Goal: Task Accomplishment & Management: Manage account settings

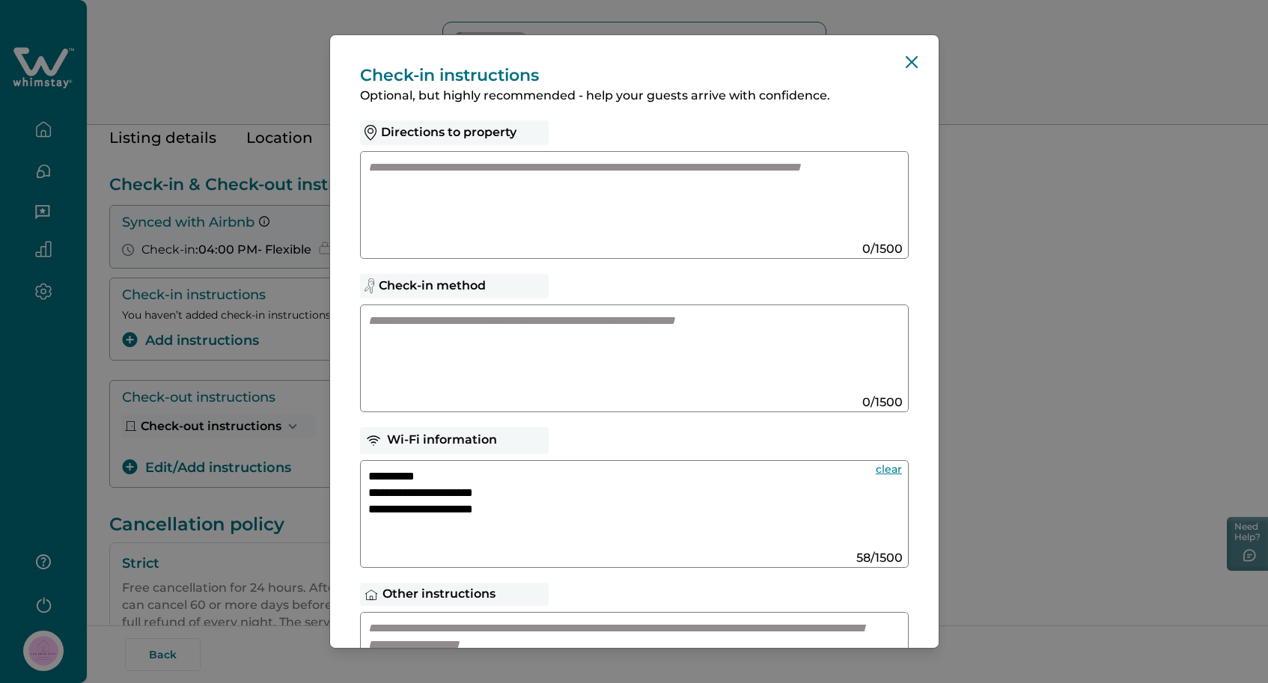
scroll to position [205, 0]
click at [899, 64] on button "Close" at bounding box center [911, 62] width 24 height 24
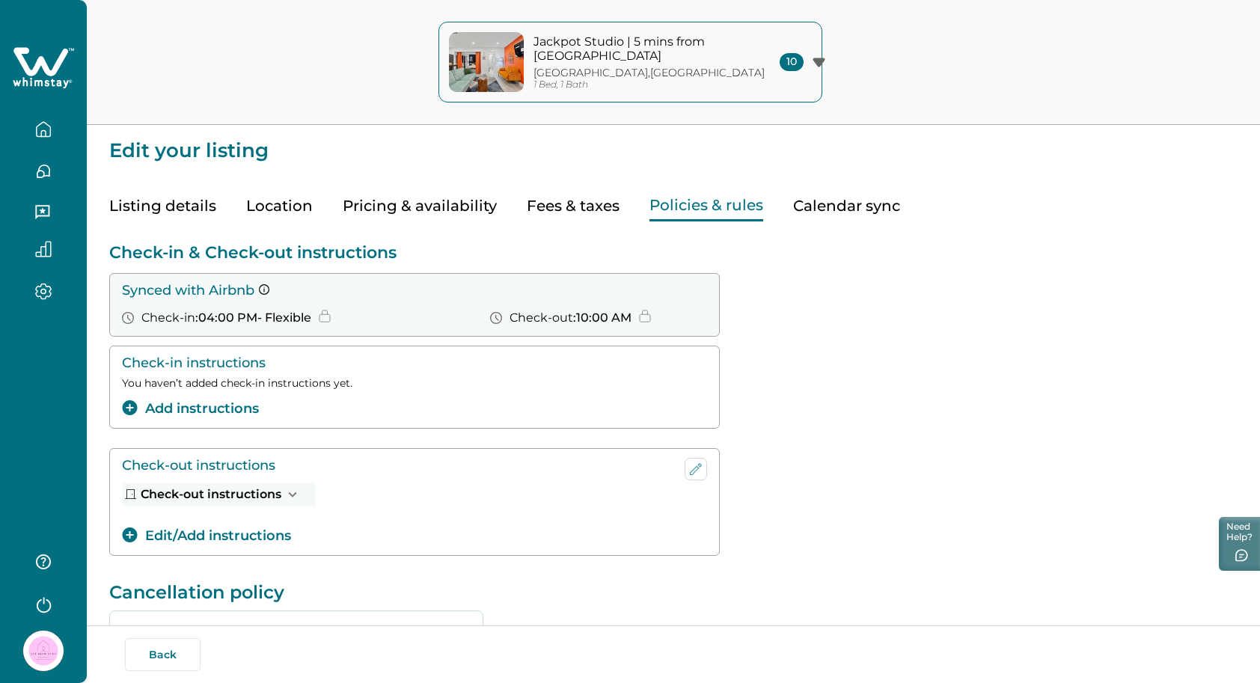
scroll to position [0, 0]
click at [850, 208] on button "Calendar sync" at bounding box center [846, 206] width 107 height 31
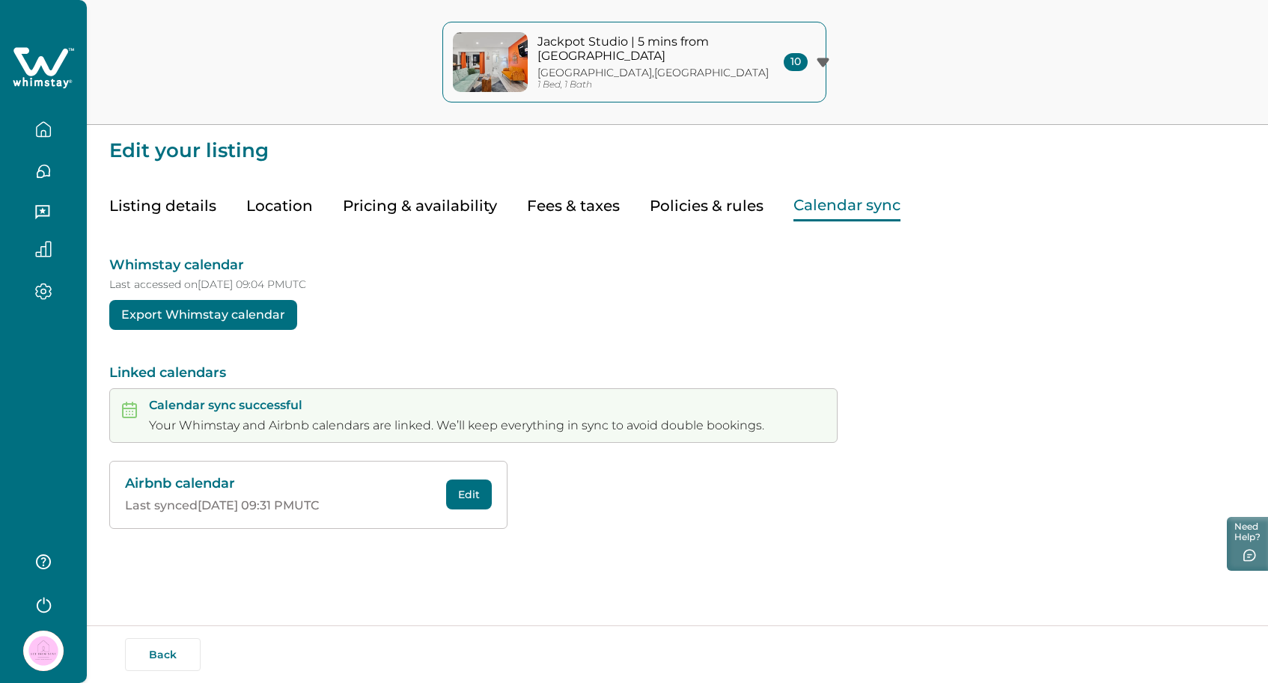
click at [180, 210] on button "Listing details" at bounding box center [162, 206] width 107 height 31
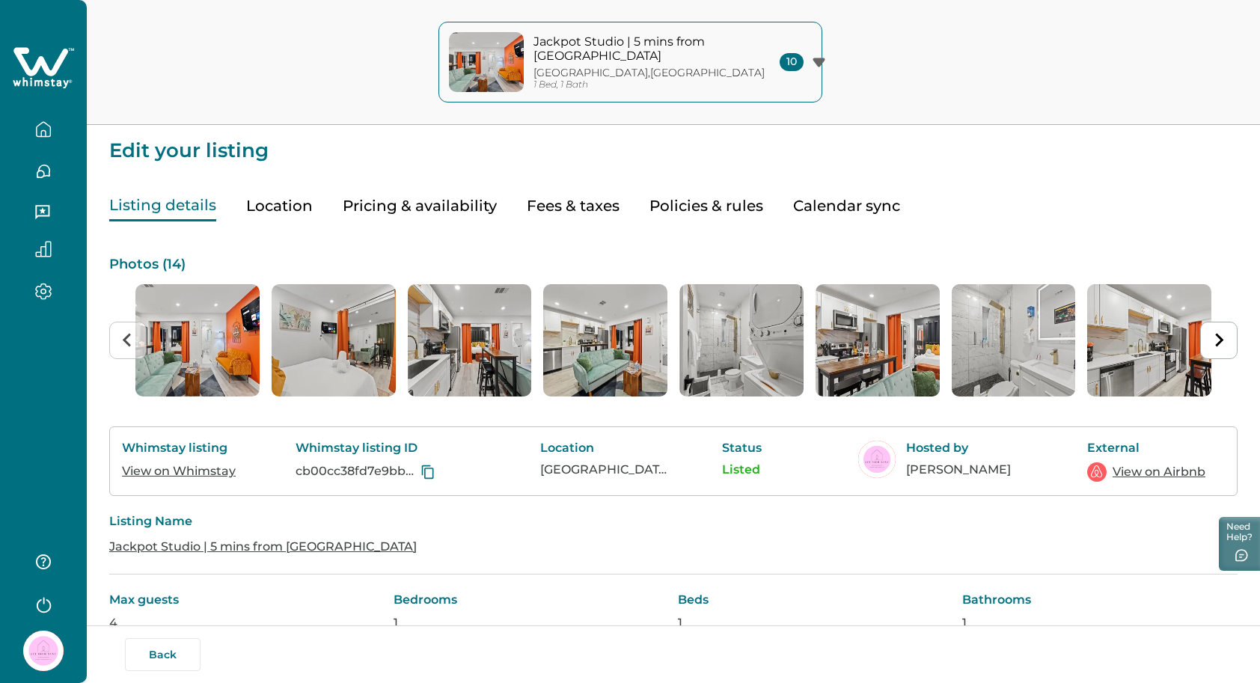
click at [37, 128] on icon "button" at bounding box center [43, 129] width 13 height 14
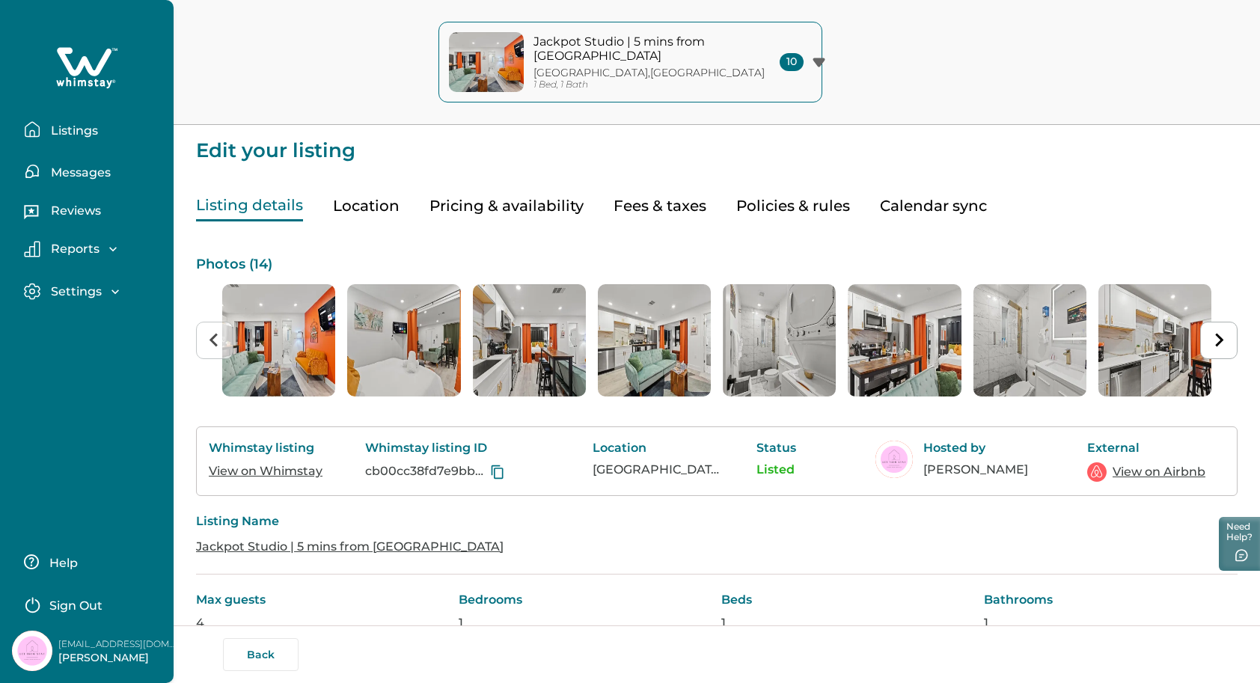
click at [37, 128] on icon "button" at bounding box center [32, 129] width 16 height 16
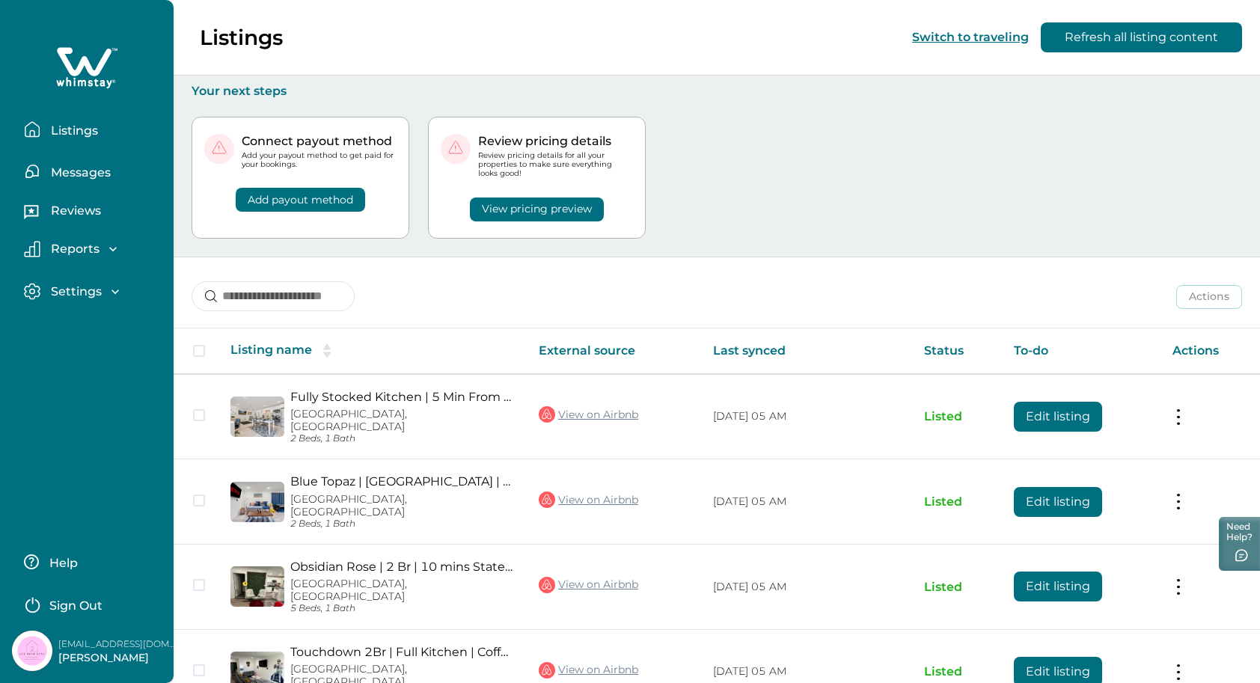
drag, startPoint x: 60, startPoint y: 126, endPoint x: 168, endPoint y: 218, distance: 142.8
click at [167, 213] on div "Listings Messages Reviews Reports Earnings Reservations Payouts Settings Profil…" at bounding box center [87, 162] width 174 height 325
click at [61, 177] on p "Messages" at bounding box center [78, 172] width 64 height 15
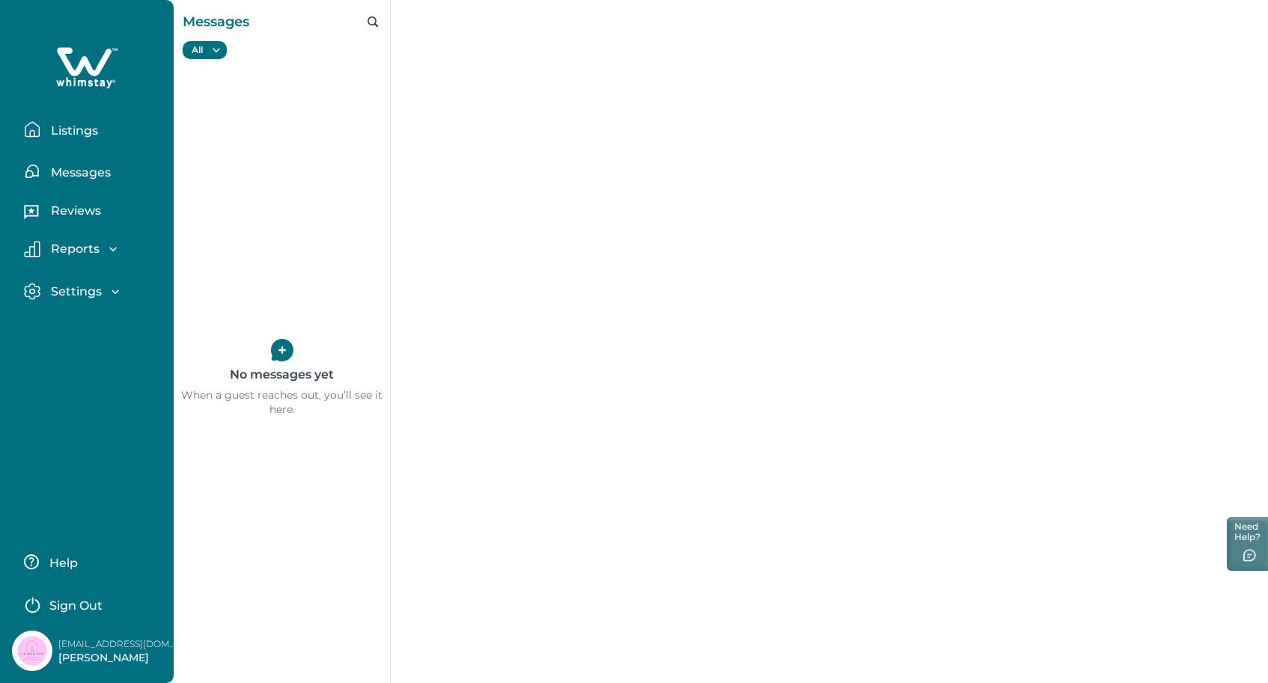
click at [75, 216] on p "Reviews" at bounding box center [73, 211] width 55 height 15
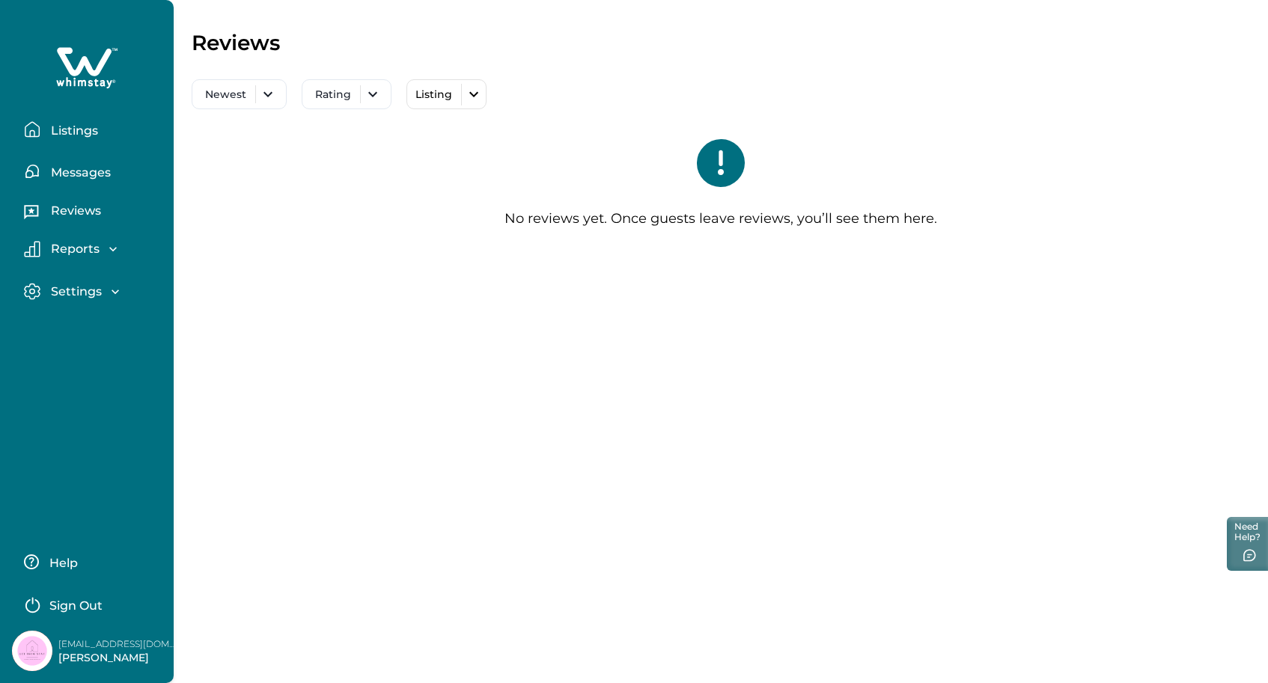
click at [85, 248] on p "Reports" at bounding box center [72, 249] width 53 height 15
click at [94, 284] on p "Earnings" at bounding box center [75, 281] width 59 height 15
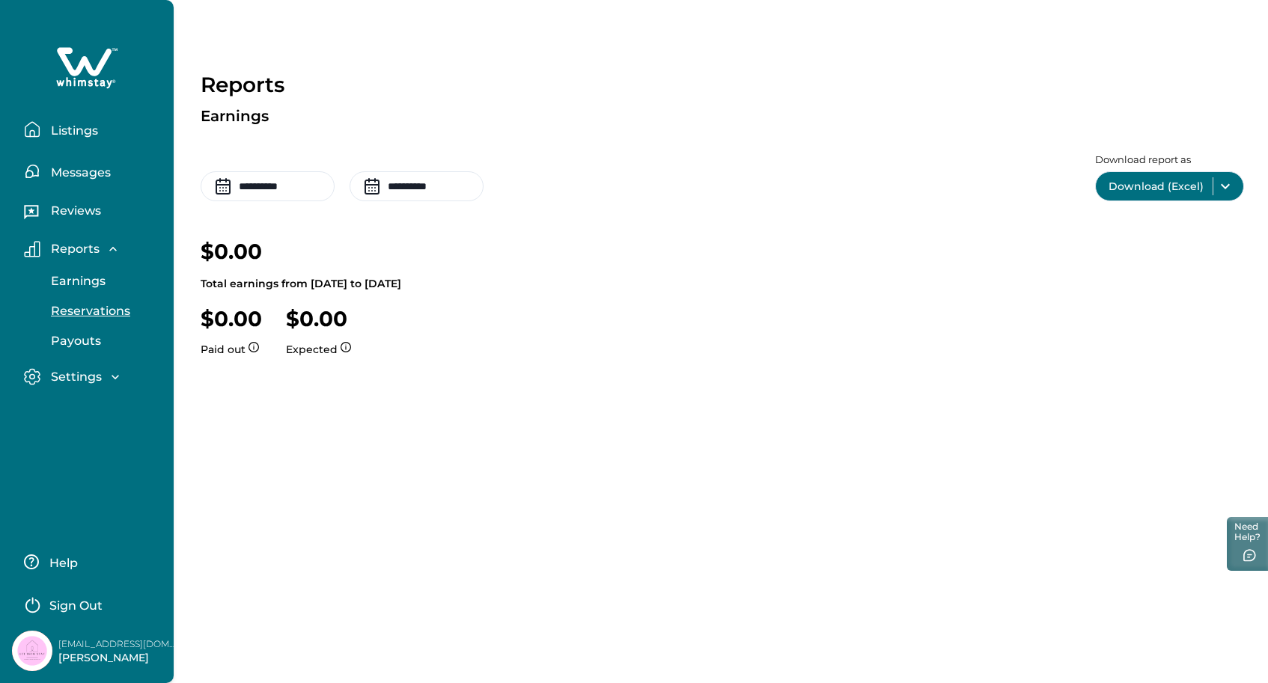
click at [100, 310] on p "Reservations" at bounding box center [88, 311] width 84 height 15
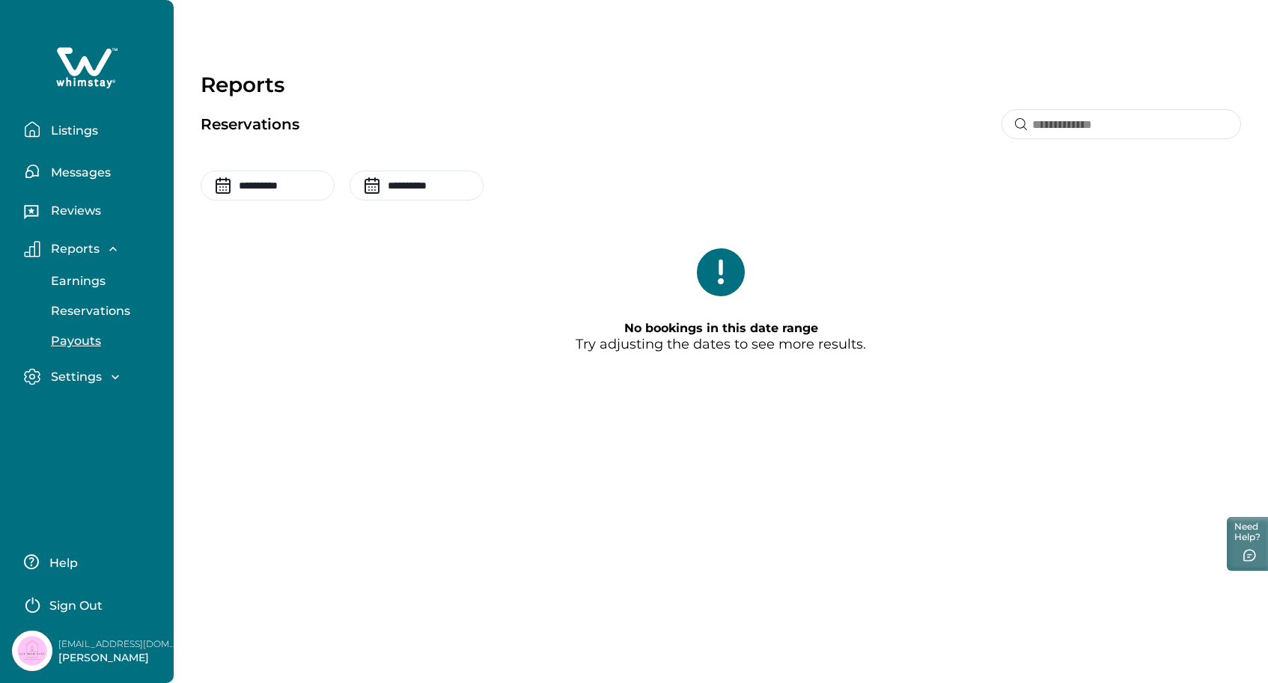
click at [100, 341] on button "Payouts" at bounding box center [103, 341] width 138 height 30
click at [99, 379] on p "Settings" at bounding box center [73, 377] width 55 height 15
click at [111, 407] on p "Profile details" at bounding box center [90, 409] width 88 height 15
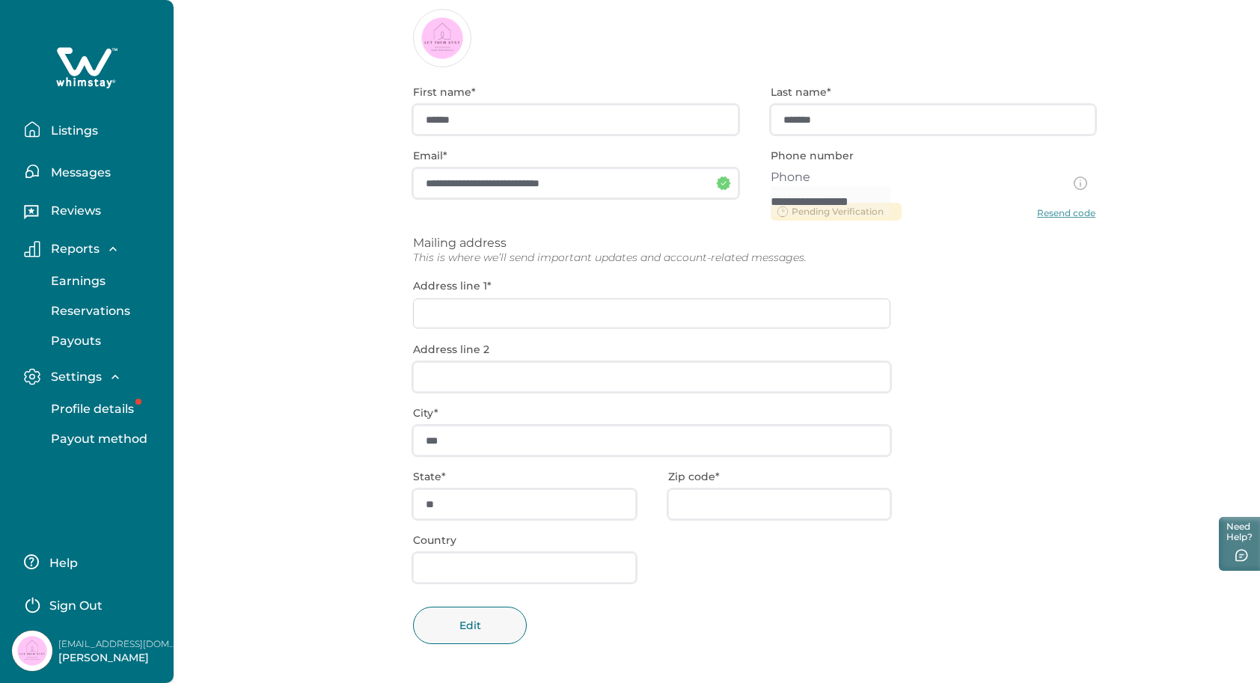
scroll to position [104, 0]
click at [73, 138] on button "Listings" at bounding box center [93, 129] width 138 height 30
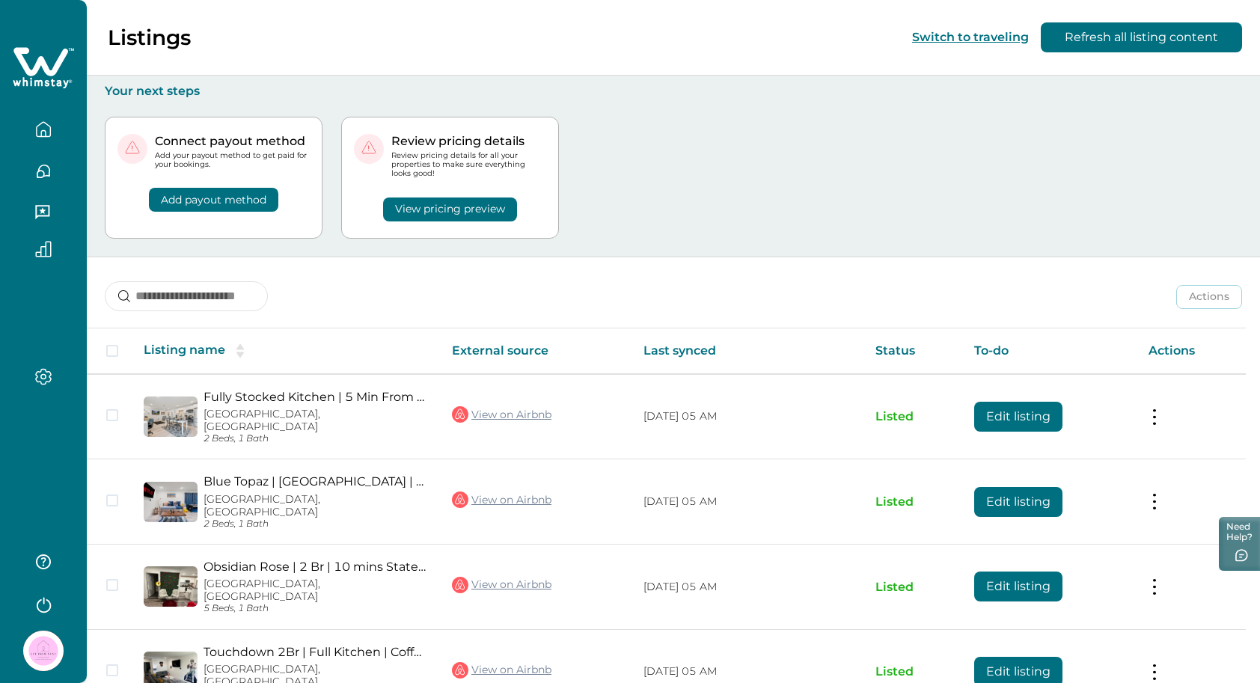
click at [310, 203] on div "Add payout method" at bounding box center [213, 190] width 192 height 43
click at [263, 198] on button "Add payout method" at bounding box center [213, 200] width 129 height 24
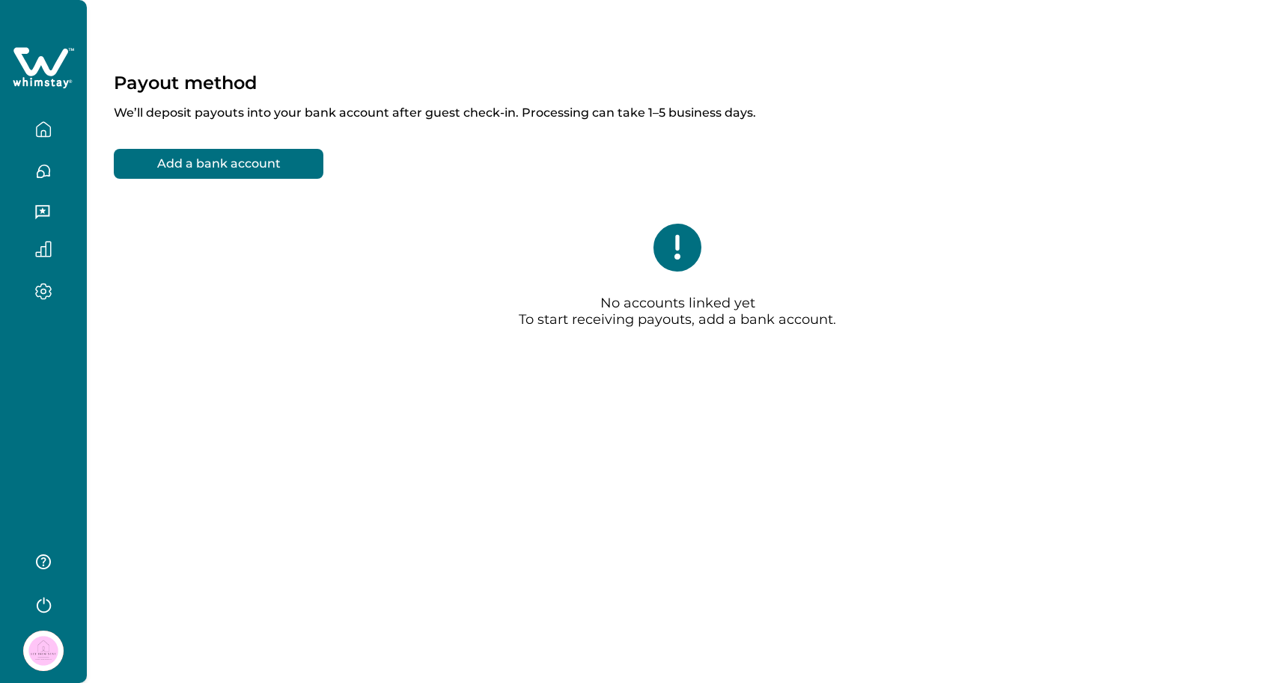
click at [34, 77] on icon at bounding box center [43, 68] width 61 height 45
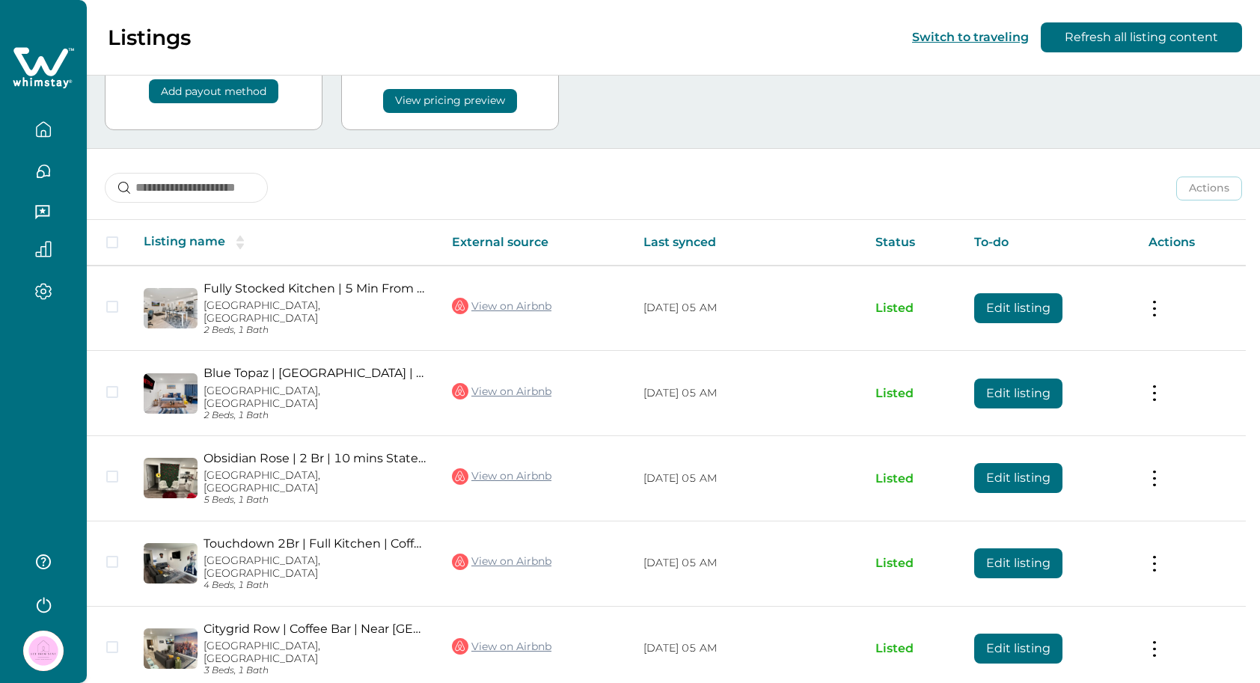
scroll to position [108, 0]
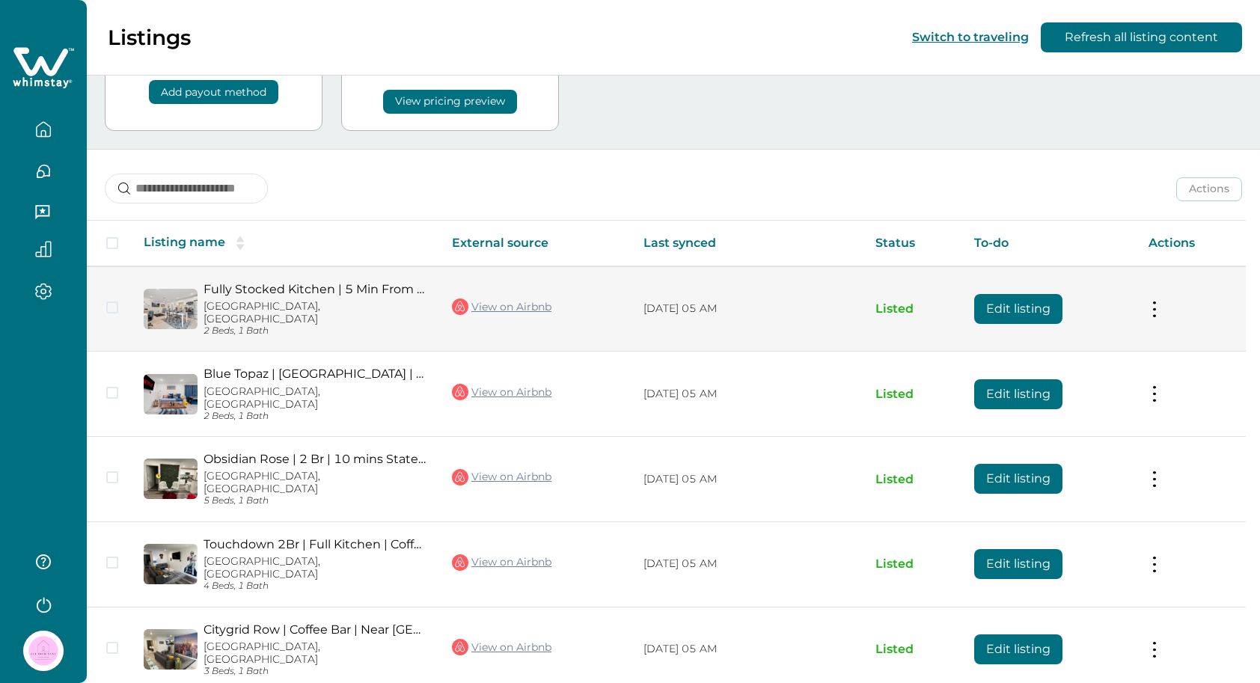
click at [1161, 301] on button at bounding box center [1155, 309] width 12 height 16
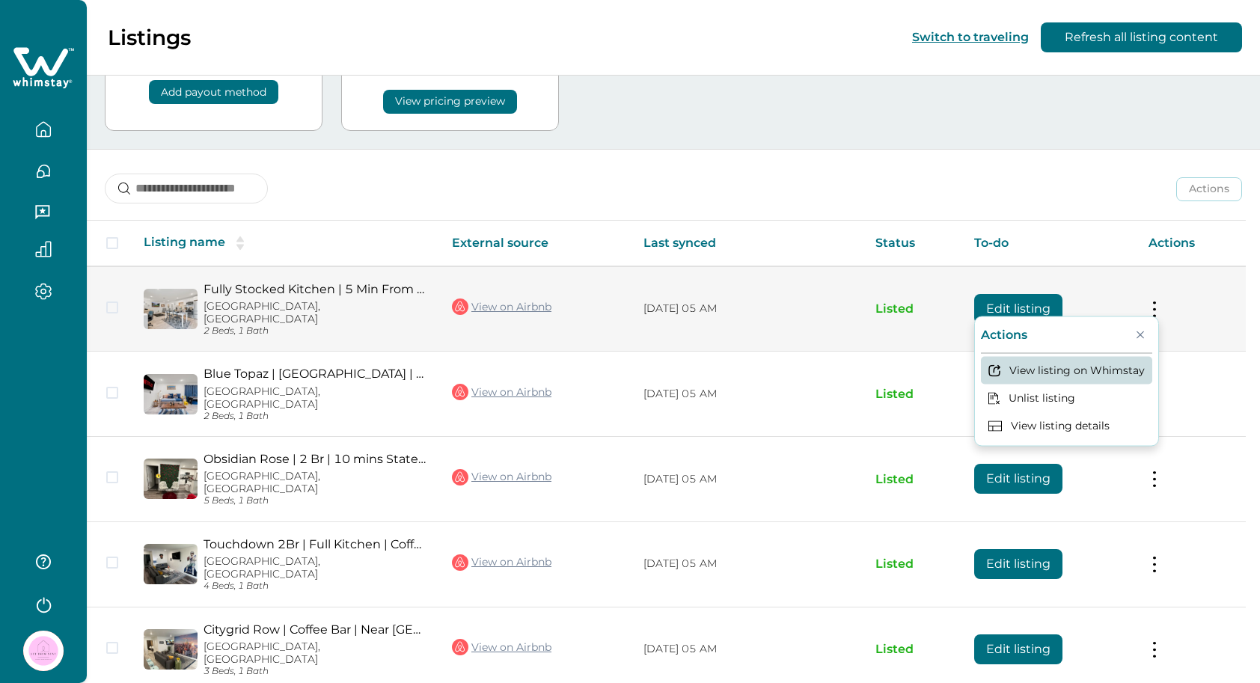
click at [1096, 364] on button "View listing on Whimstay" at bounding box center [1066, 370] width 171 height 28
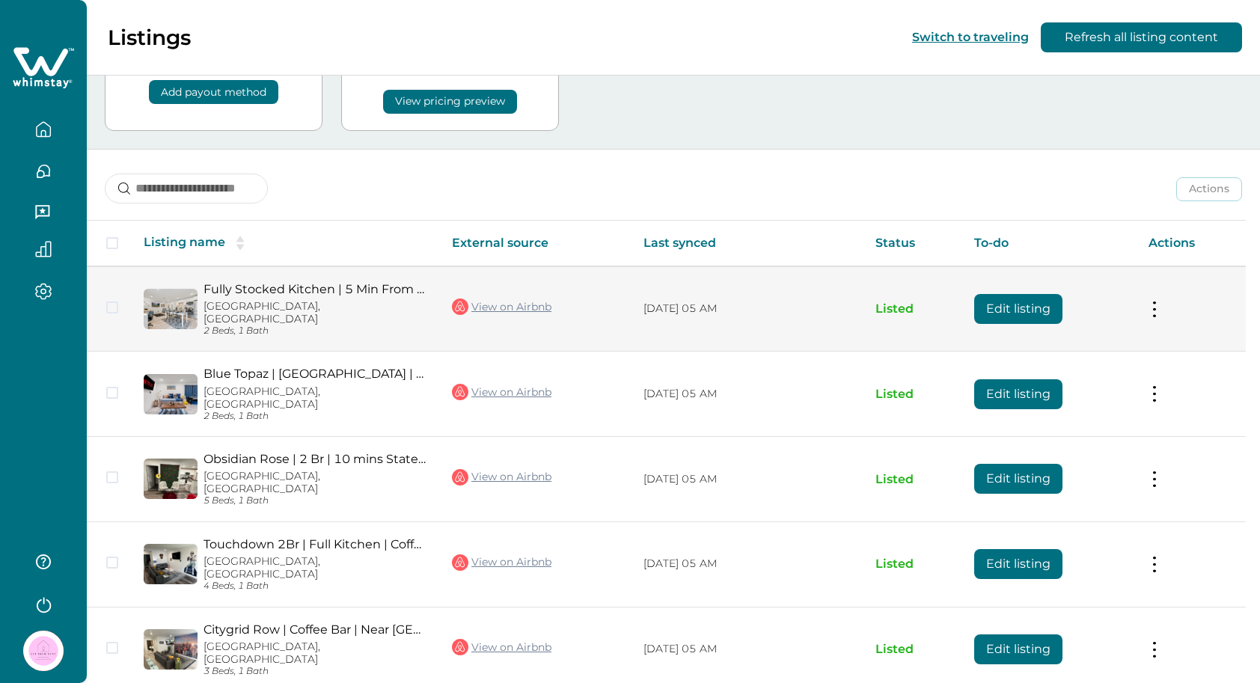
click at [1154, 296] on td "Actions View listing on Whimstay Unlist listing View listing details" at bounding box center [1191, 308] width 109 height 85
click at [1161, 301] on button at bounding box center [1155, 309] width 12 height 16
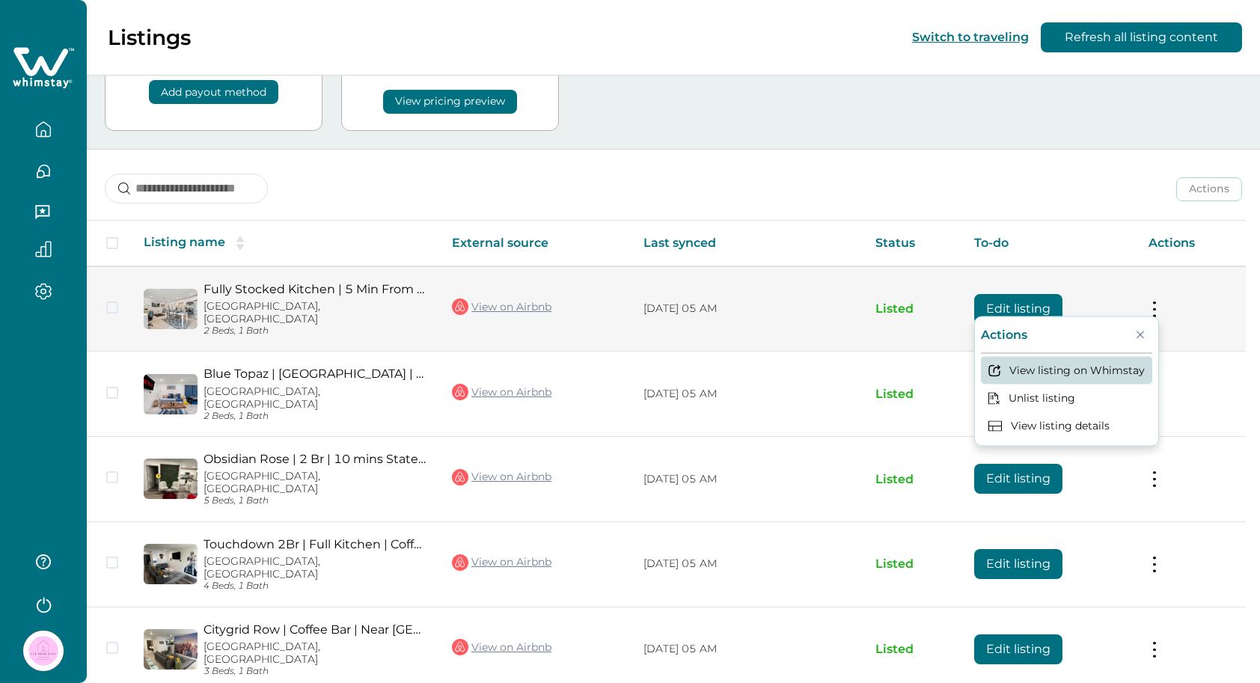
click at [1114, 364] on button "View listing on Whimstay" at bounding box center [1066, 370] width 171 height 28
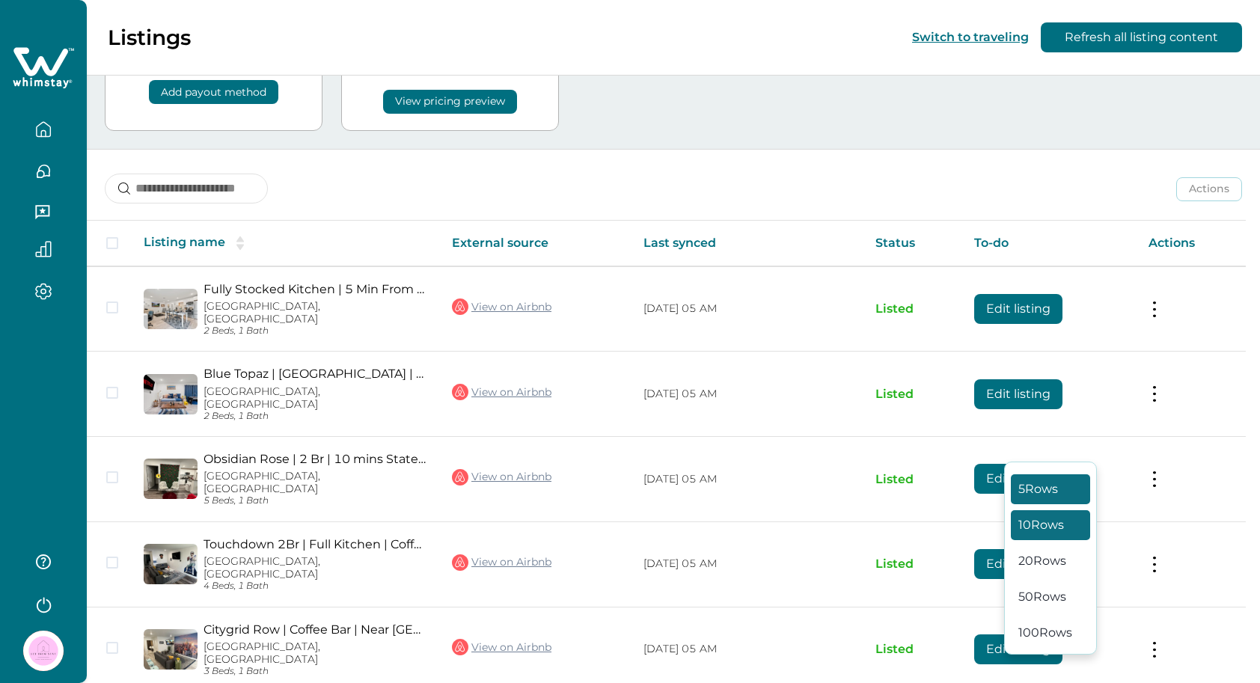
click at [1029, 510] on button "10 Rows" at bounding box center [1050, 525] width 79 height 30
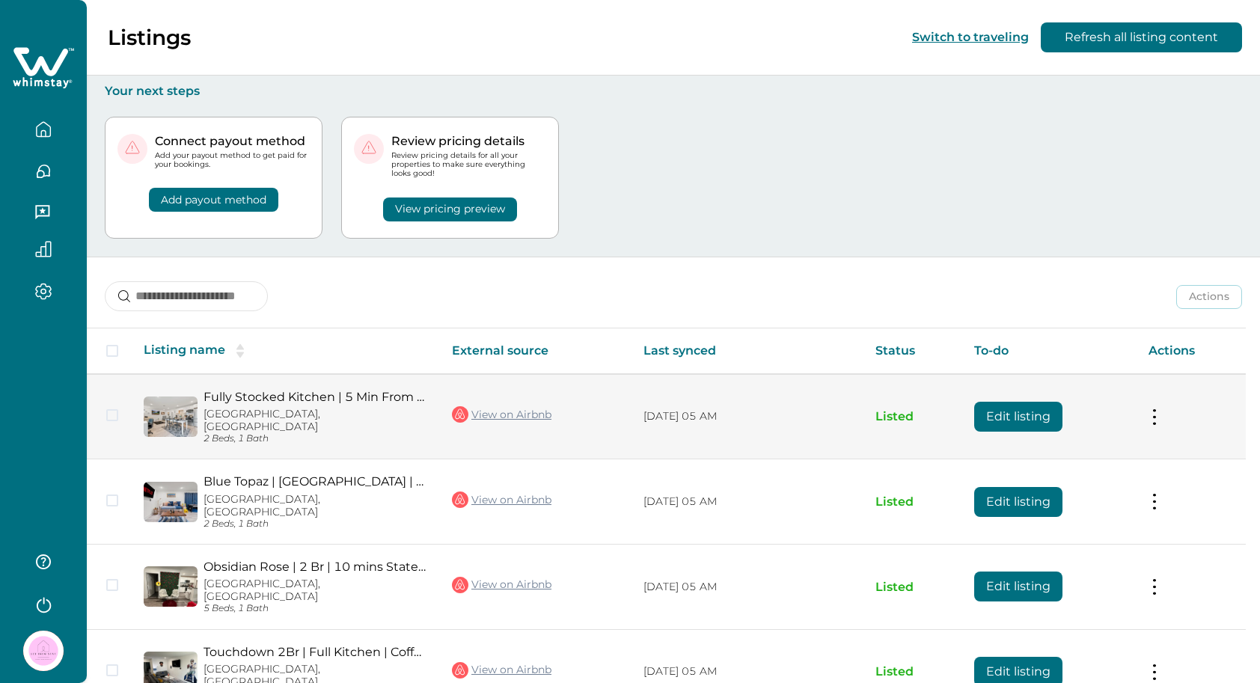
click at [1051, 412] on button "Edit listing" at bounding box center [1018, 417] width 88 height 30
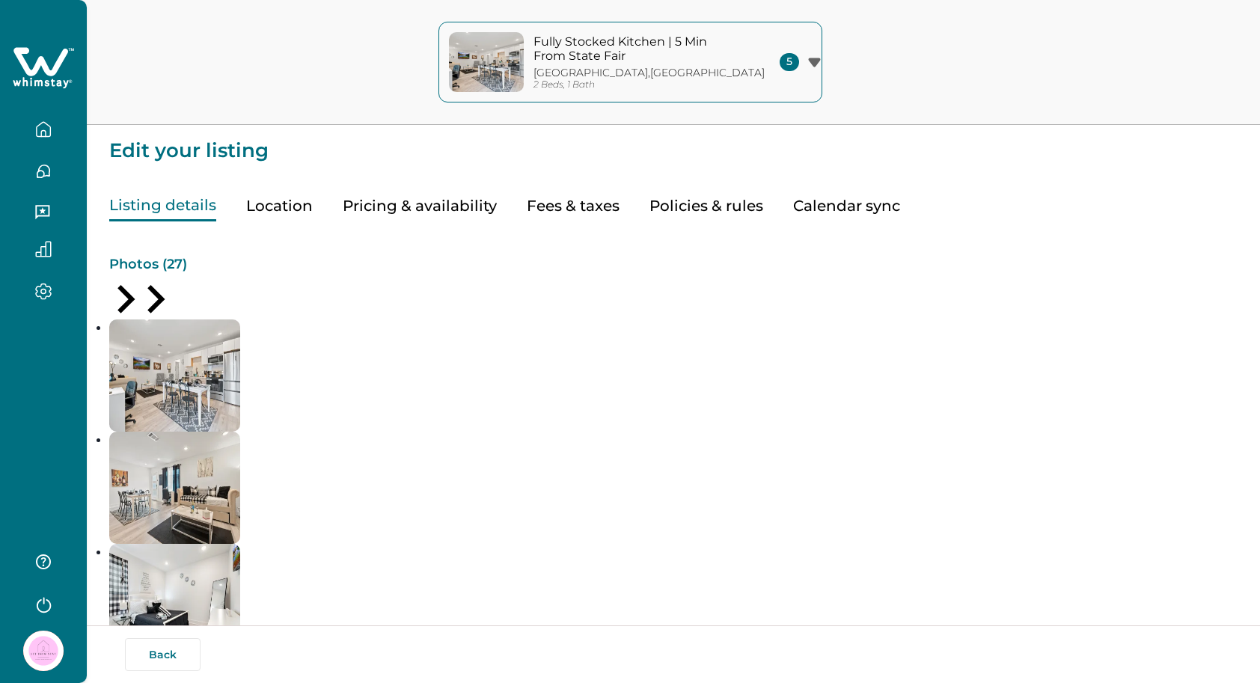
click at [795, 65] on div "5" at bounding box center [800, 62] width 41 height 18
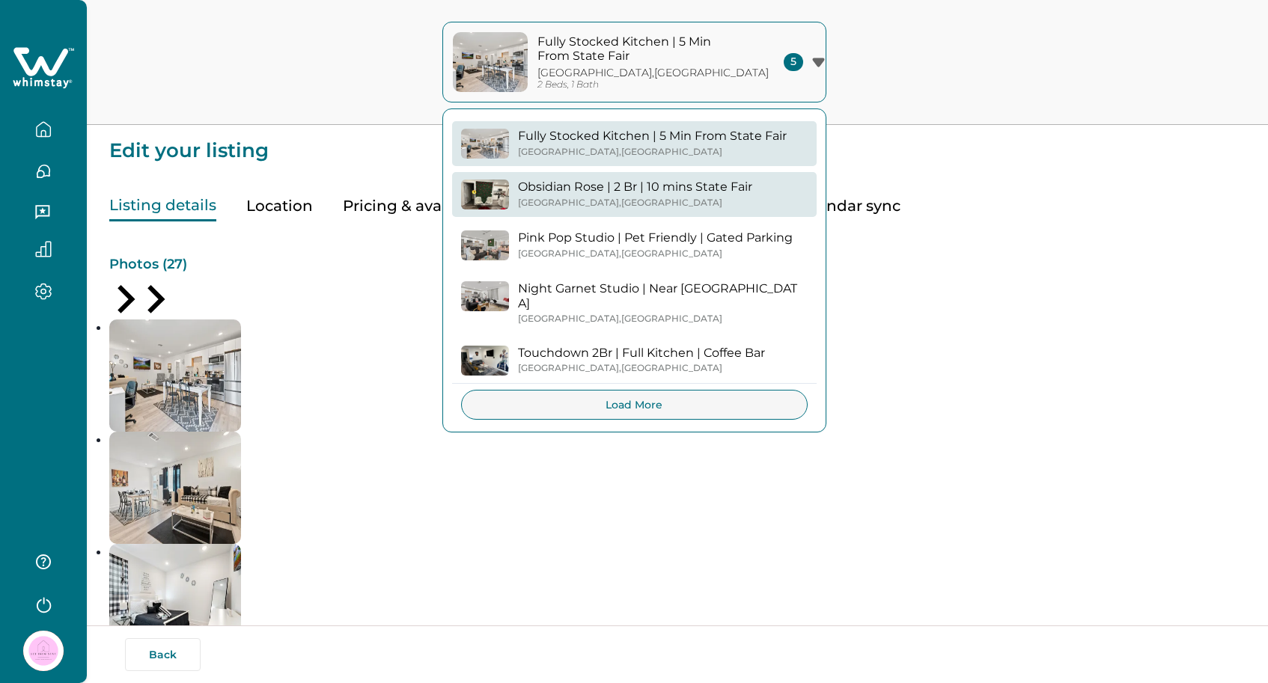
click at [691, 209] on button "Obsidian Rose | 2 Br | 10 mins State Fair Dallas , TX" at bounding box center [634, 194] width 364 height 45
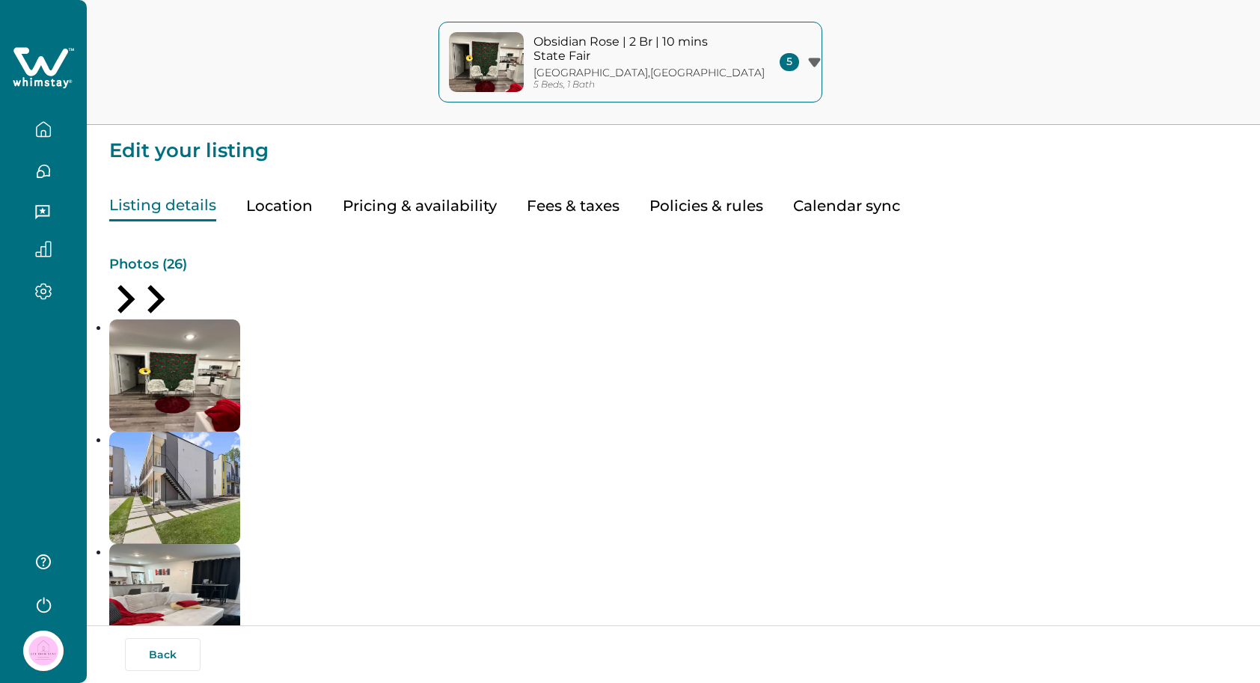
click at [719, 46] on p "Obsidian Rose | 2 Br | 10 mins State Fair" at bounding box center [635, 48] width 202 height 29
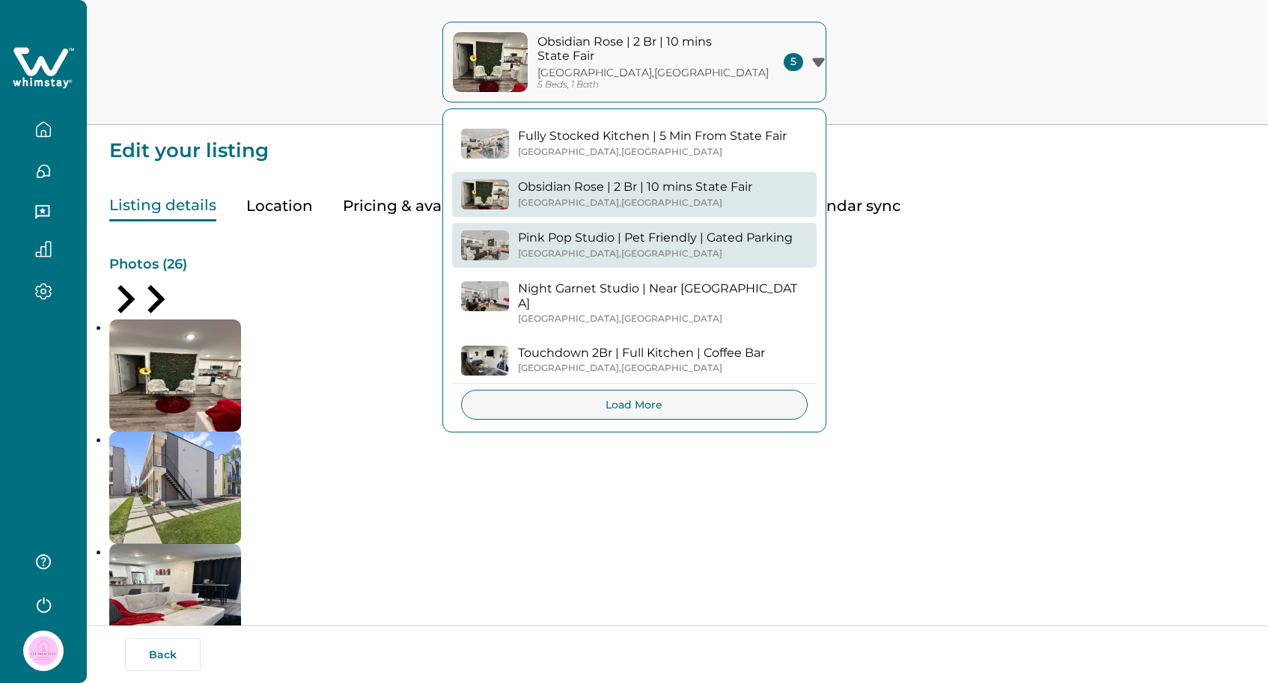
click at [745, 235] on p "Pink Pop Studio | Pet Friendly | Gated Parking" at bounding box center [655, 237] width 275 height 15
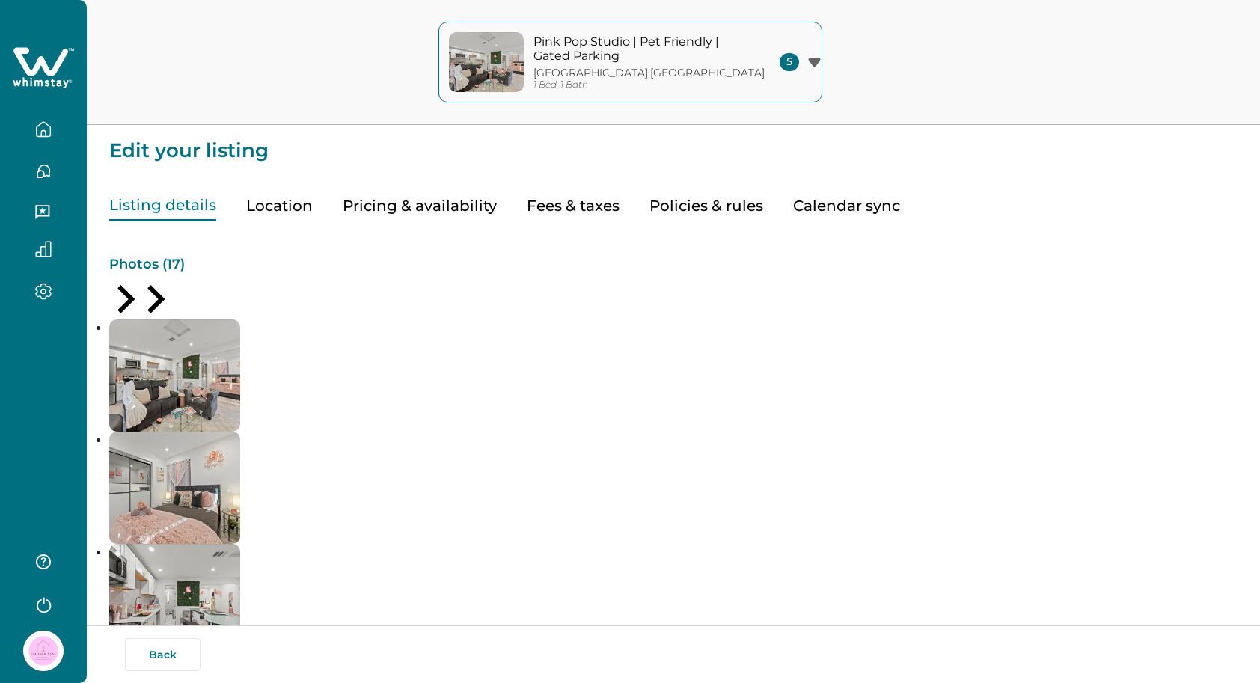
type input "***"
type input "**"
click at [554, 191] on button "Fees & taxes" at bounding box center [573, 206] width 93 height 31
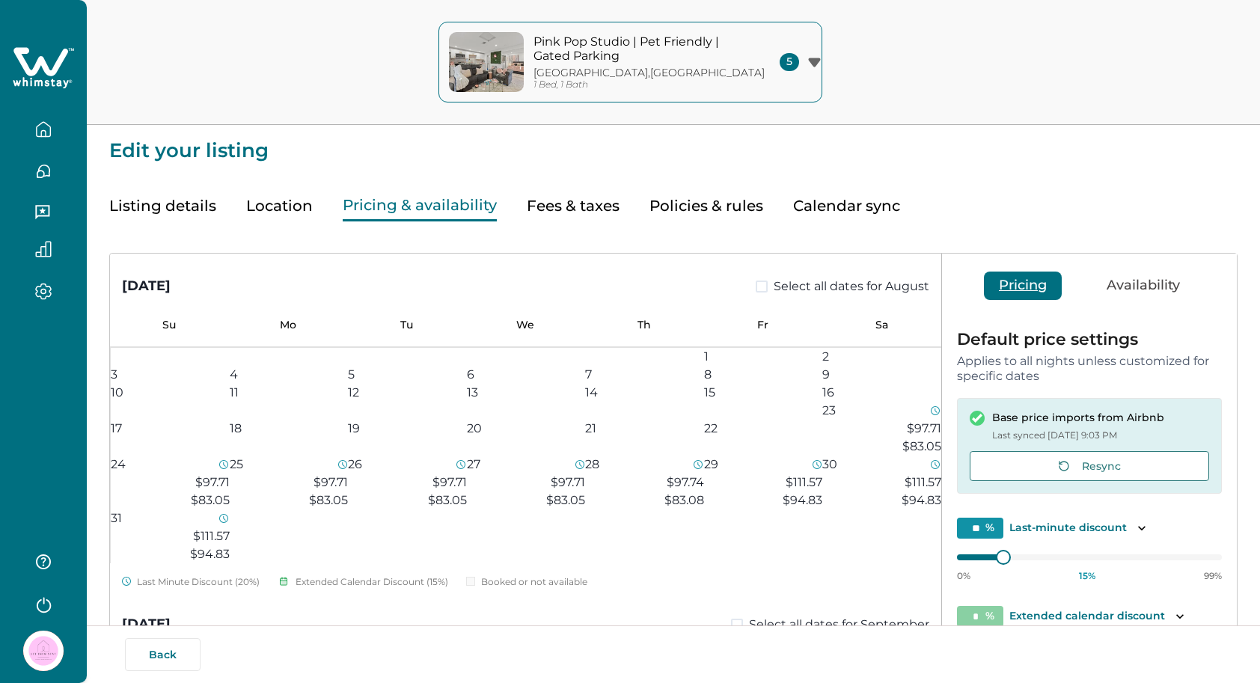
click at [434, 207] on button "Pricing & availability" at bounding box center [420, 206] width 154 height 31
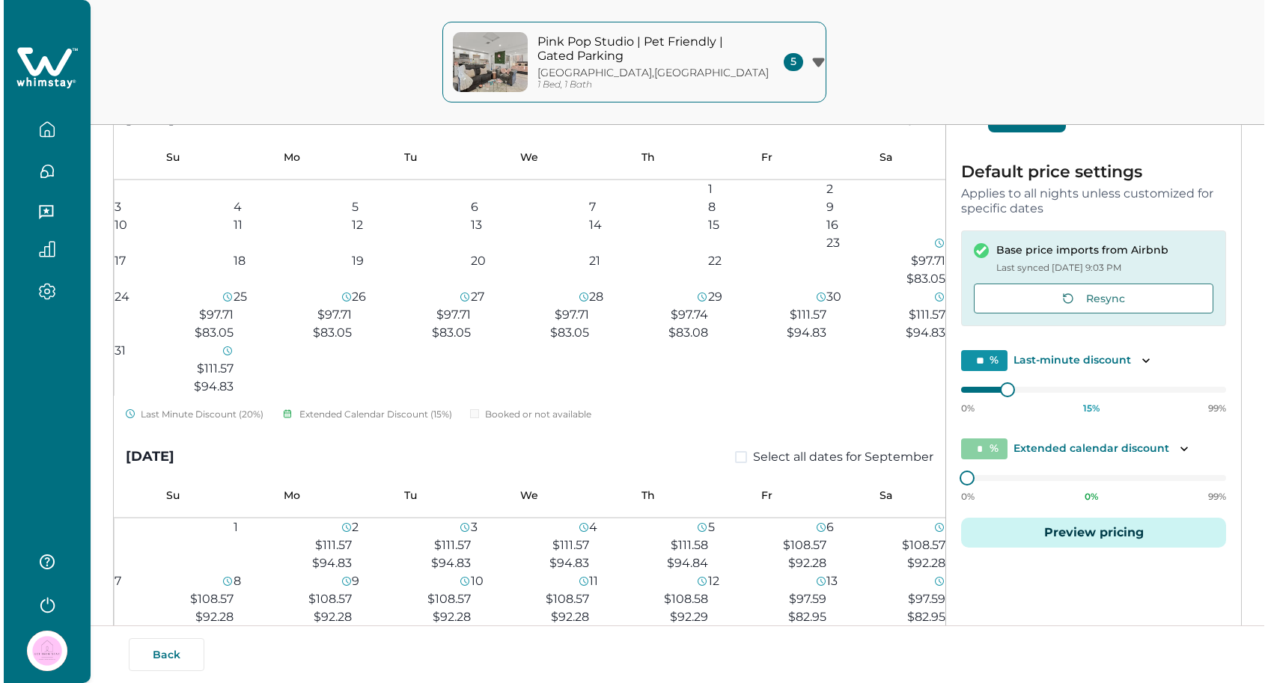
scroll to position [168, 0]
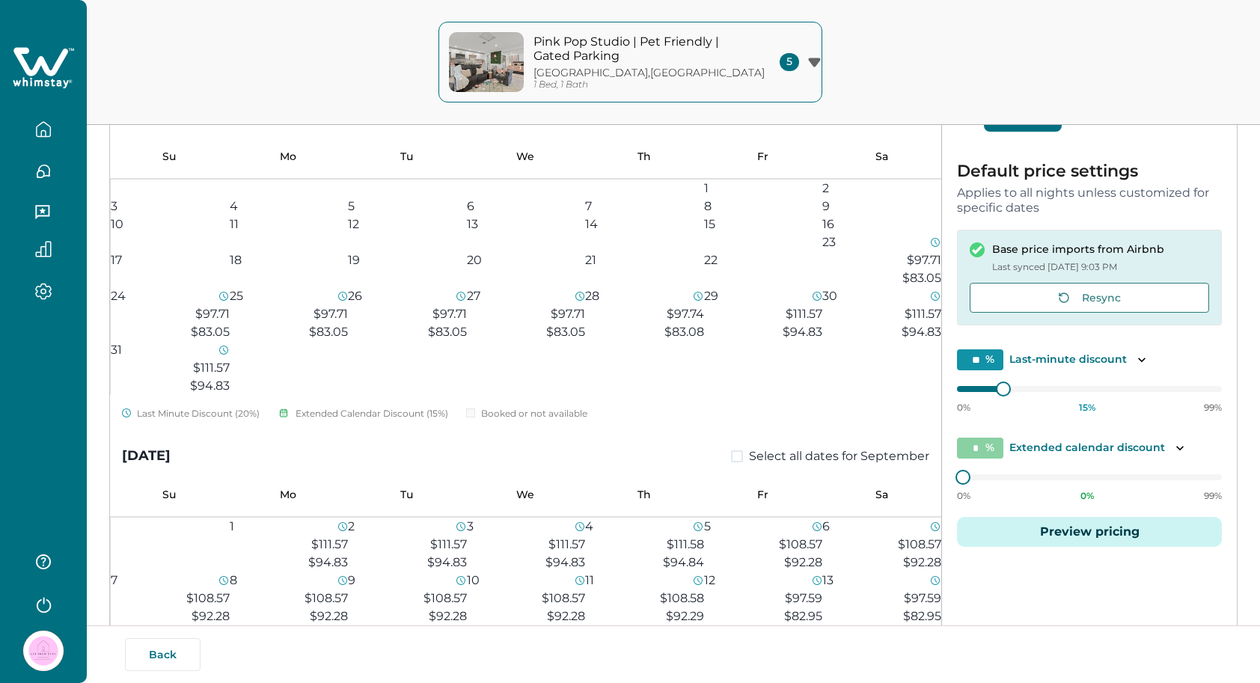
click at [1044, 358] on p "Last-minute discount" at bounding box center [1067, 359] width 117 height 15
click at [985, 355] on input "**" at bounding box center [980, 359] width 46 height 21
click at [1034, 674] on div "Back By publishing, you agree to follow all applicable laws and regulations." at bounding box center [630, 655] width 1260 height 58
click at [1076, 520] on button "Preview pricing" at bounding box center [1089, 532] width 265 height 30
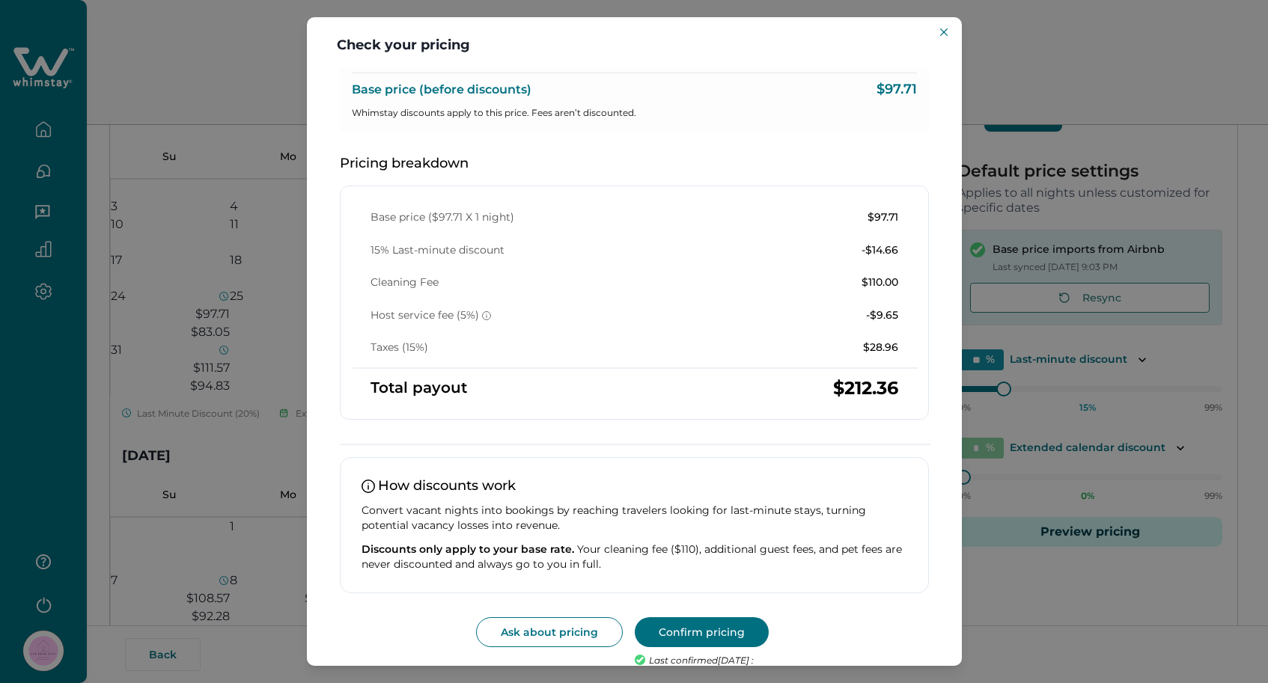
scroll to position [183, 0]
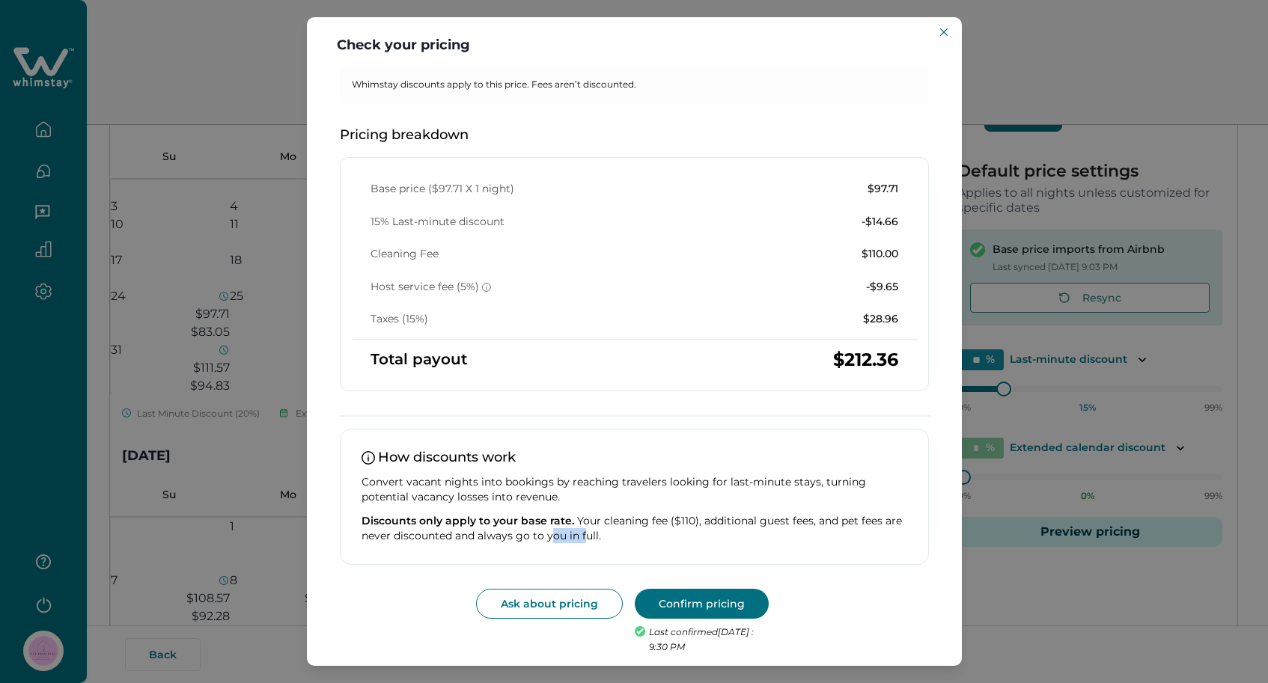
drag, startPoint x: 549, startPoint y: 534, endPoint x: 584, endPoint y: 534, distance: 34.4
click at [584, 534] on p "Discounts only apply to your base rate. Your cleaning fee ($110), additional gu…" at bounding box center [633, 528] width 545 height 30
click at [617, 531] on p "Discounts only apply to your base rate. Your cleaning fee ($110), additional gu…" at bounding box center [633, 528] width 545 height 30
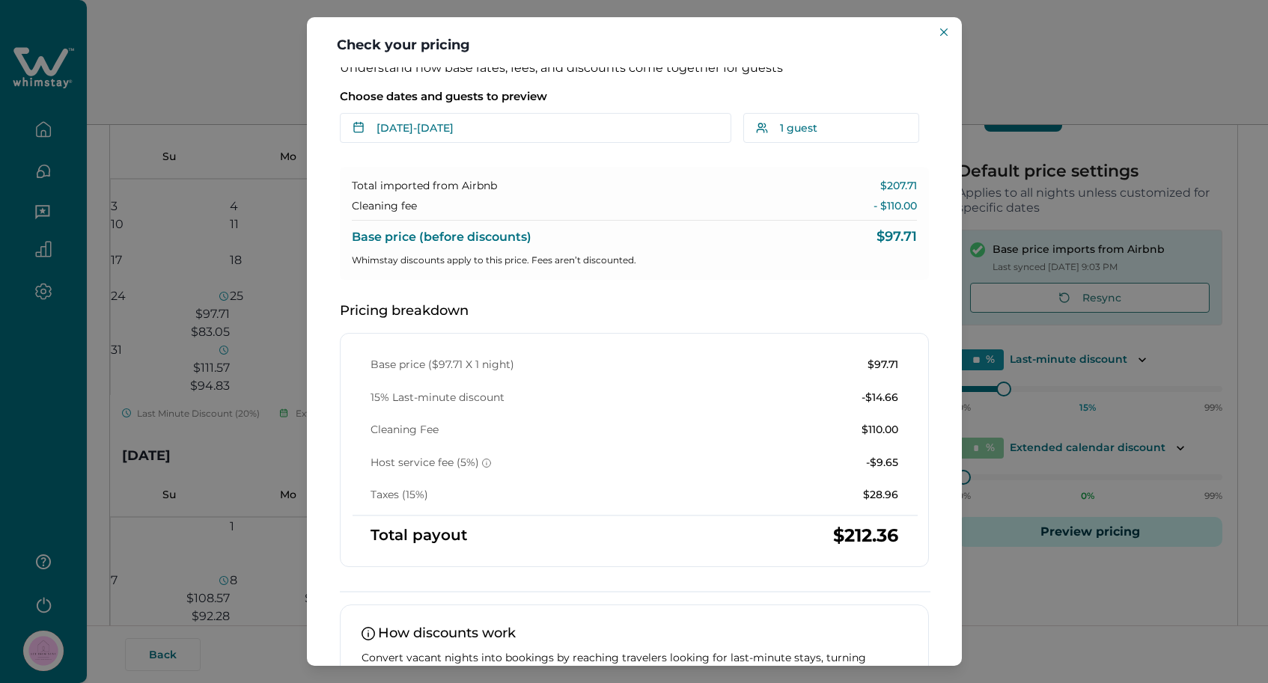
scroll to position [0, 0]
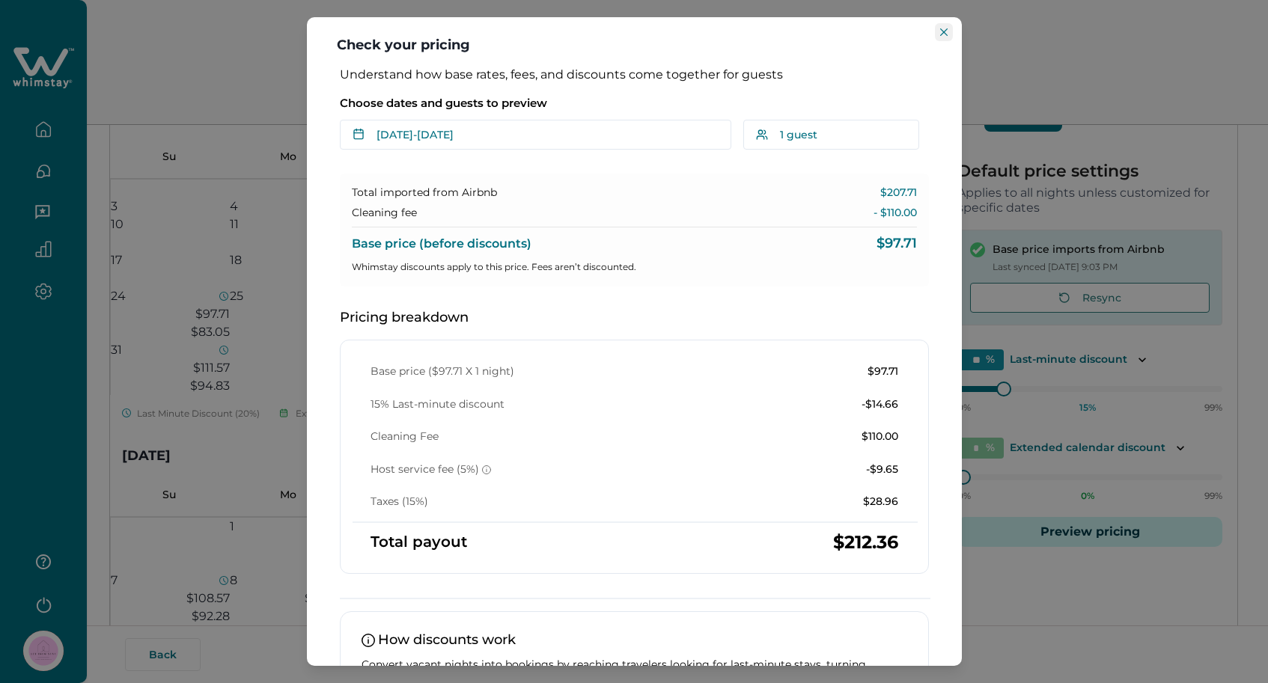
click at [949, 34] on button "Close" at bounding box center [944, 32] width 18 height 18
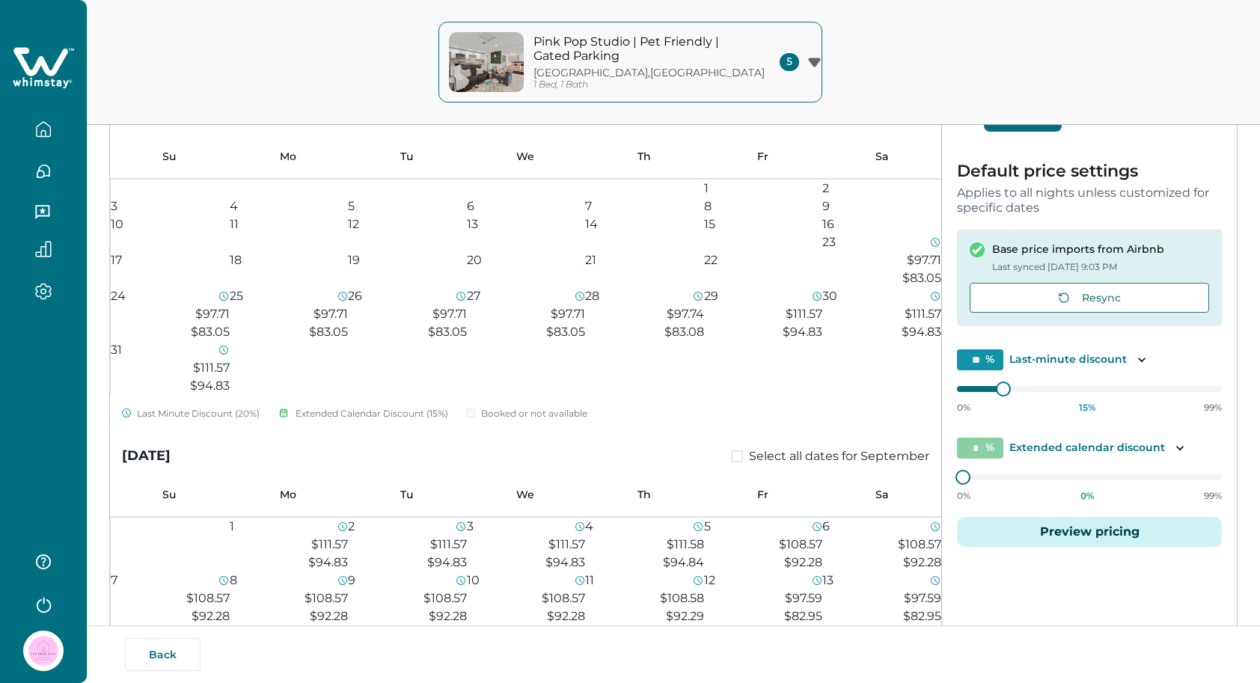
click at [1030, 389] on div at bounding box center [1089, 389] width 265 height 0
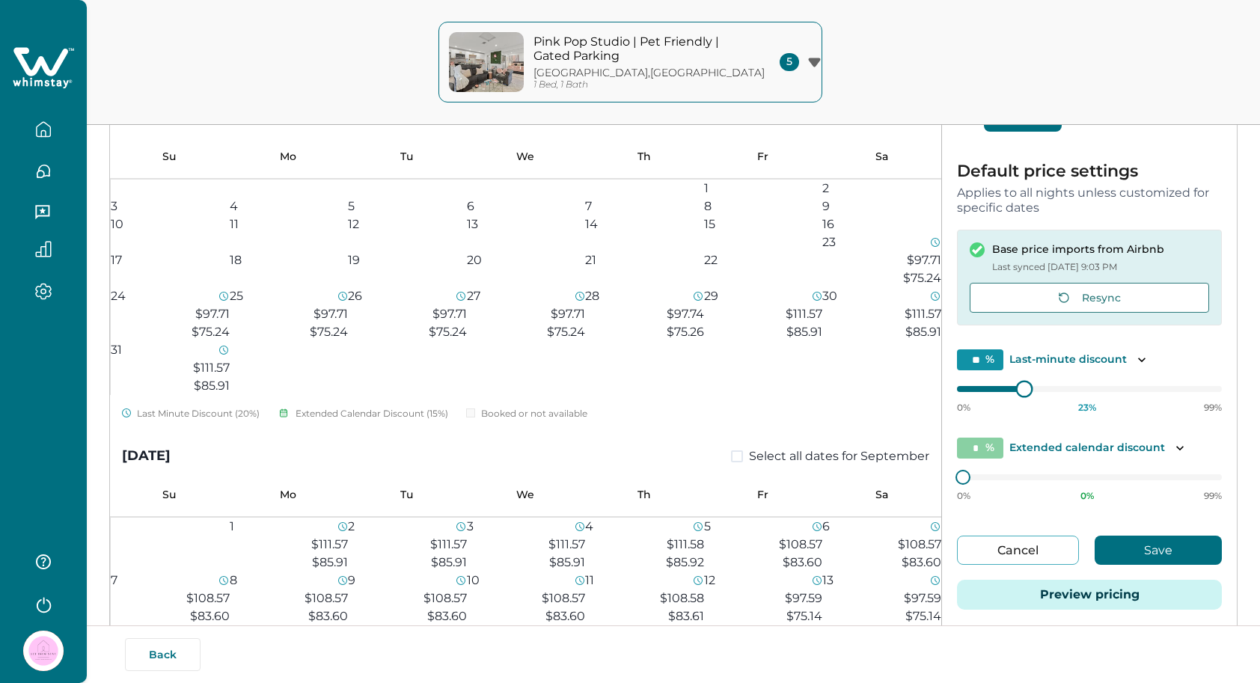
click at [1018, 388] on div at bounding box center [987, 389] width 61 height 6
click at [1011, 389] on div at bounding box center [1089, 389] width 265 height 0
click at [1119, 590] on button "Preview pricing" at bounding box center [1089, 595] width 265 height 30
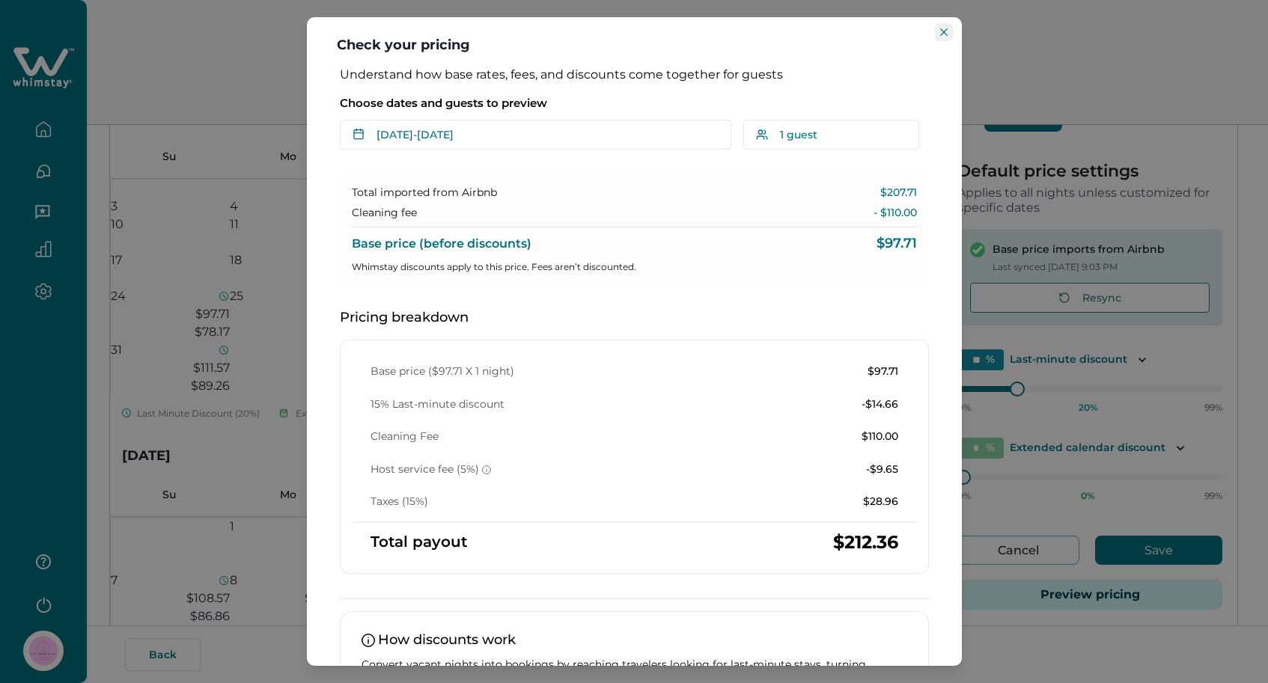
click at [944, 36] on button "Close" at bounding box center [944, 32] width 18 height 18
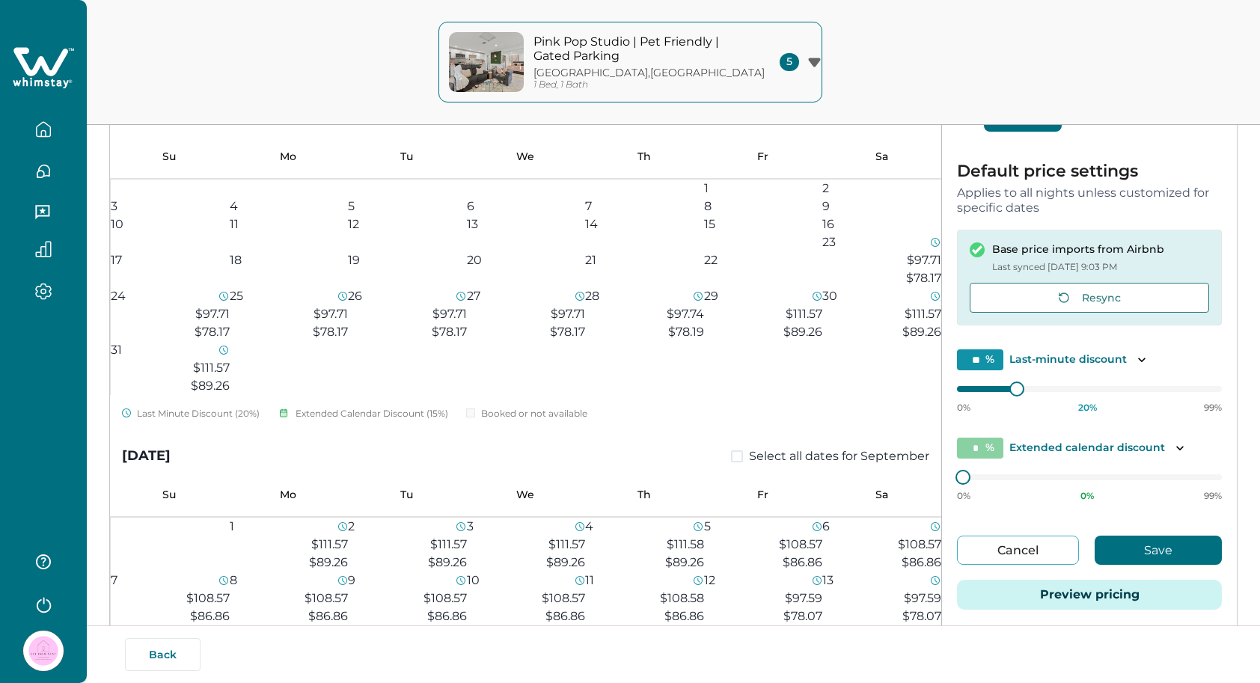
click at [1112, 545] on button "Save" at bounding box center [1158, 550] width 127 height 29
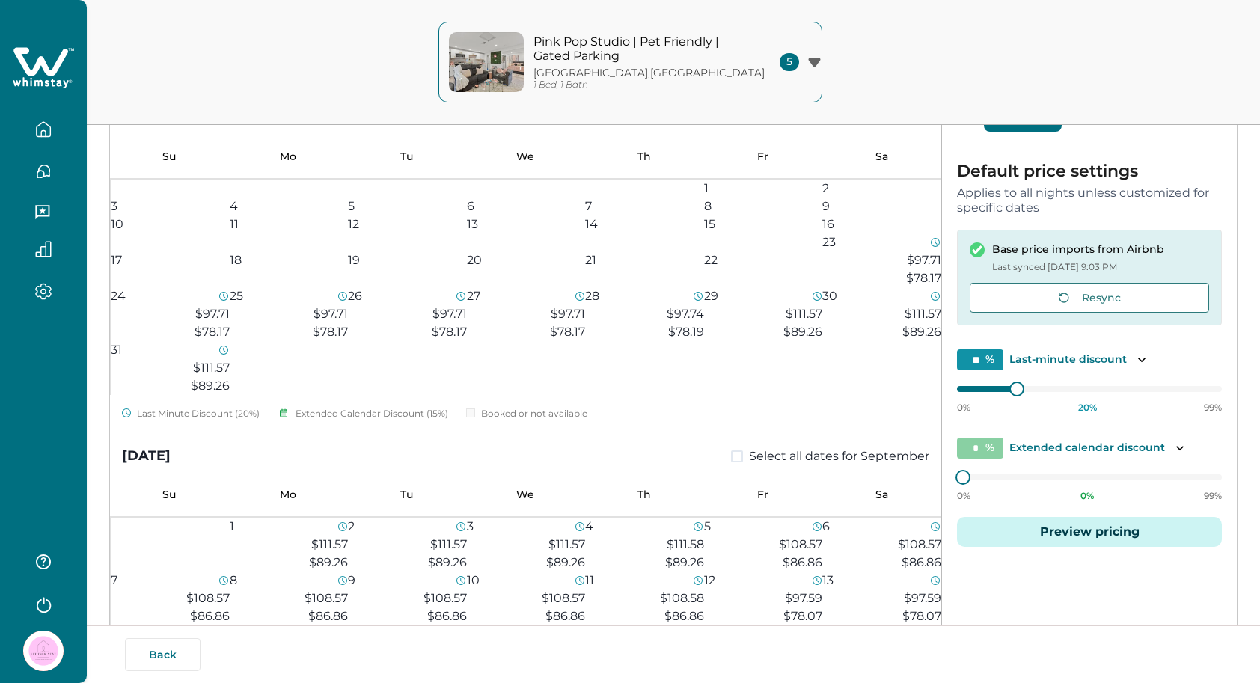
click at [1101, 535] on button "Preview pricing" at bounding box center [1089, 532] width 265 height 30
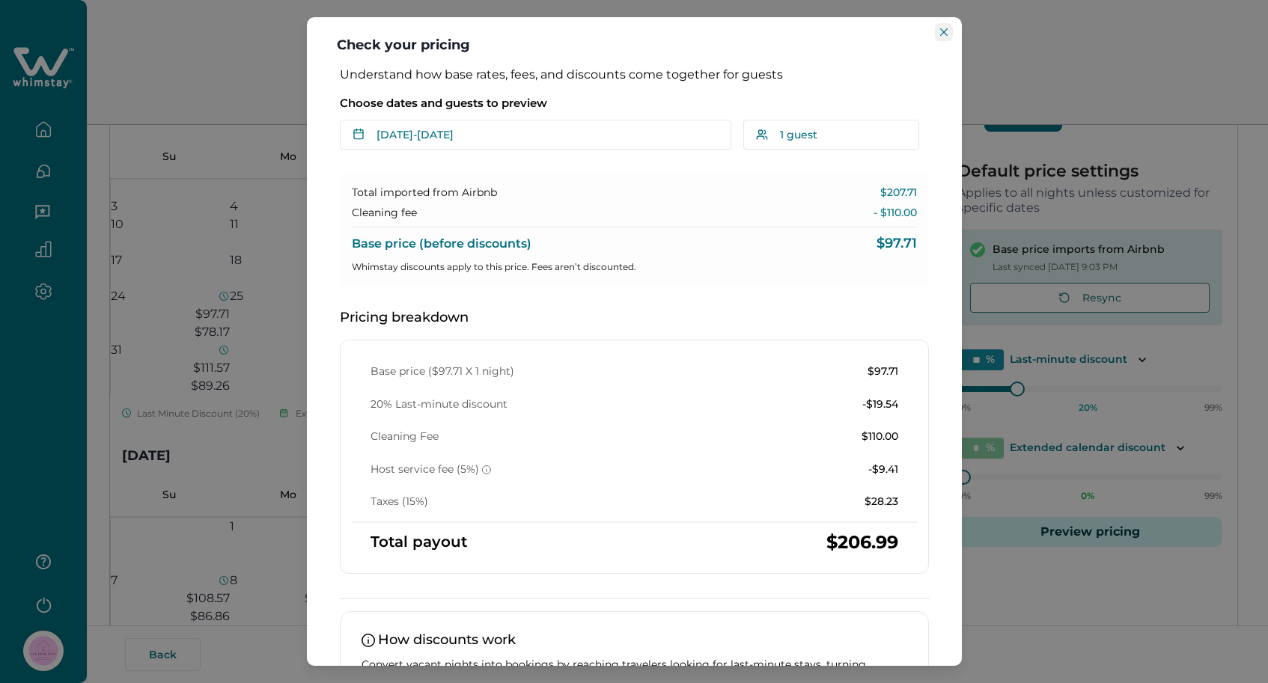
click at [942, 27] on button "Close" at bounding box center [944, 32] width 18 height 18
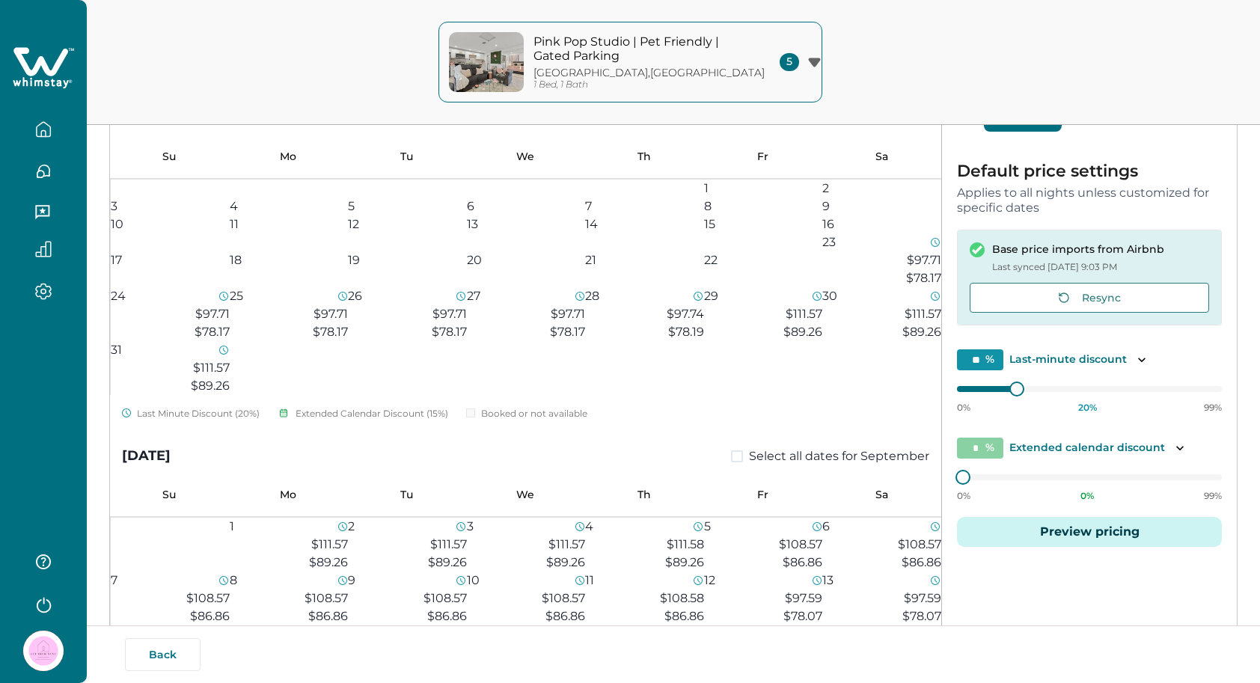
click at [703, 79] on div "Dallas , TX 1 Bed, 1 Bath" at bounding box center [654, 79] width 240 height 24
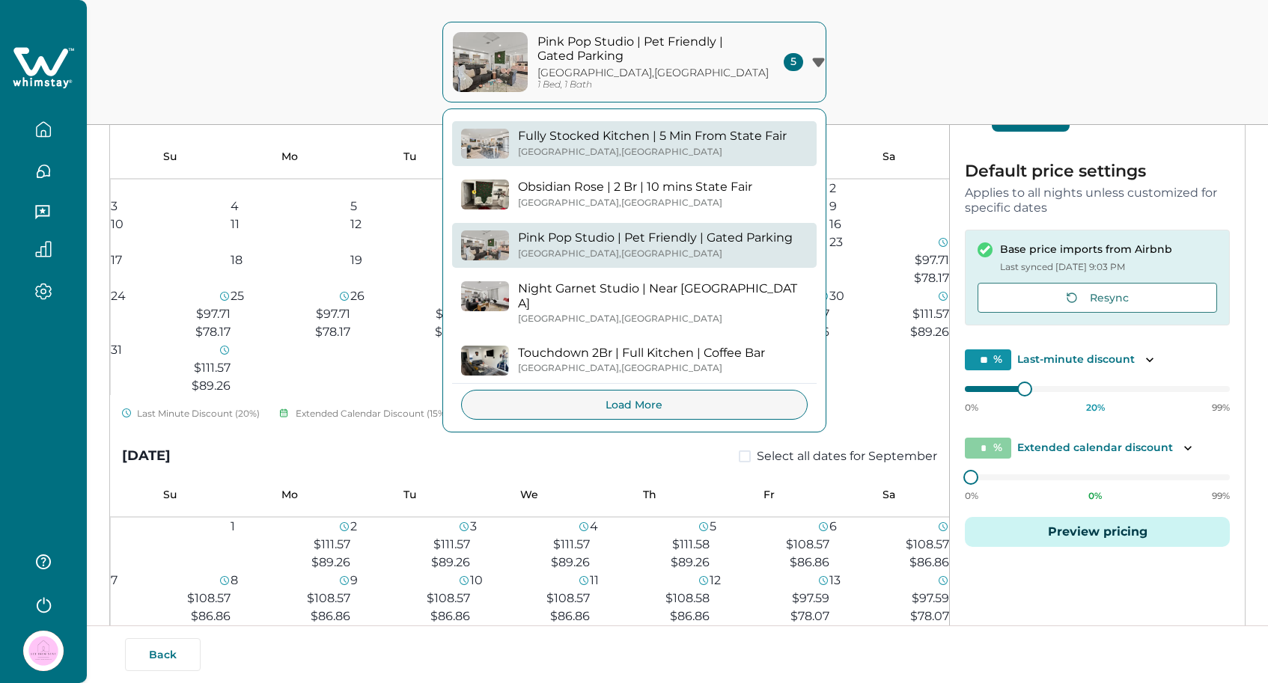
click at [728, 147] on div "Dallas , TX" at bounding box center [652, 152] width 269 height 11
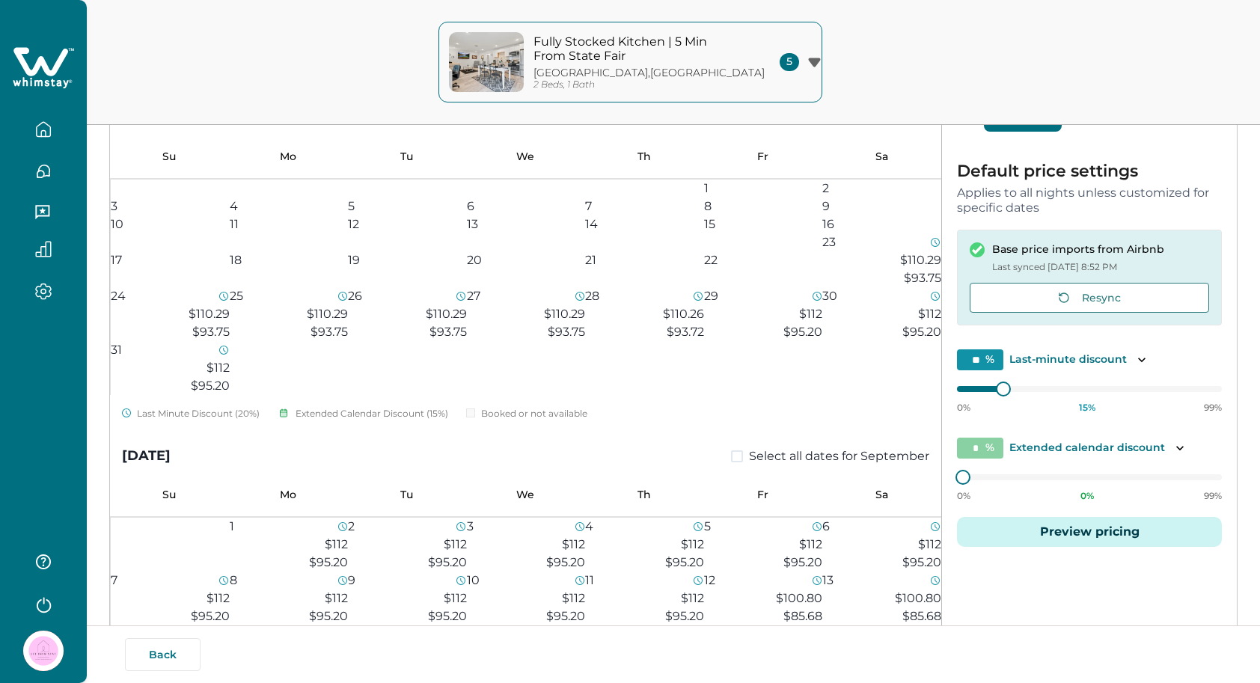
click at [1025, 389] on div at bounding box center [1089, 389] width 265 height 0
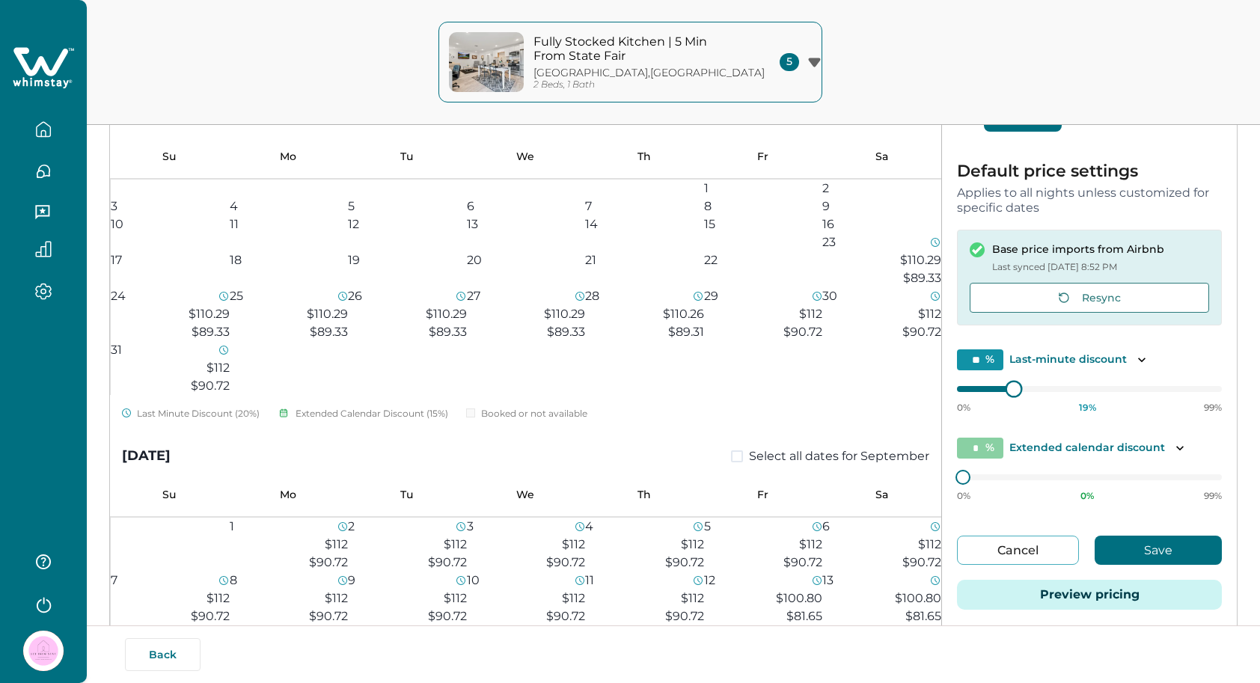
click at [1008, 389] on div at bounding box center [1089, 389] width 265 height 0
click at [1018, 389] on div at bounding box center [1089, 389] width 265 height 0
click at [1012, 391] on div "0% 23 % 99%" at bounding box center [1089, 394] width 265 height 37
click at [988, 363] on input "**" at bounding box center [980, 359] width 46 height 21
click at [1146, 536] on button "Save" at bounding box center [1158, 550] width 127 height 29
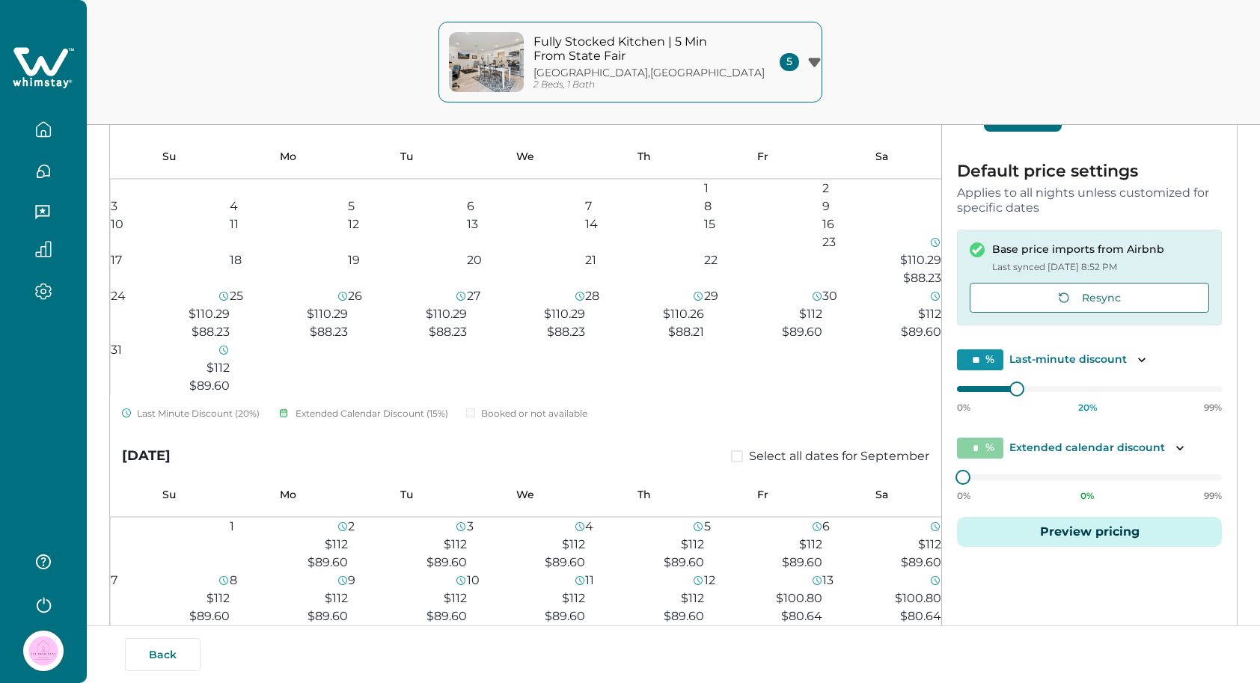
click at [760, 69] on button "Fully Stocked Kitchen | 5 Min From State Fair Dallas , TX 2 Beds, 1 Bath 5" at bounding box center [630, 62] width 384 height 81
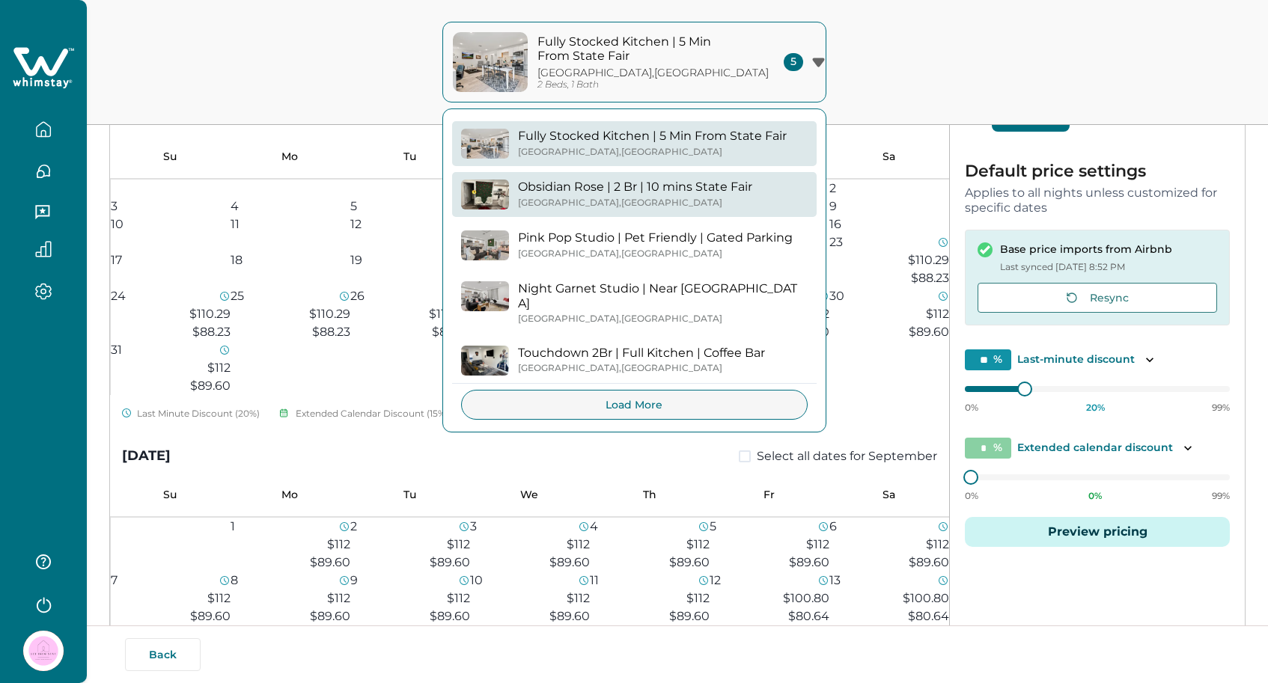
click at [730, 180] on p "Obsidian Rose | 2 Br | 10 mins State Fair" at bounding box center [635, 187] width 234 height 15
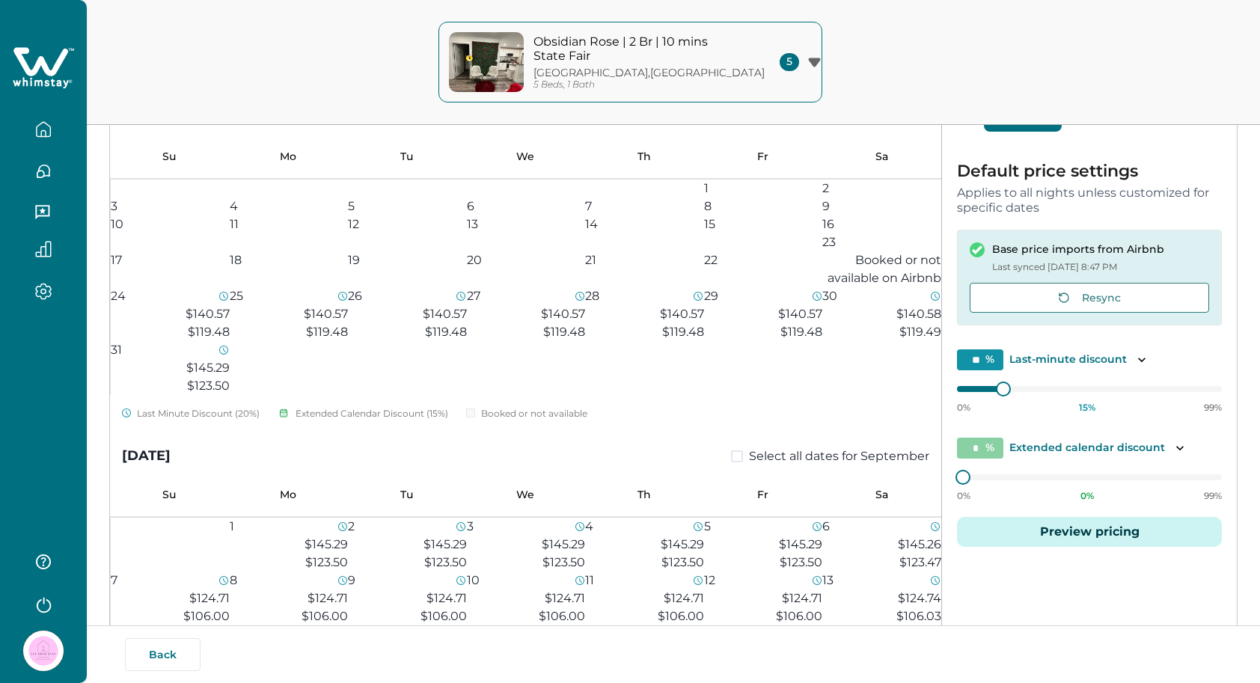
click at [980, 358] on input "**" at bounding box center [980, 359] width 46 height 21
type input "*"
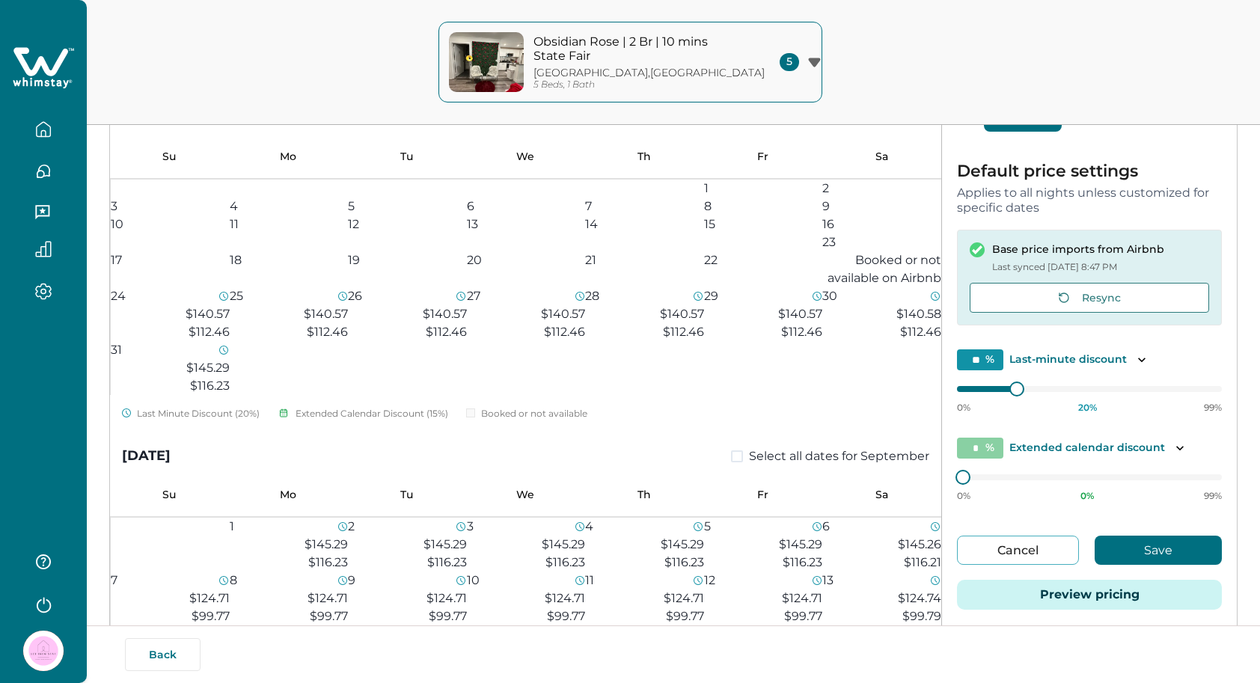
click at [1139, 545] on button "Save" at bounding box center [1158, 550] width 127 height 29
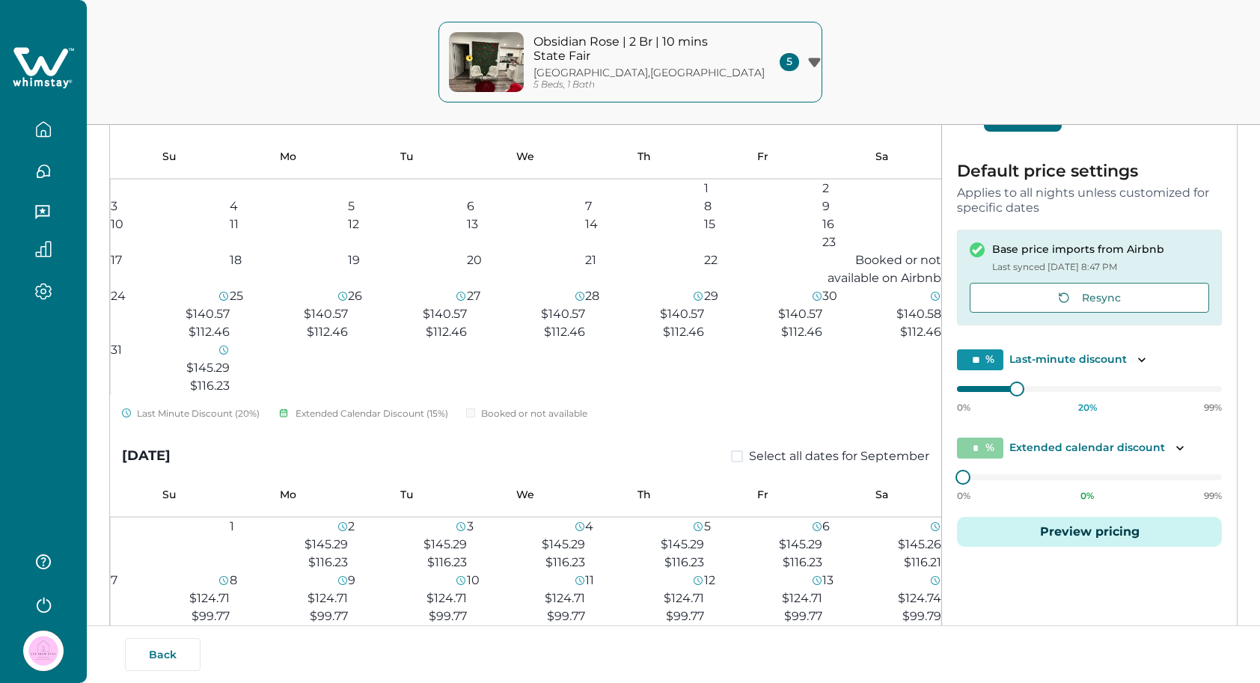
click at [759, 70] on button "Obsidian Rose | 2 Br | 10 mins State Fair Dallas , TX 5 Beds, 1 Bath 5" at bounding box center [630, 62] width 384 height 81
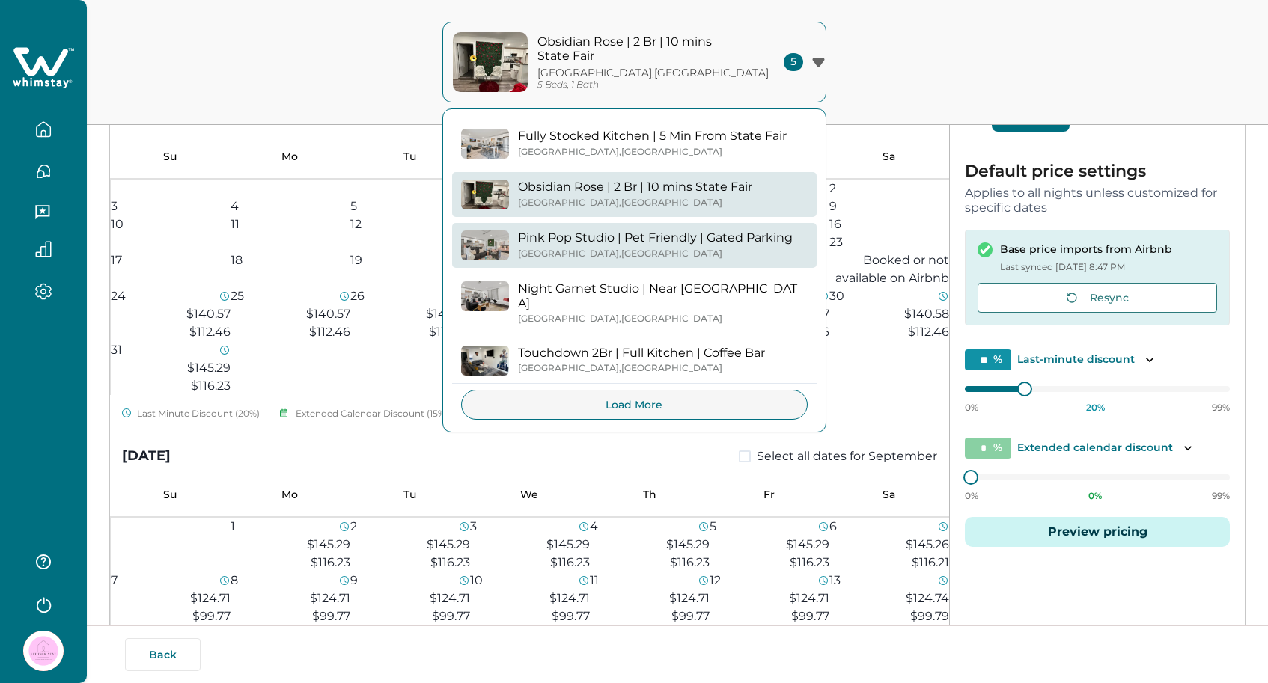
click at [750, 247] on div "Pink Pop Studio | Pet Friendly | Gated Parking Dallas , TX" at bounding box center [655, 244] width 275 height 28
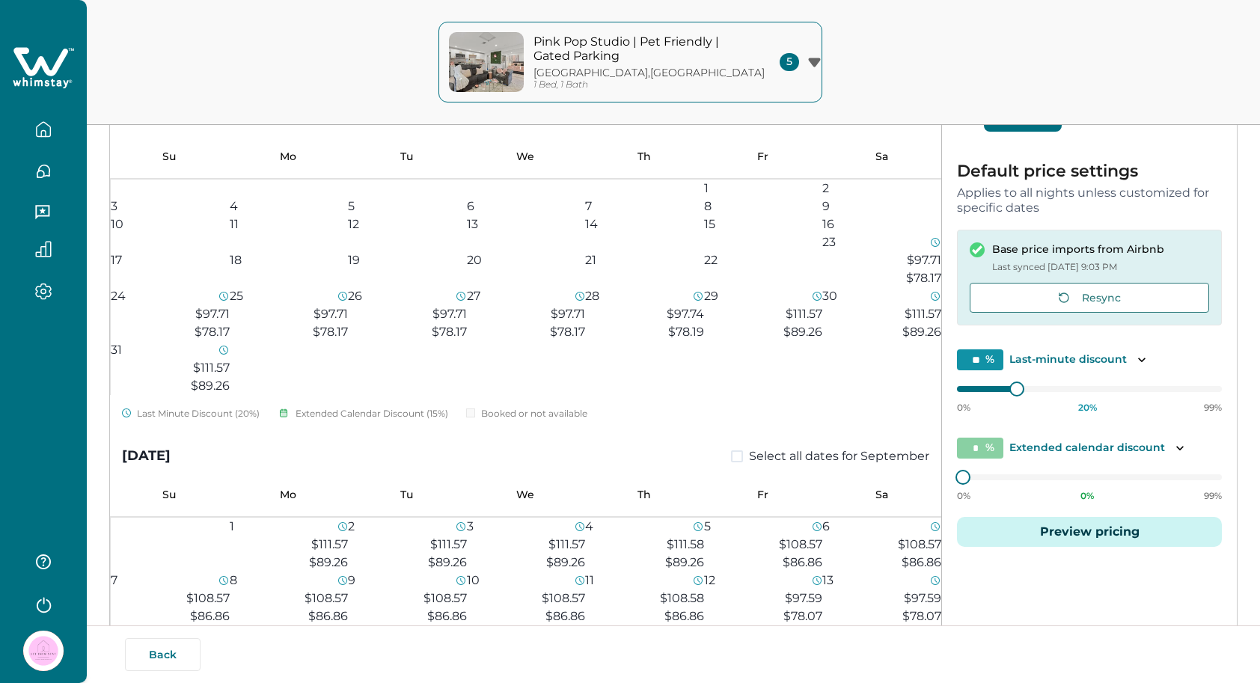
click at [741, 58] on button "Pink Pop Studio | Pet Friendly | Gated Parking Dallas , TX 1 Bed, 1 Bath 5" at bounding box center [630, 62] width 384 height 81
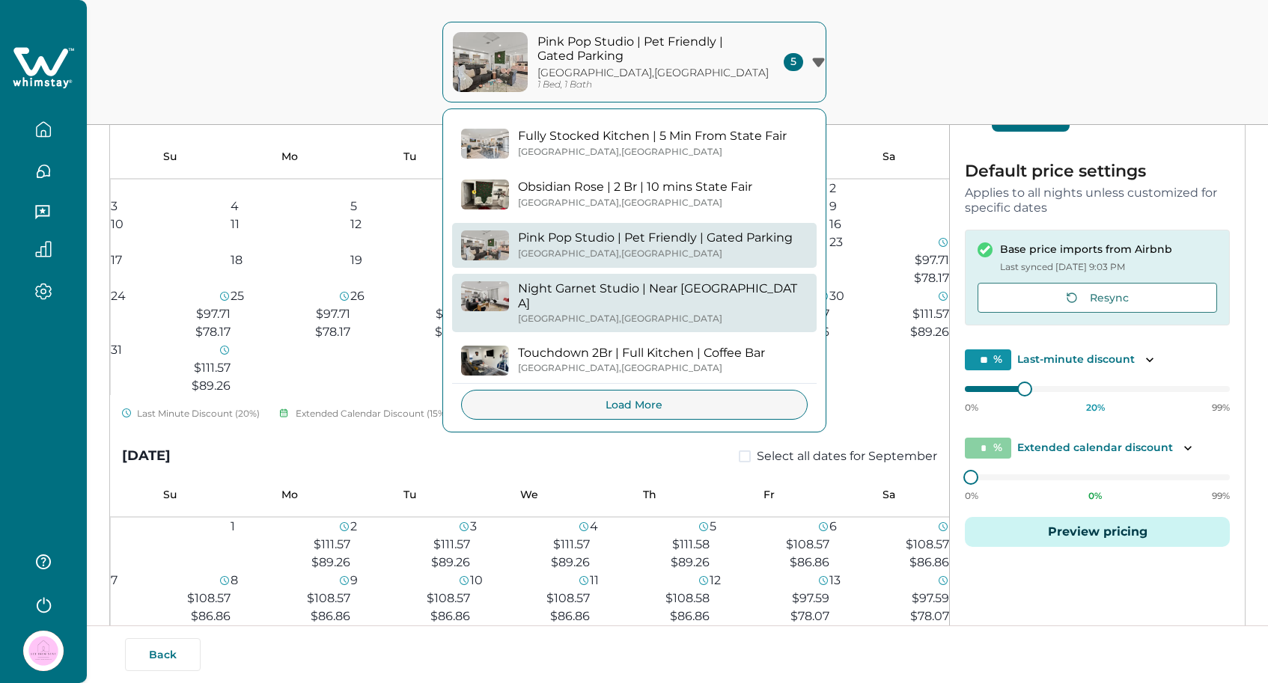
click at [743, 294] on p "Night Garnet Studio | Near [GEOGRAPHIC_DATA]" at bounding box center [663, 295] width 290 height 29
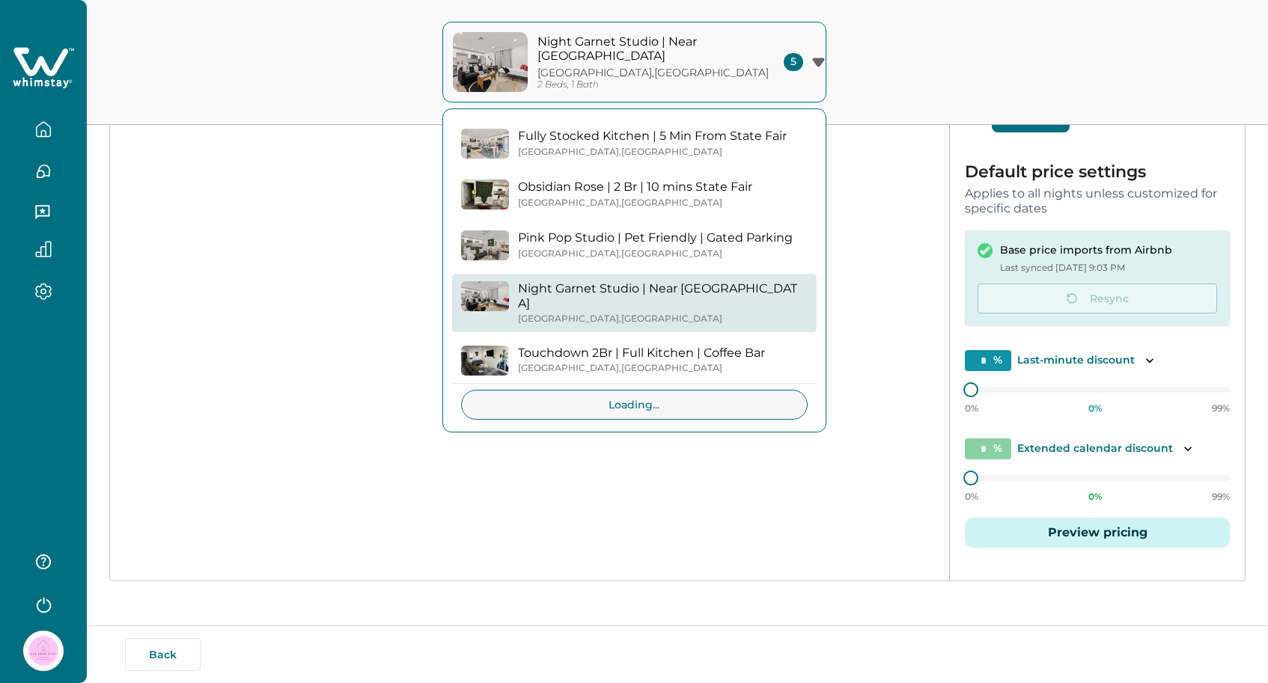
scroll to position [152, 0]
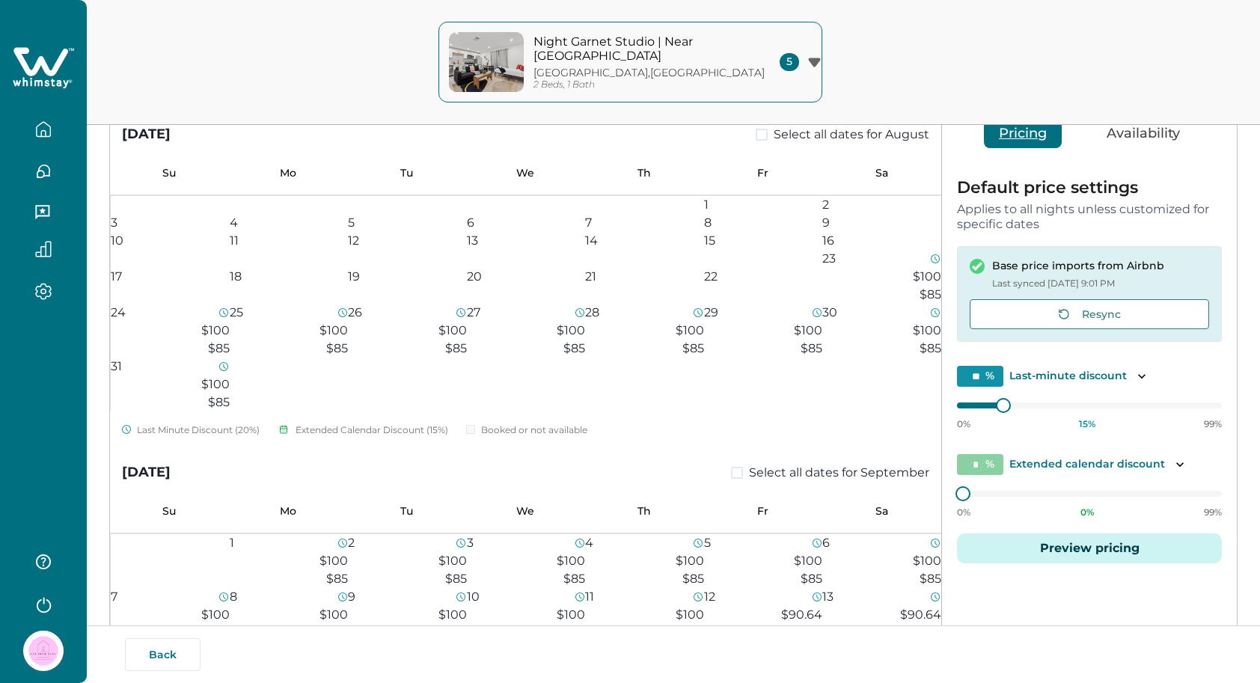
click at [984, 378] on input "**" at bounding box center [980, 376] width 46 height 21
type input "*"
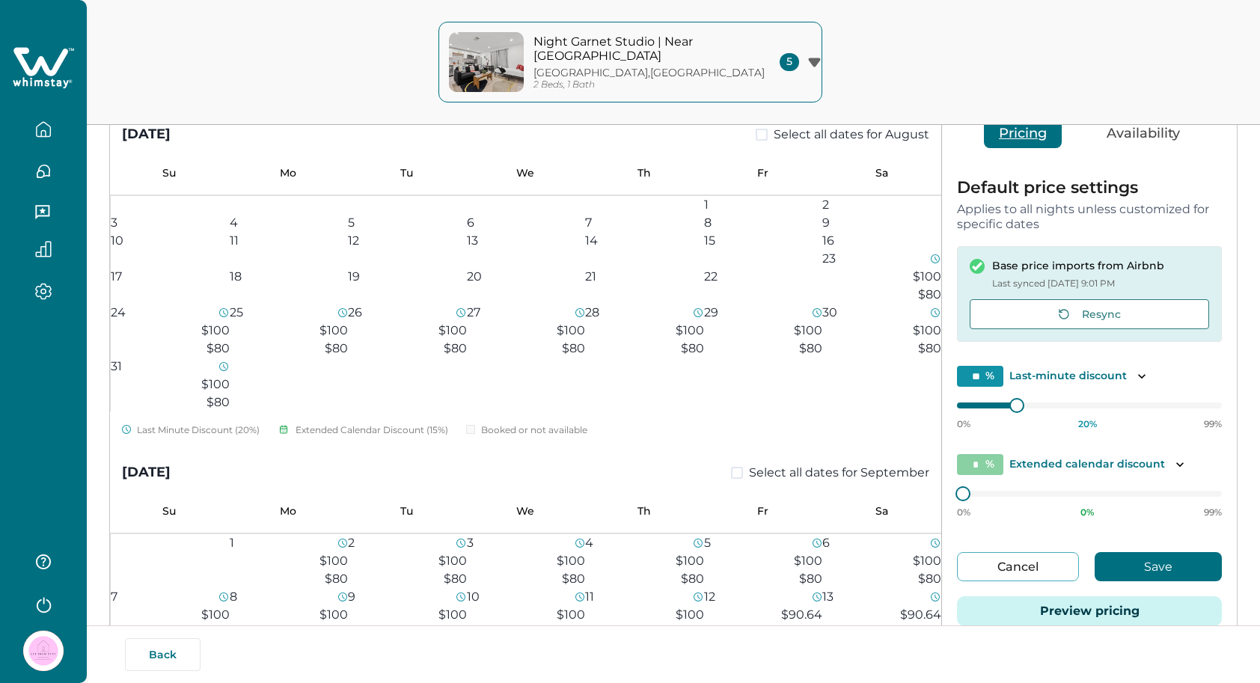
click at [1098, 569] on button "Save" at bounding box center [1158, 566] width 127 height 29
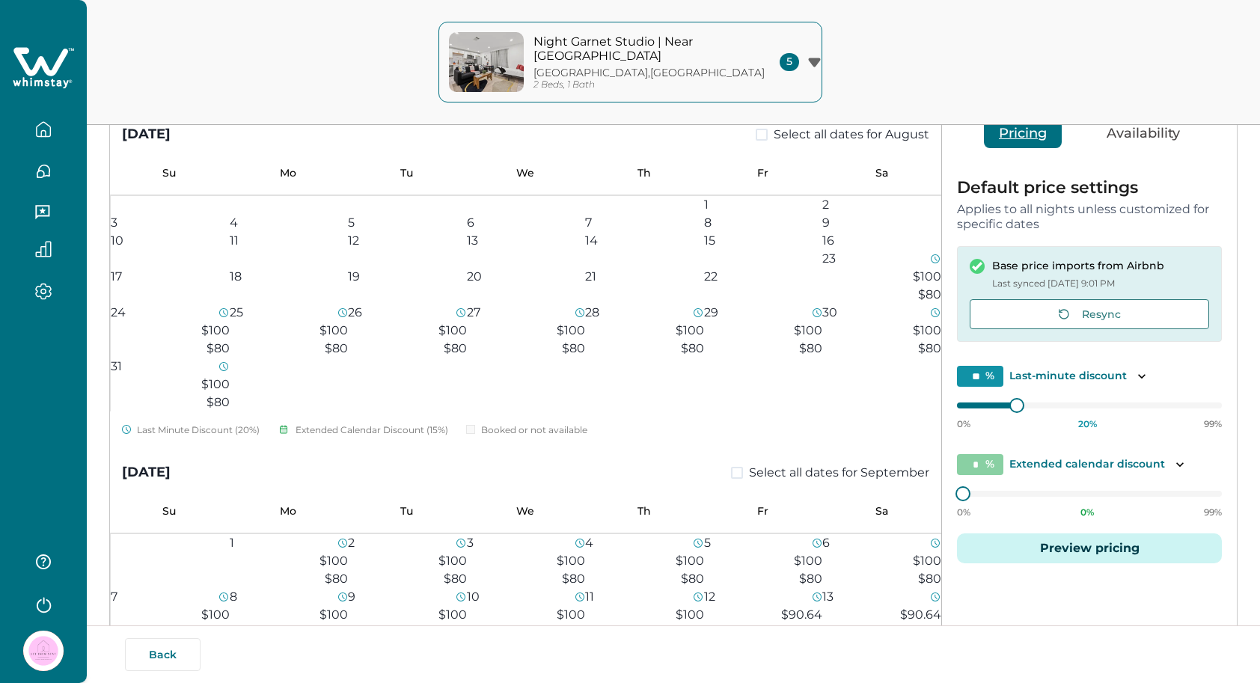
click at [728, 60] on p "Night Garnet Studio | Near [GEOGRAPHIC_DATA]" at bounding box center [635, 48] width 202 height 29
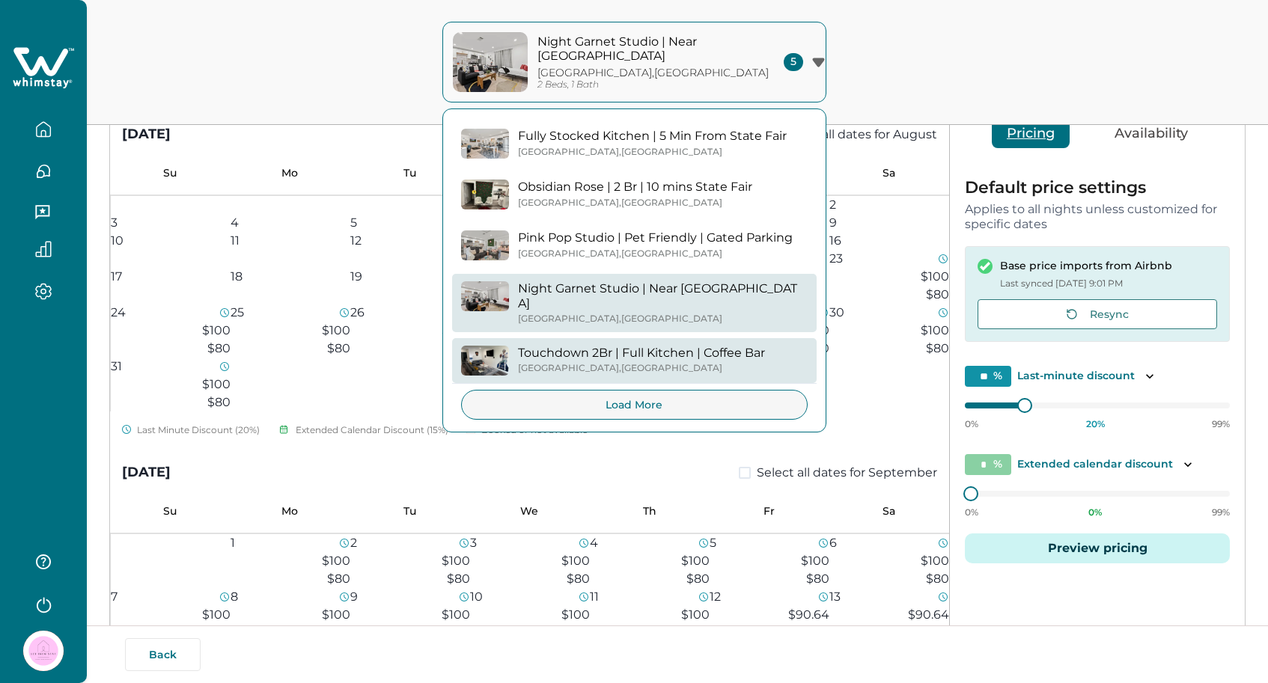
click at [739, 351] on p "Touchdown 2Br | Full Kitchen | Coffee Bar" at bounding box center [641, 353] width 247 height 15
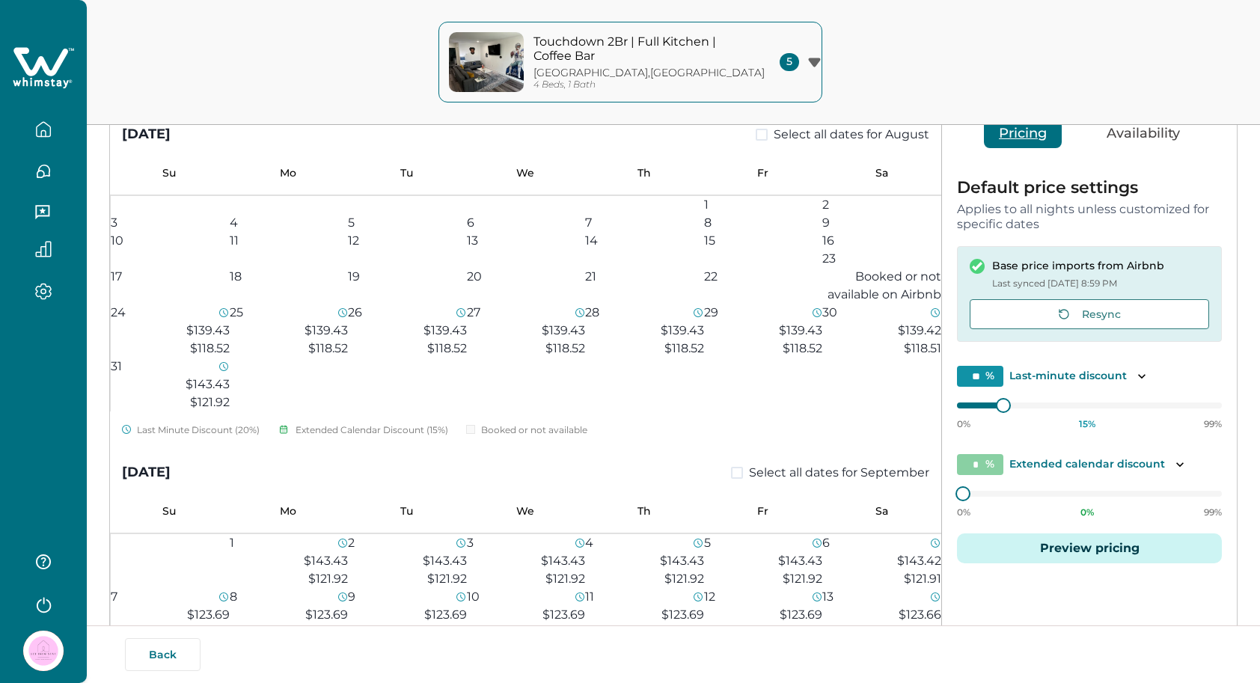
click at [982, 375] on input "**" at bounding box center [980, 376] width 46 height 21
type input "*"
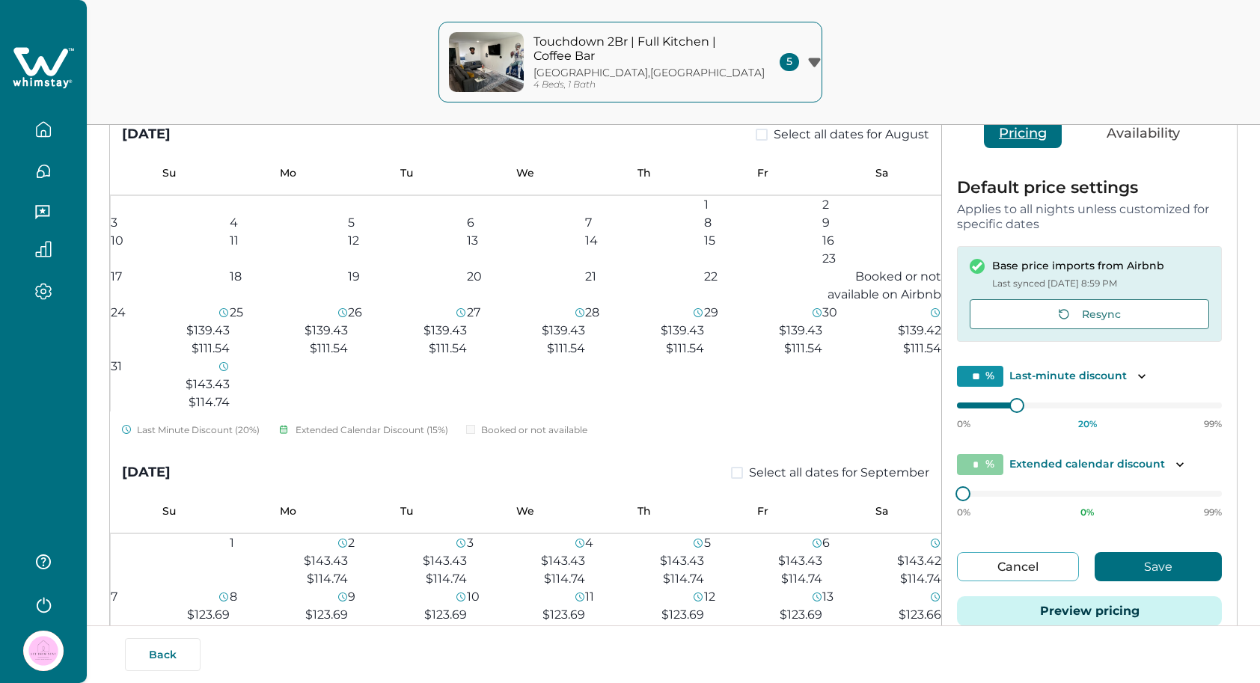
click at [1123, 554] on button "Save" at bounding box center [1158, 566] width 127 height 29
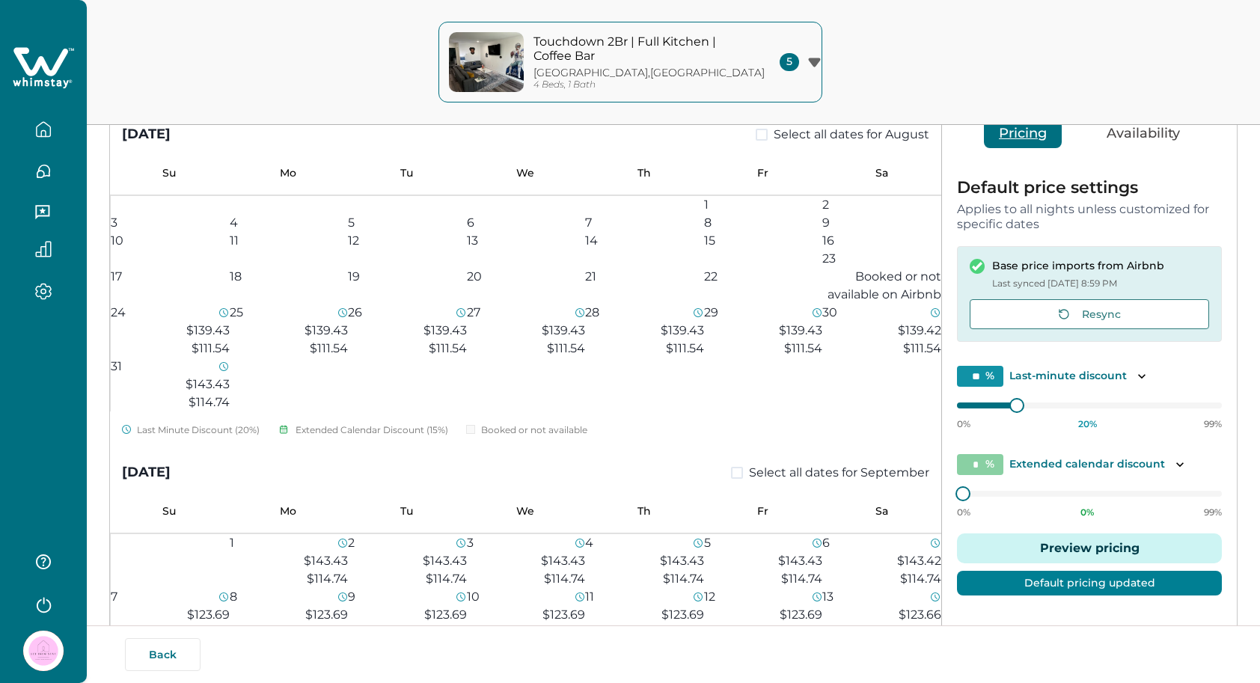
click at [810, 64] on icon "button" at bounding box center [814, 63] width 13 height 10
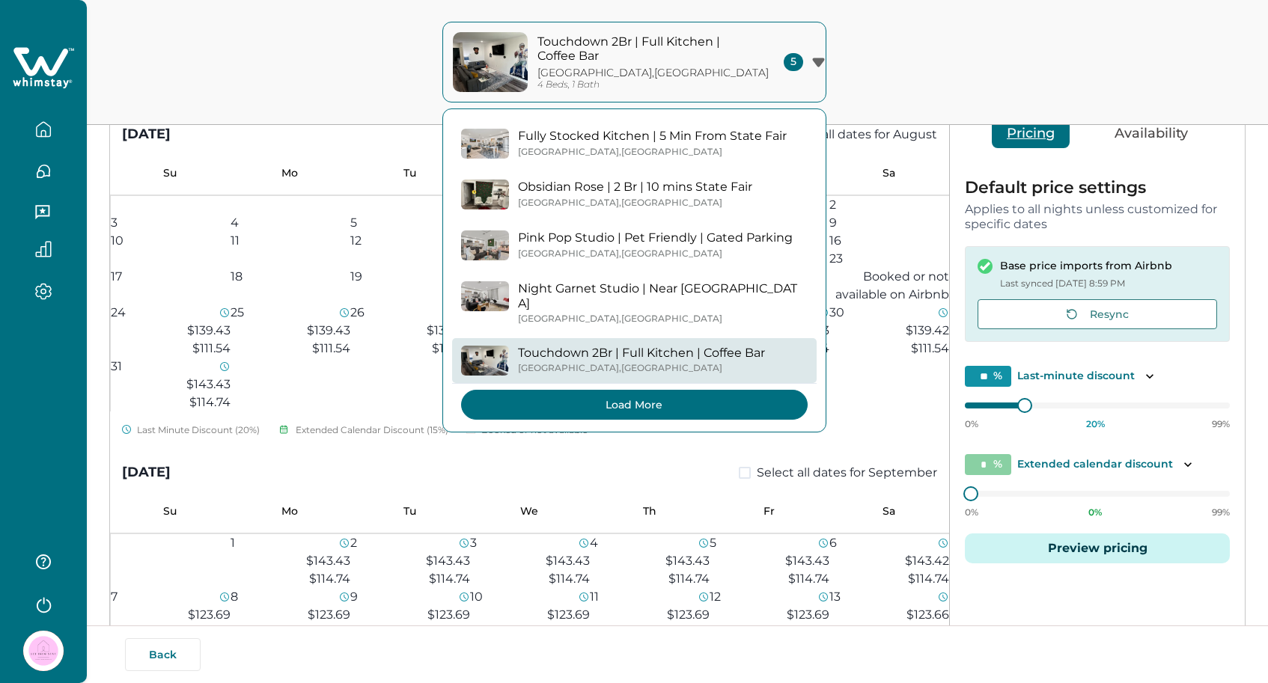
click at [708, 408] on button "Load More" at bounding box center [634, 405] width 346 height 30
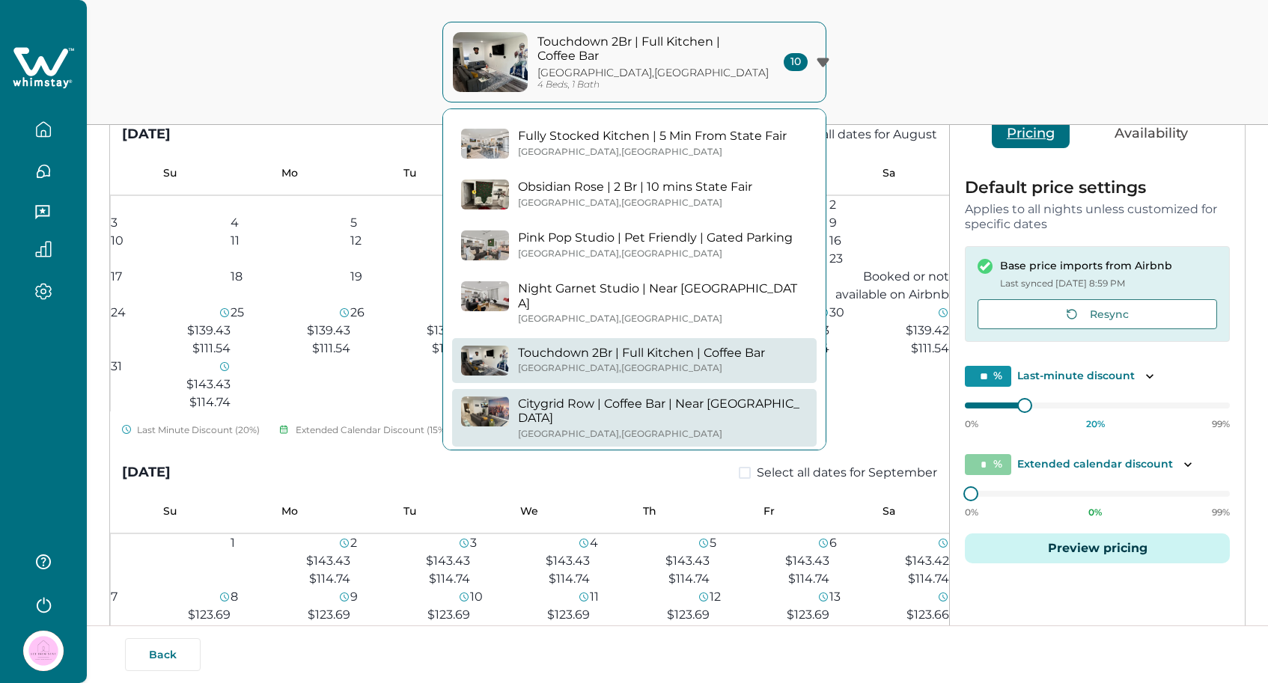
click at [674, 429] on div "Dallas , TX" at bounding box center [663, 434] width 290 height 11
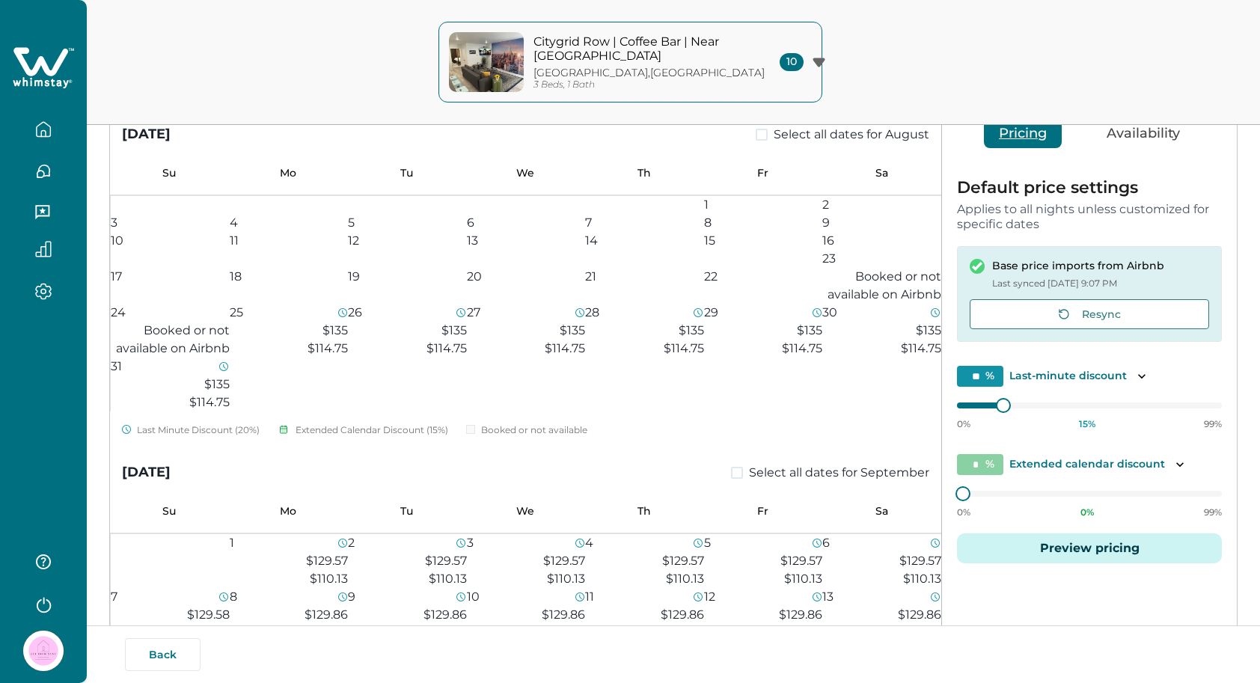
click at [982, 376] on input "**" at bounding box center [980, 376] width 46 height 21
type input "*"
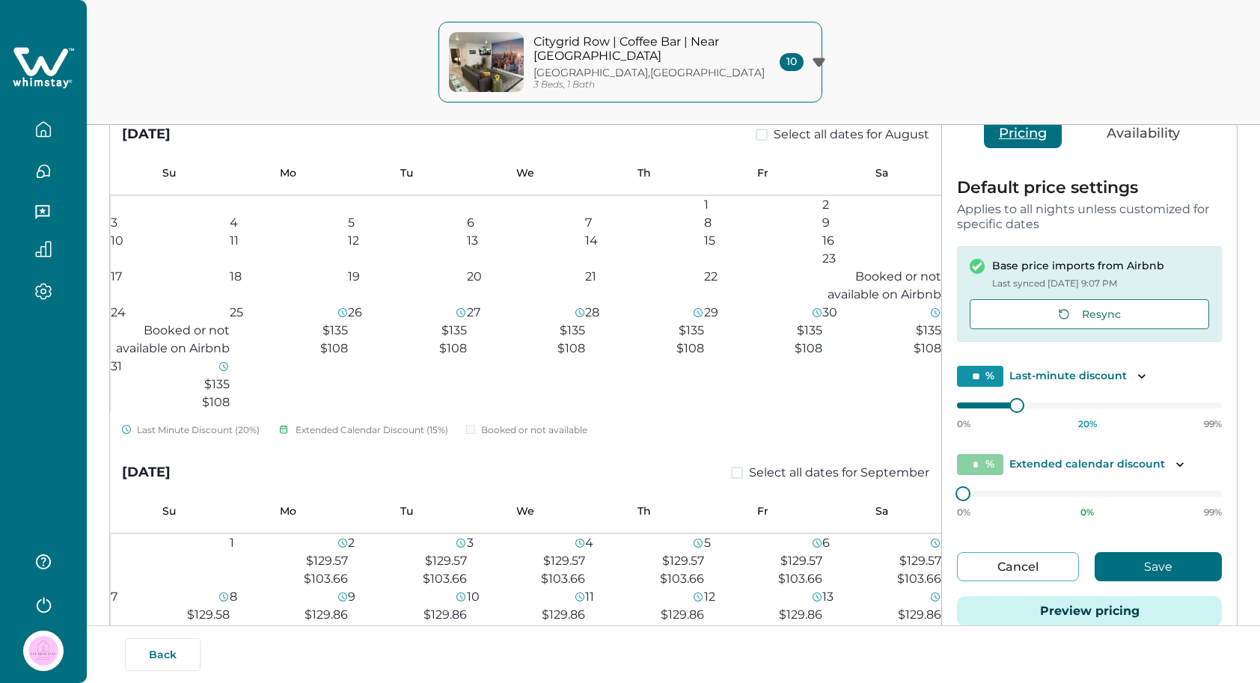
click at [1112, 564] on button "Save" at bounding box center [1158, 566] width 127 height 29
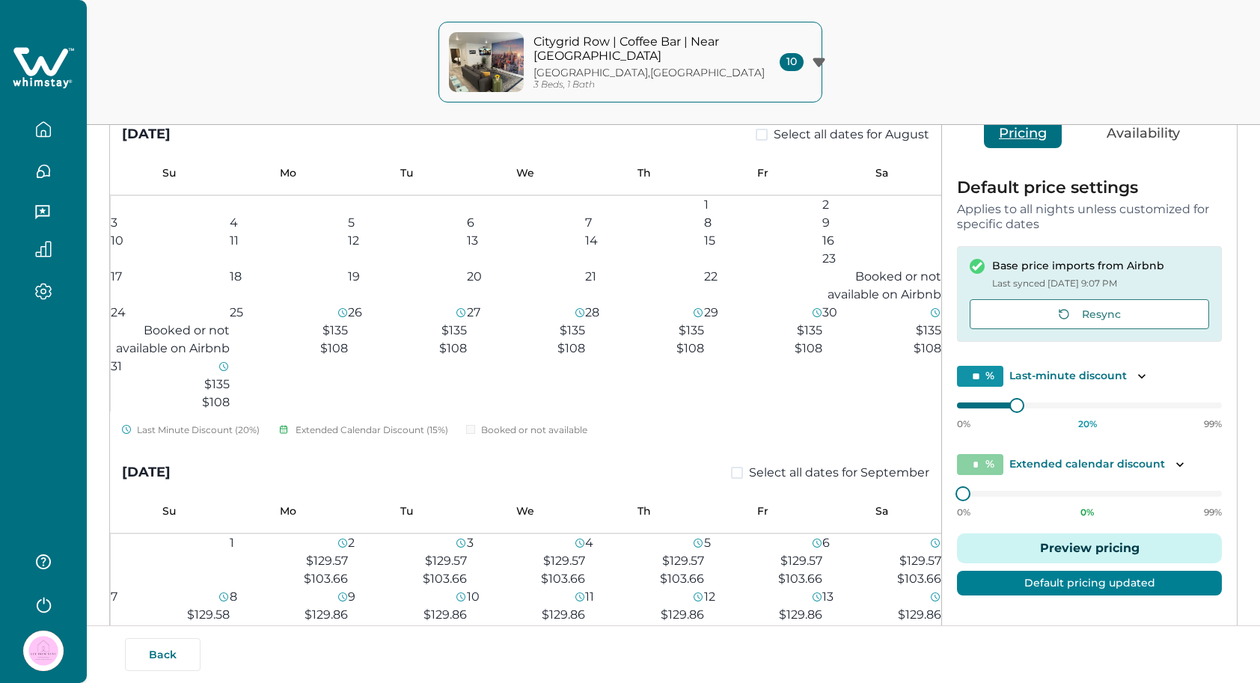
click at [795, 79] on button "Citygrid Row | Coffee Bar | Near Deep Ellum Dallas , TX 3 Beds, 1 Bath 10" at bounding box center [630, 62] width 384 height 81
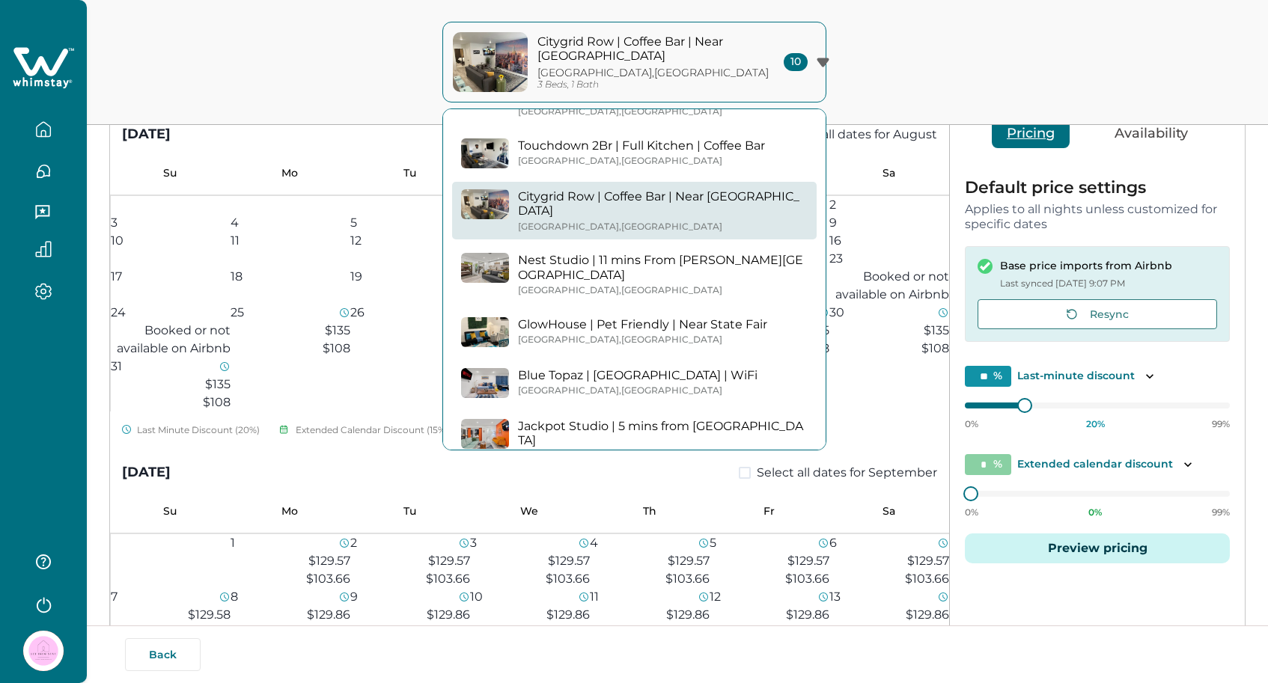
scroll to position [205, 0]
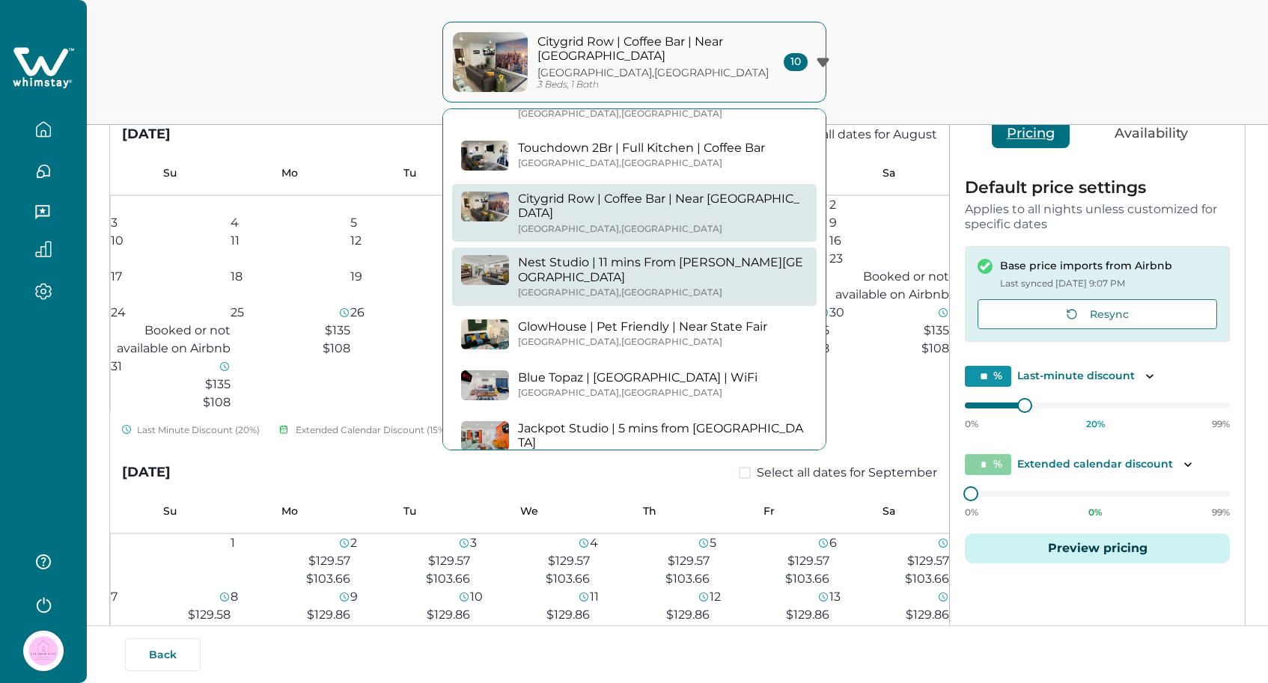
click at [660, 255] on p "Nest Studio | 11 mins From [PERSON_NAME][GEOGRAPHIC_DATA]" at bounding box center [663, 269] width 290 height 29
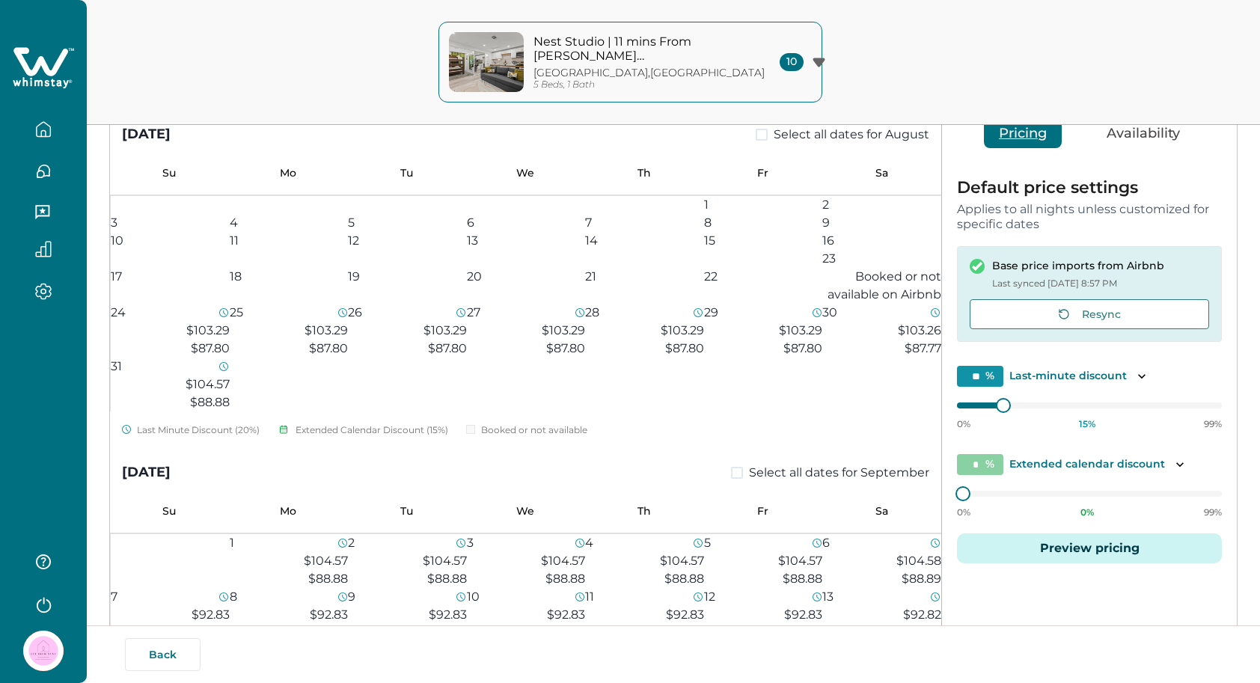
click at [986, 371] on input "**" at bounding box center [980, 376] width 46 height 21
type input "*"
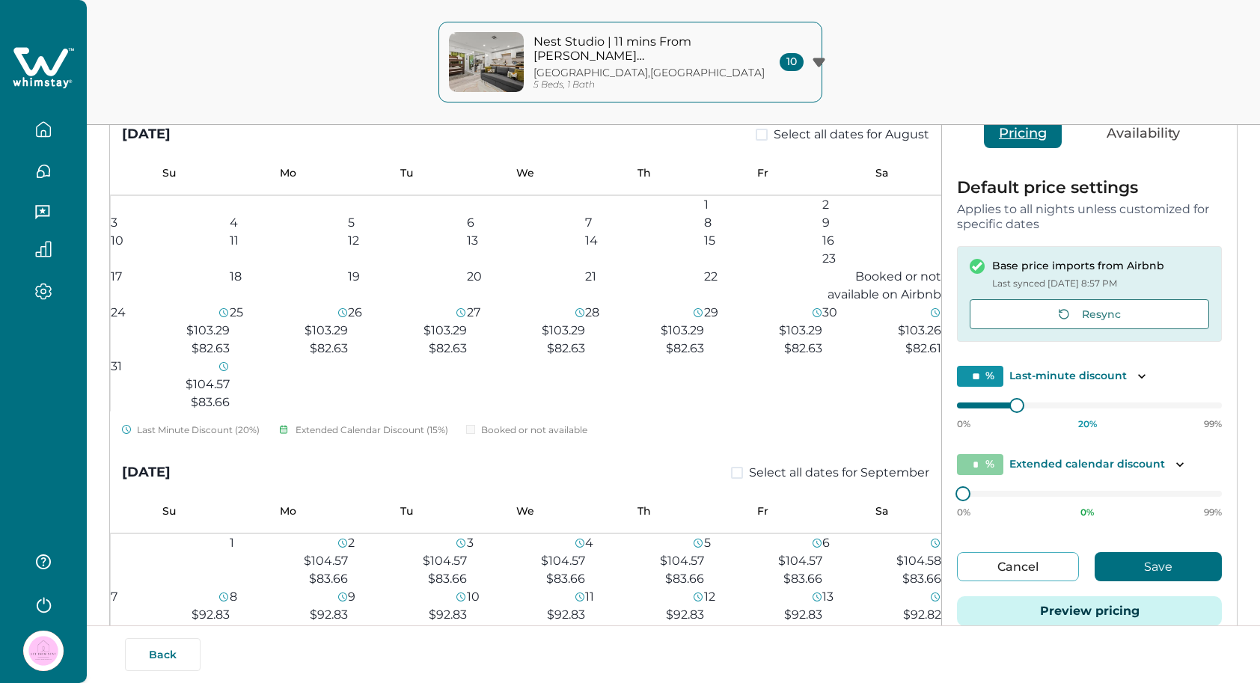
click at [1120, 561] on button "Save" at bounding box center [1158, 566] width 127 height 29
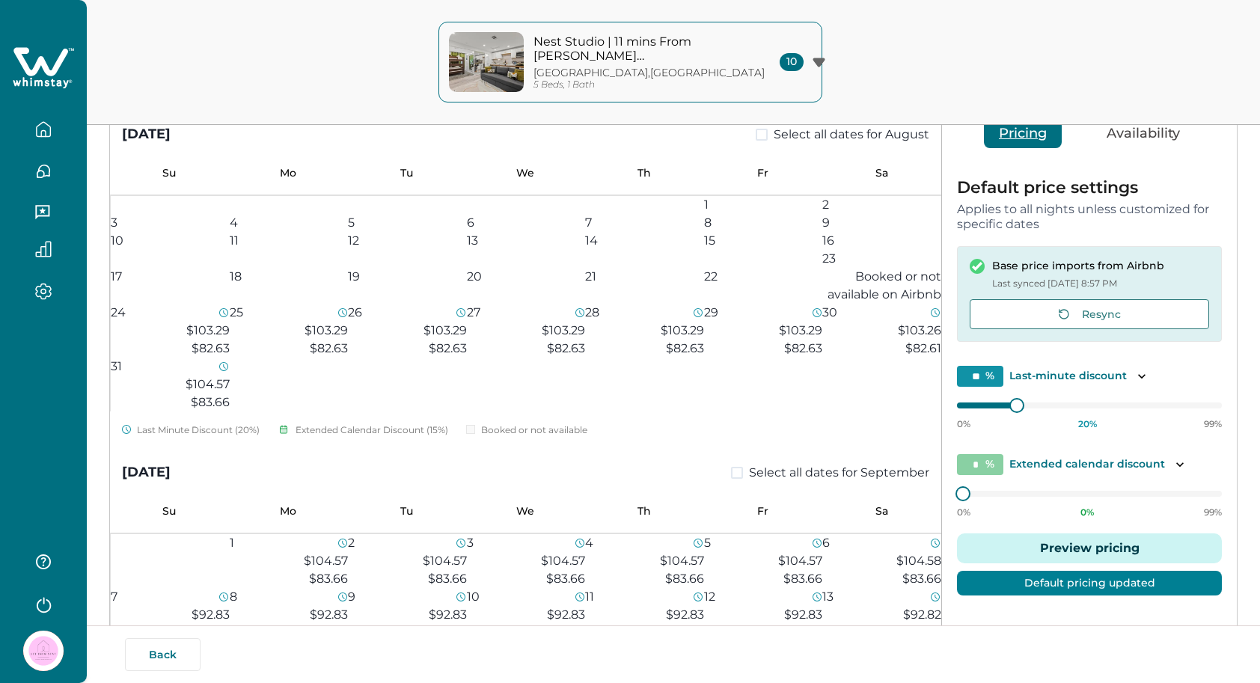
click at [595, 79] on p "5 Beds, 1 Bath" at bounding box center [564, 84] width 61 height 11
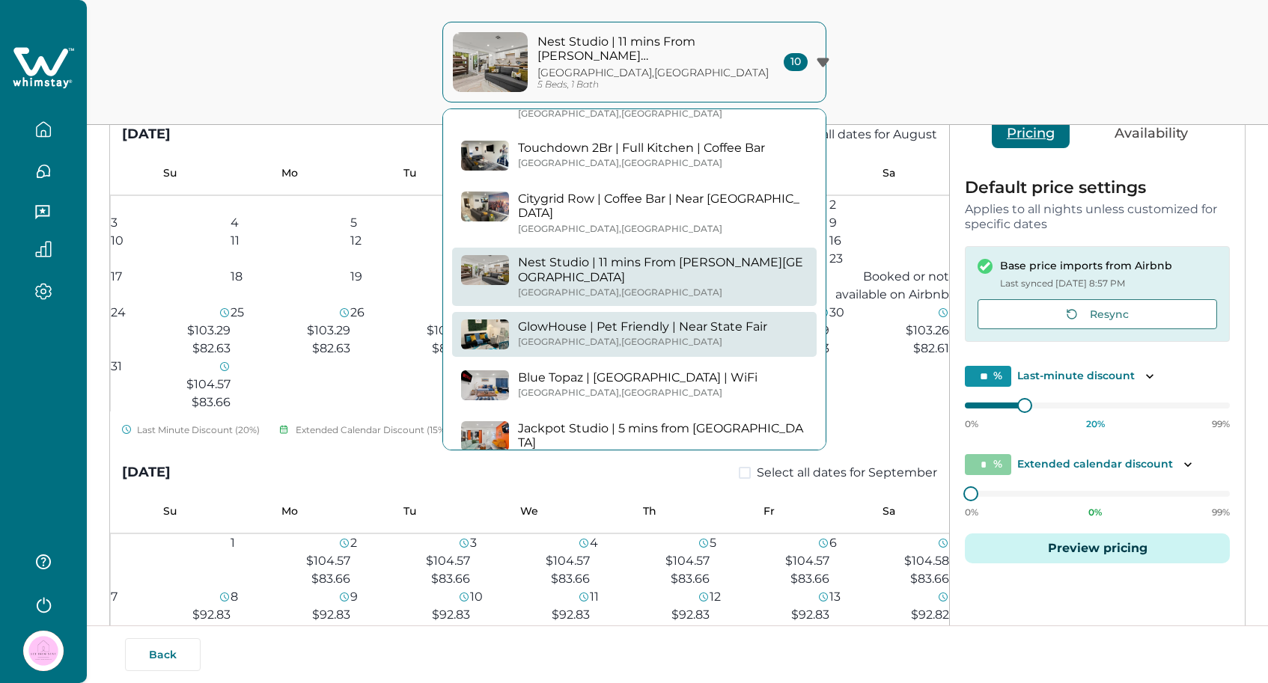
click at [625, 320] on p "GlowHouse | Pet Friendly | Near State Fair" at bounding box center [642, 327] width 249 height 15
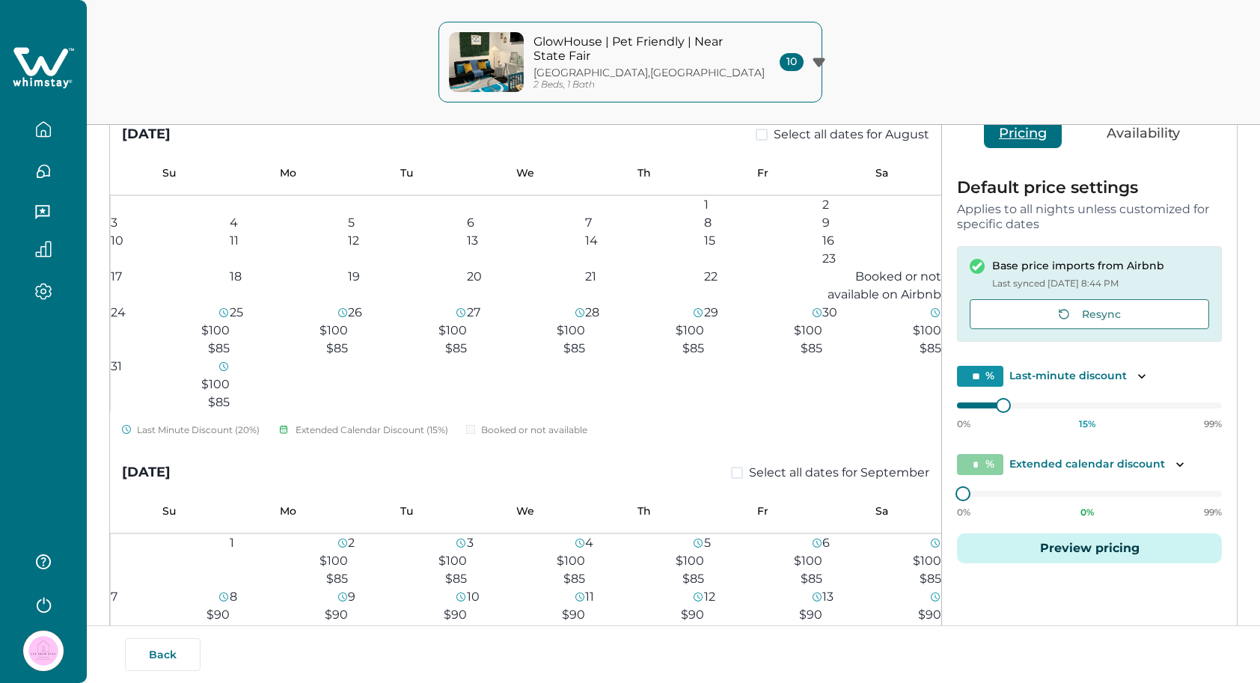
click at [985, 375] on input "**" at bounding box center [980, 376] width 46 height 21
type input "*"
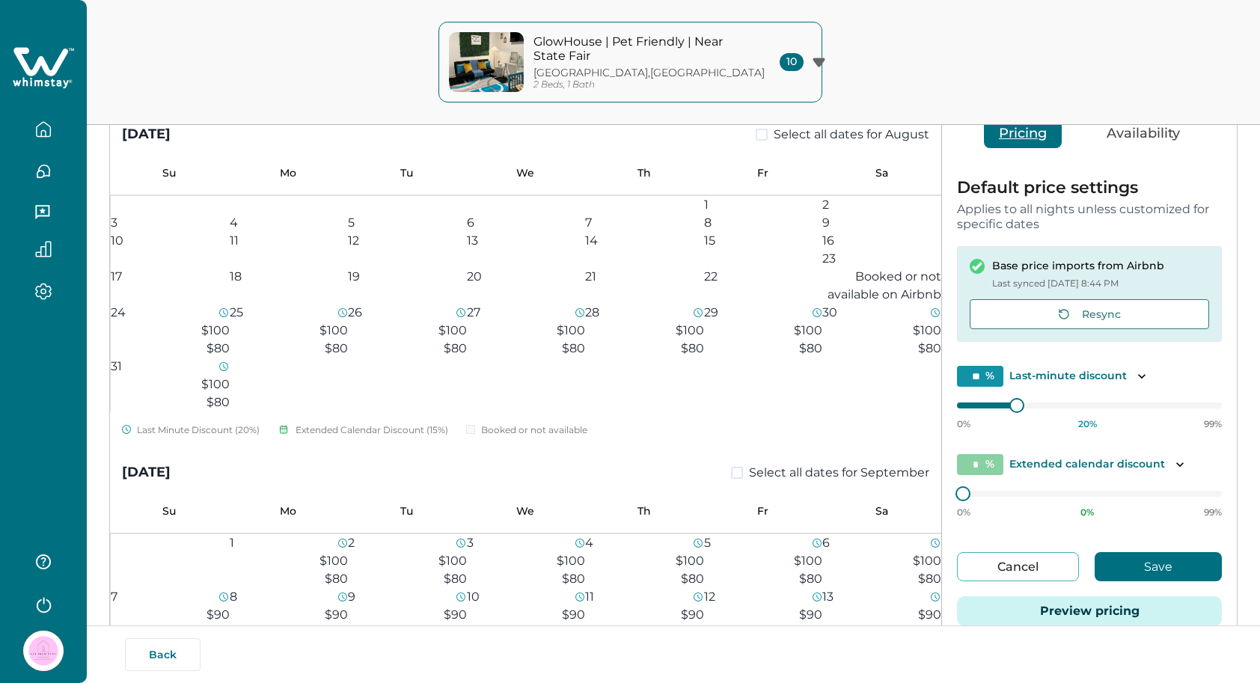
click at [1116, 579] on button "Save" at bounding box center [1158, 566] width 127 height 29
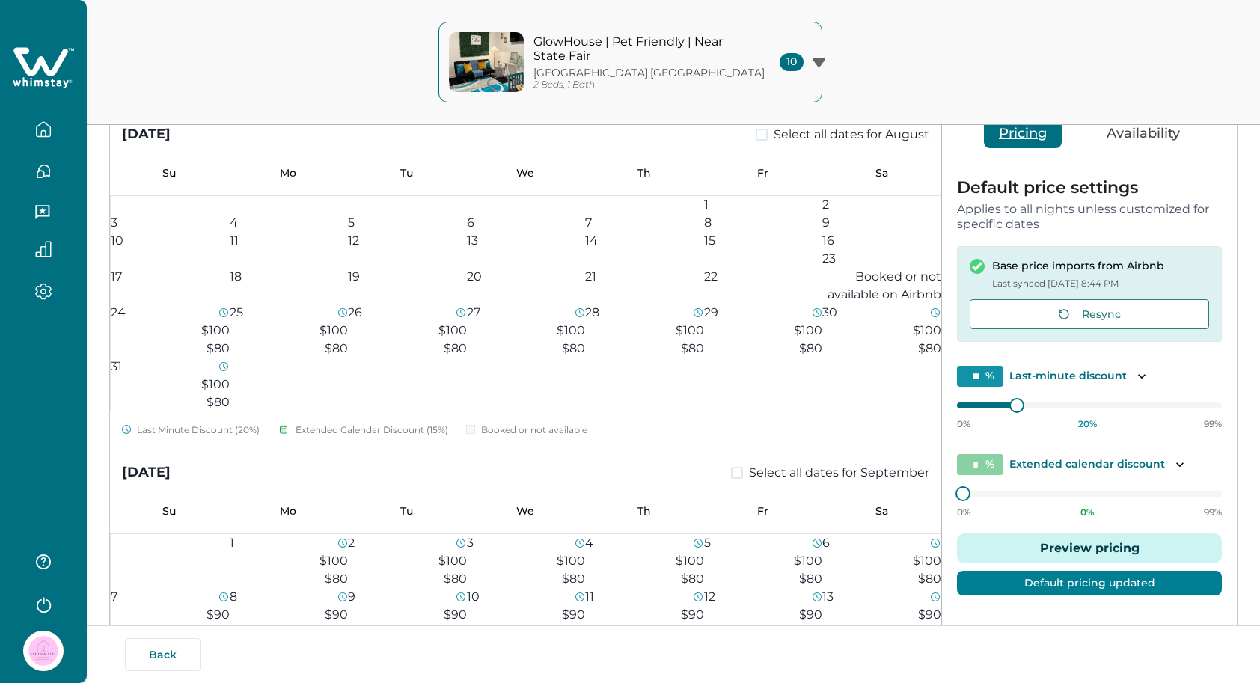
click at [730, 80] on div "Dallas , TX 2 Beds, 1 Bath" at bounding box center [654, 79] width 240 height 24
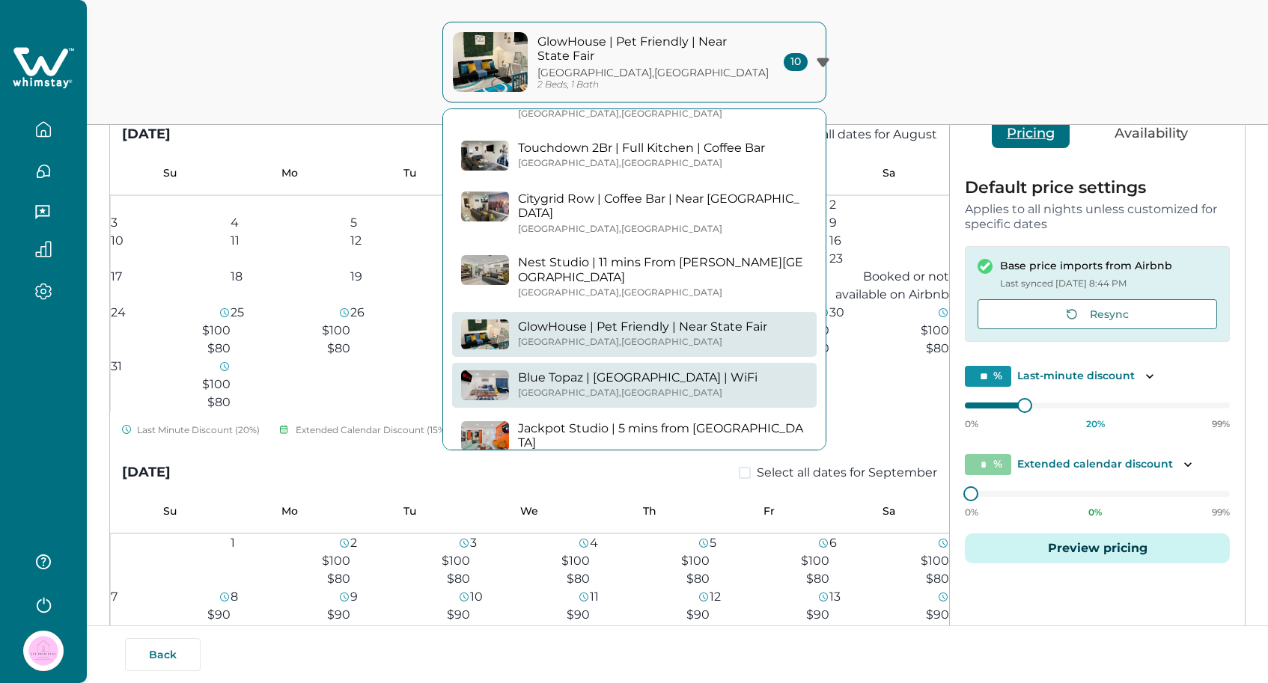
click at [718, 370] on button "Blue Topaz | Near Art District | WiFi Dallas , TX" at bounding box center [634, 385] width 364 height 45
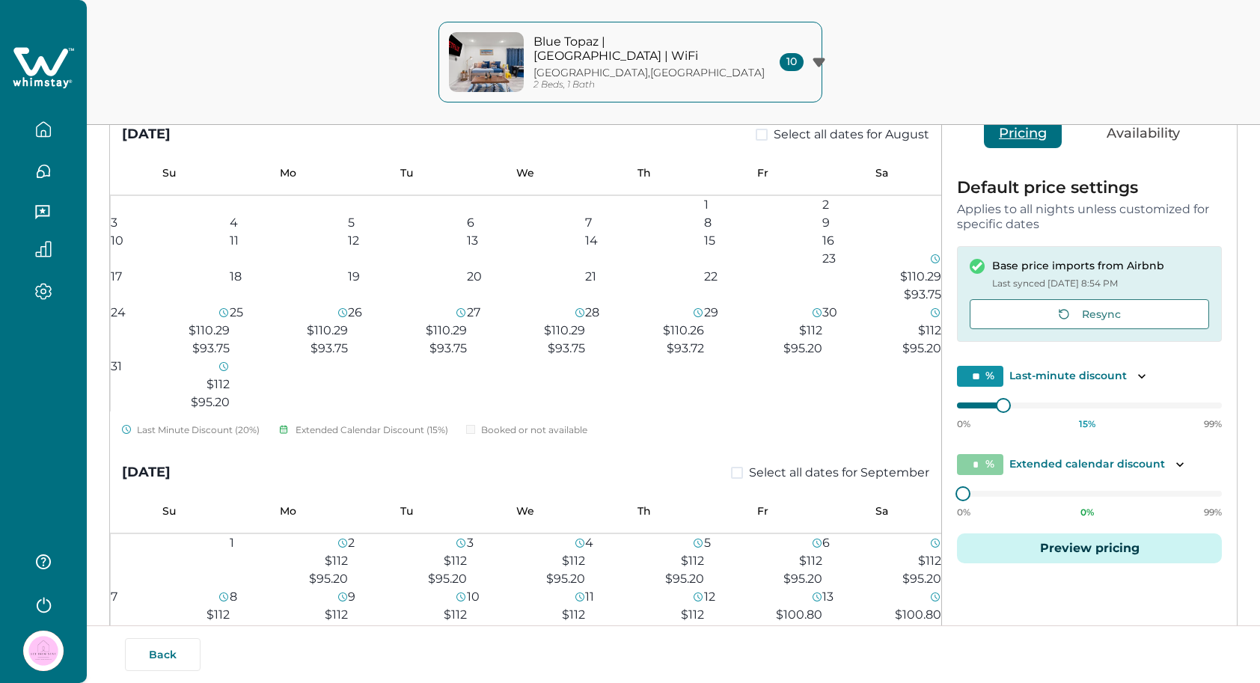
click at [980, 375] on input "**" at bounding box center [980, 376] width 46 height 21
type input "*"
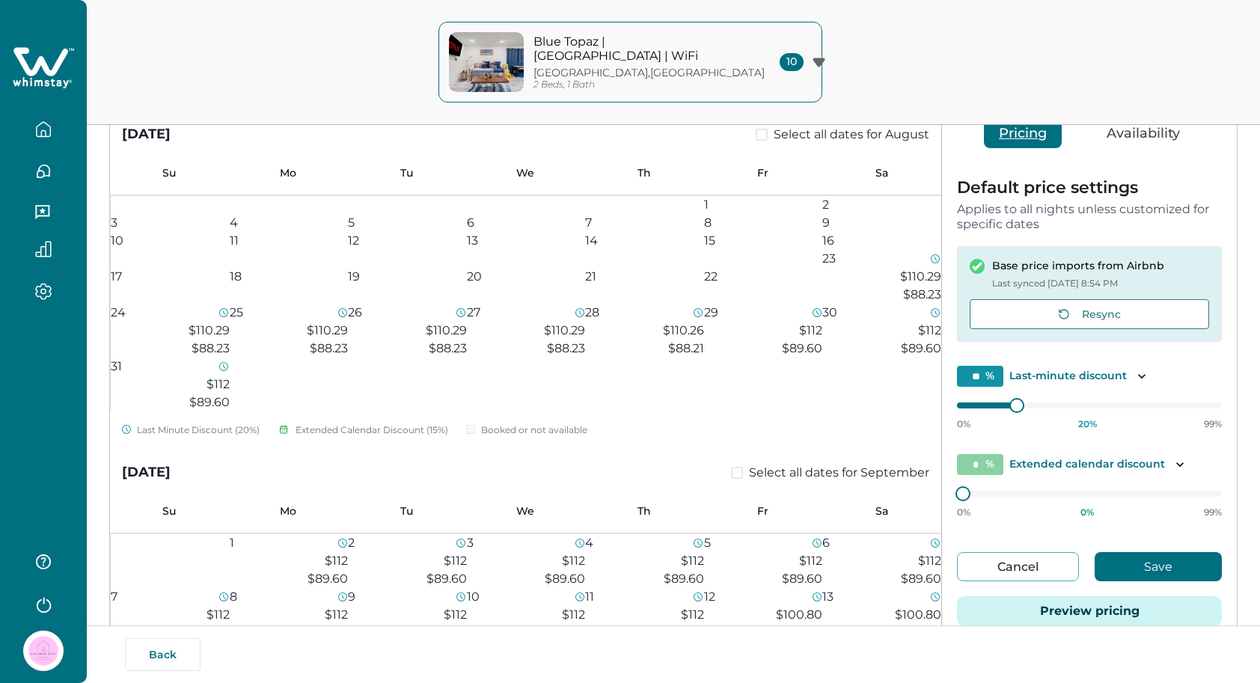
click at [1140, 569] on button "Save" at bounding box center [1158, 566] width 127 height 29
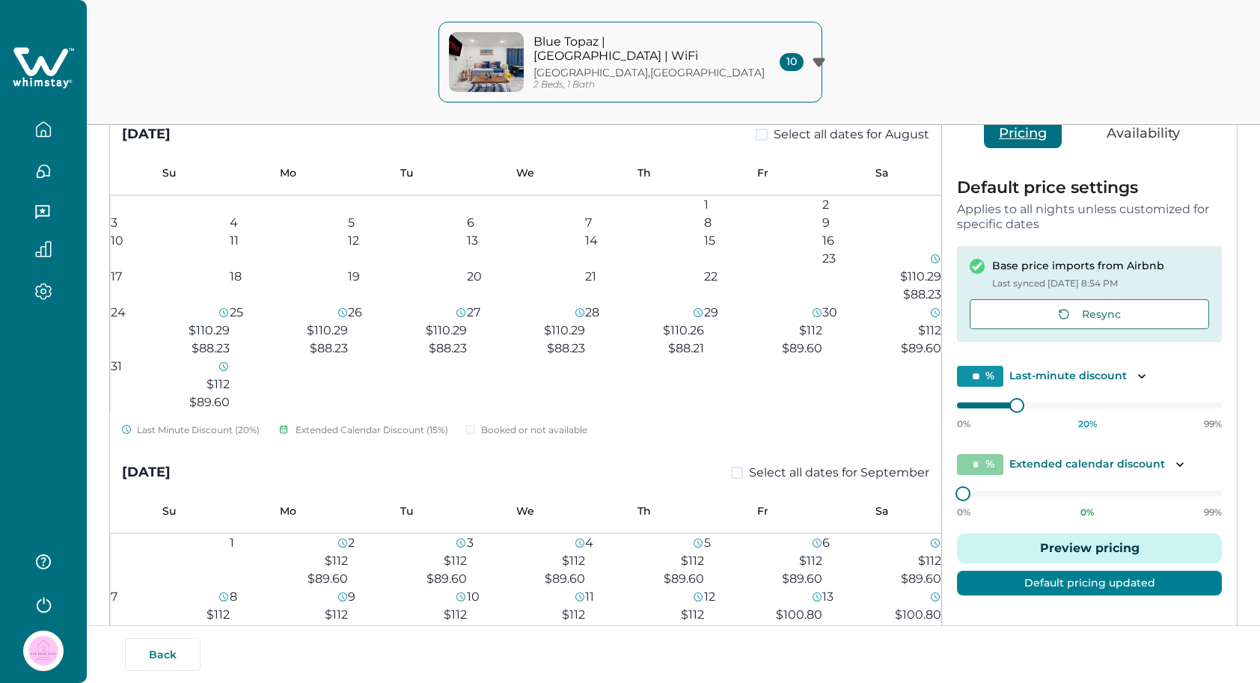
click at [725, 94] on button "Blue Topaz | Near Art District | WiFi Dallas , TX 2 Beds, 1 Bath 10" at bounding box center [630, 62] width 384 height 81
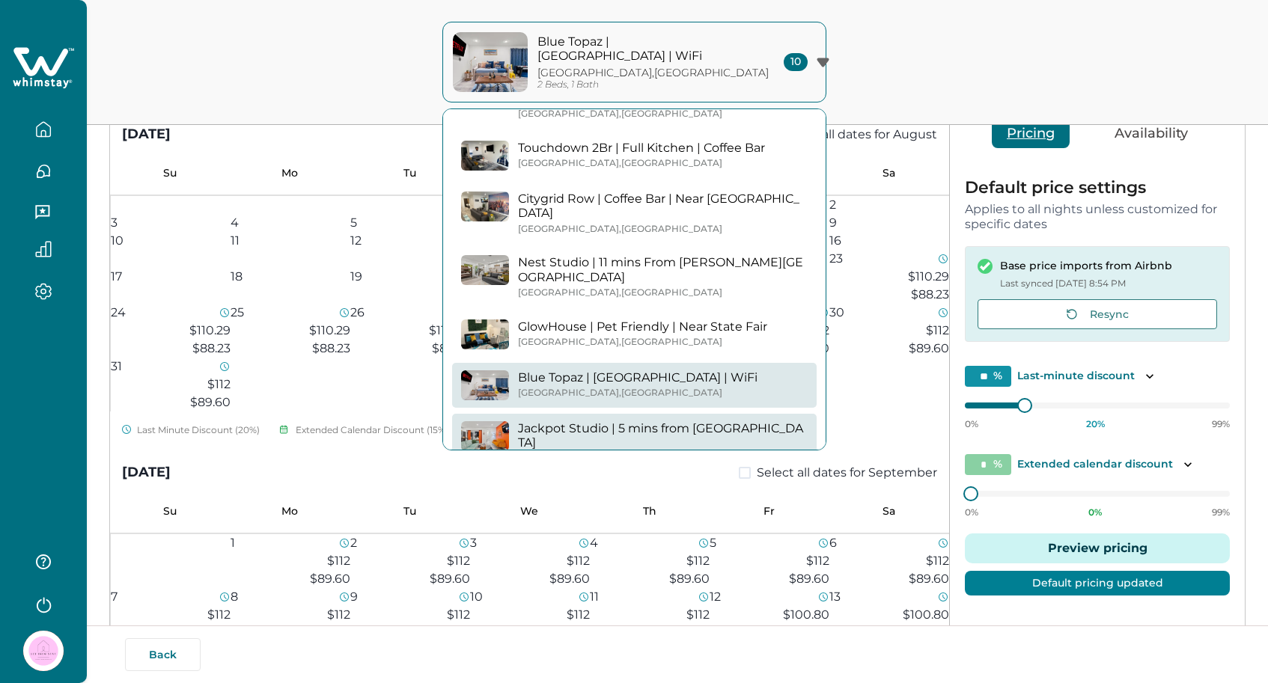
click at [716, 421] on div "Jackpot Studio | 5 mins from Lower Greenville Dallas , TX" at bounding box center [663, 442] width 290 height 43
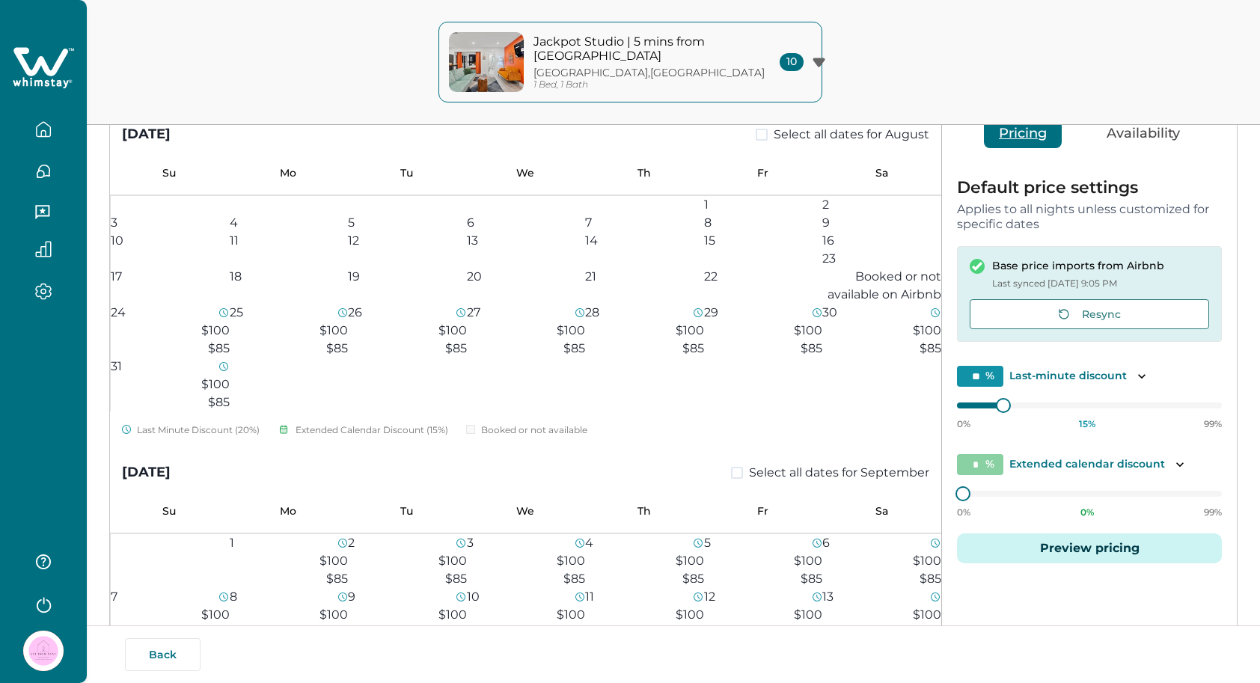
click at [984, 370] on input "**" at bounding box center [980, 376] width 46 height 21
type input "*"
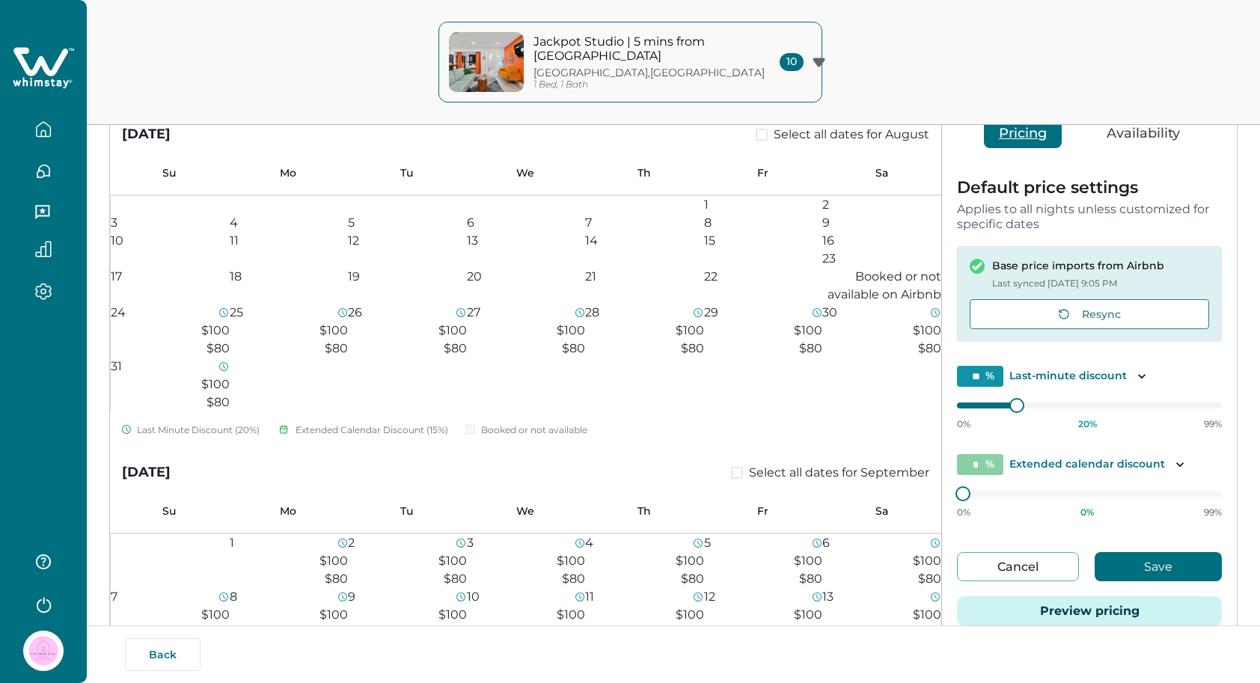
type input "**"
click at [1137, 572] on button "Save" at bounding box center [1158, 566] width 127 height 29
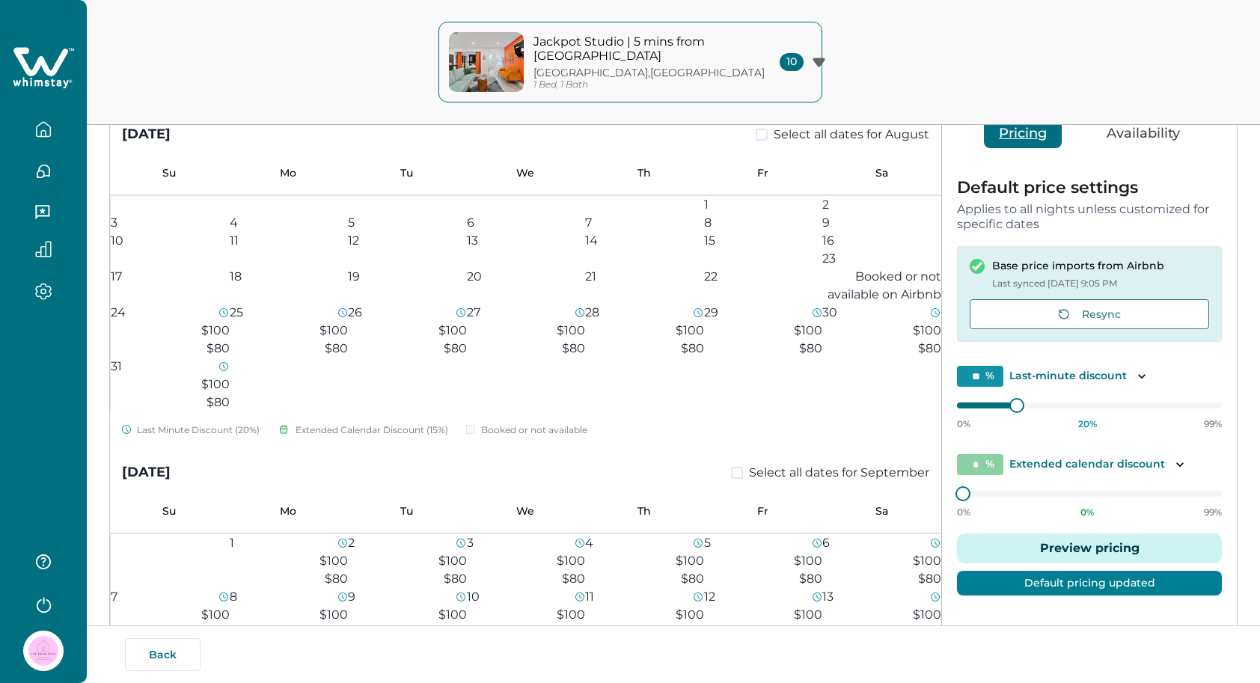
click at [793, 65] on div "10" at bounding box center [803, 62] width 46 height 18
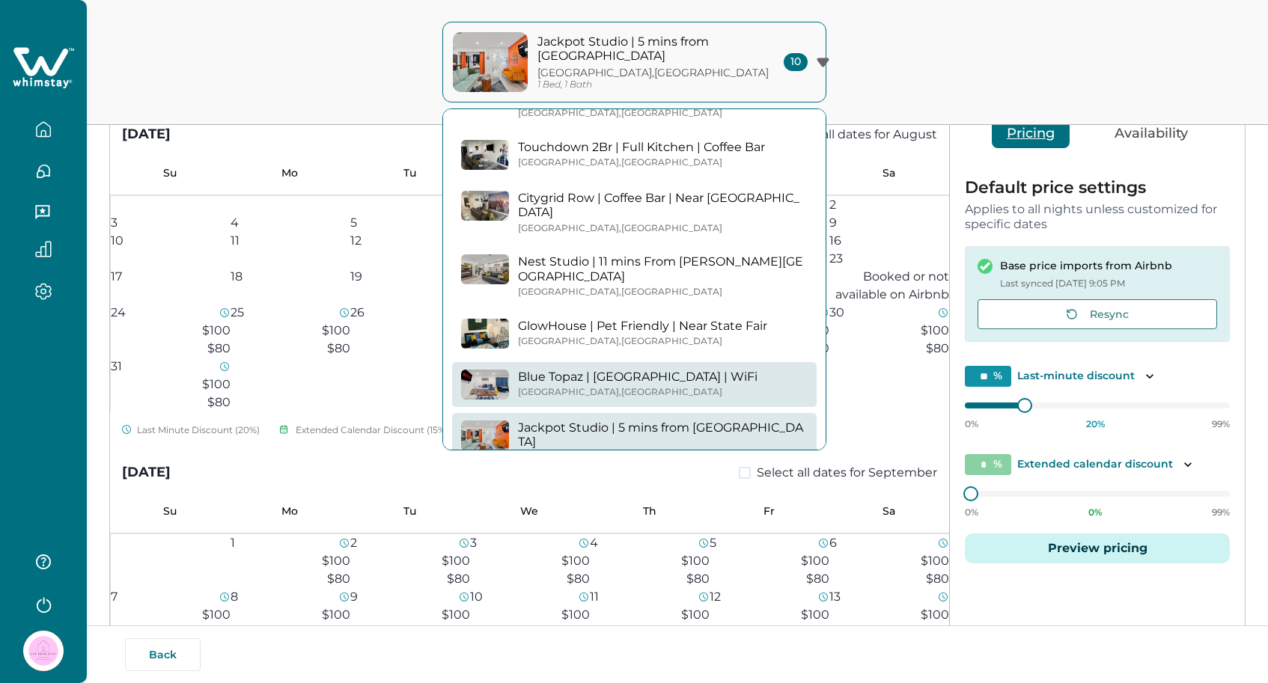
scroll to position [205, 0]
click at [694, 370] on p "Blue Topaz | [GEOGRAPHIC_DATA] | WiFi" at bounding box center [637, 377] width 239 height 15
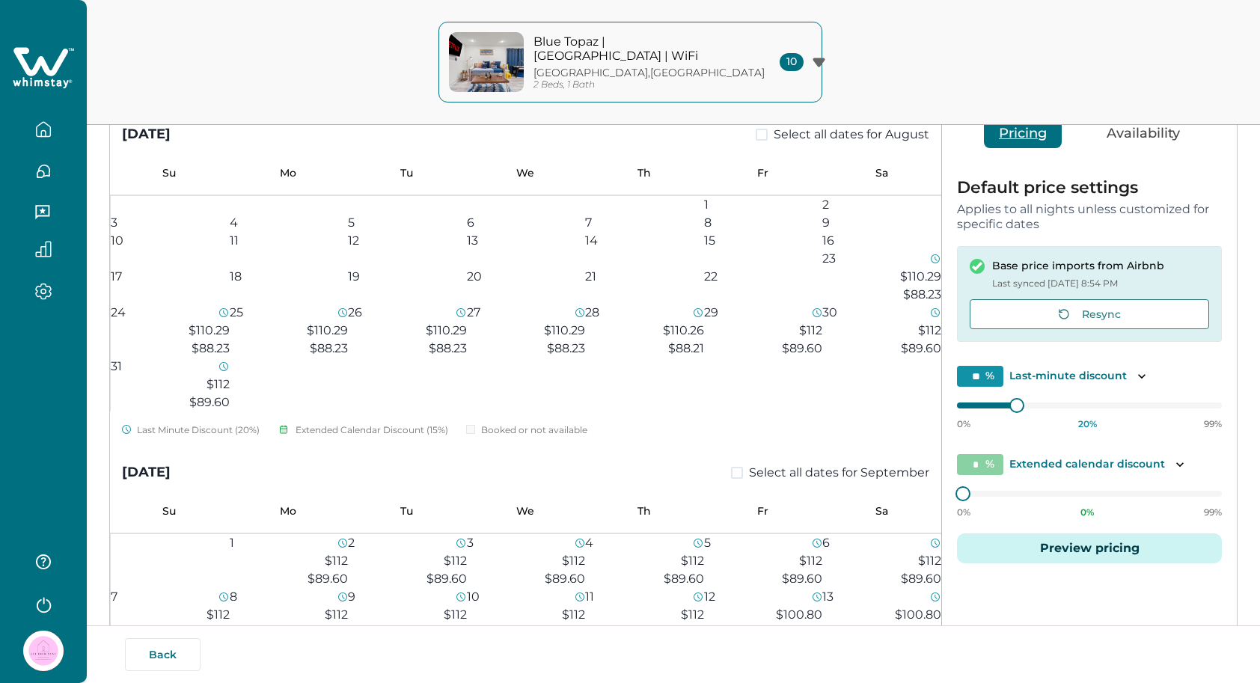
click at [702, 44] on p "Blue Topaz | [GEOGRAPHIC_DATA] | WiFi" at bounding box center [635, 48] width 202 height 29
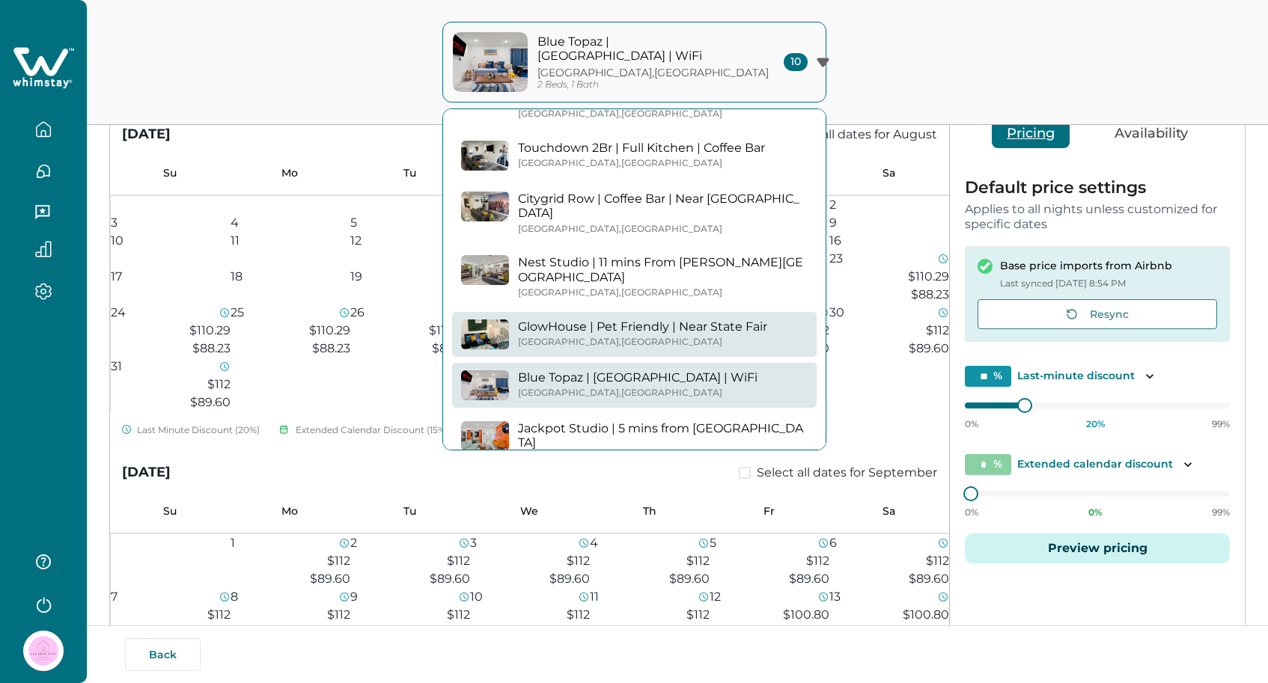
click at [706, 320] on p "GlowHouse | Pet Friendly | Near State Fair" at bounding box center [642, 327] width 249 height 15
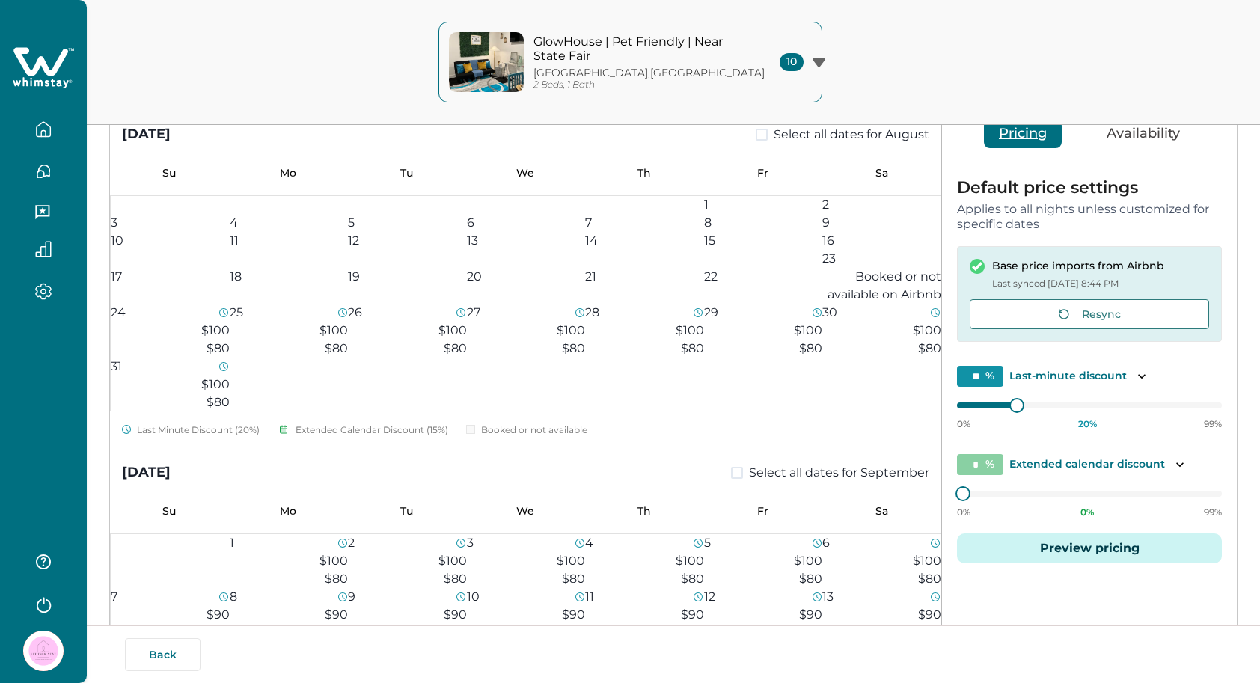
click at [699, 49] on p "GlowHouse | Pet Friendly | Near State Fair" at bounding box center [635, 48] width 202 height 29
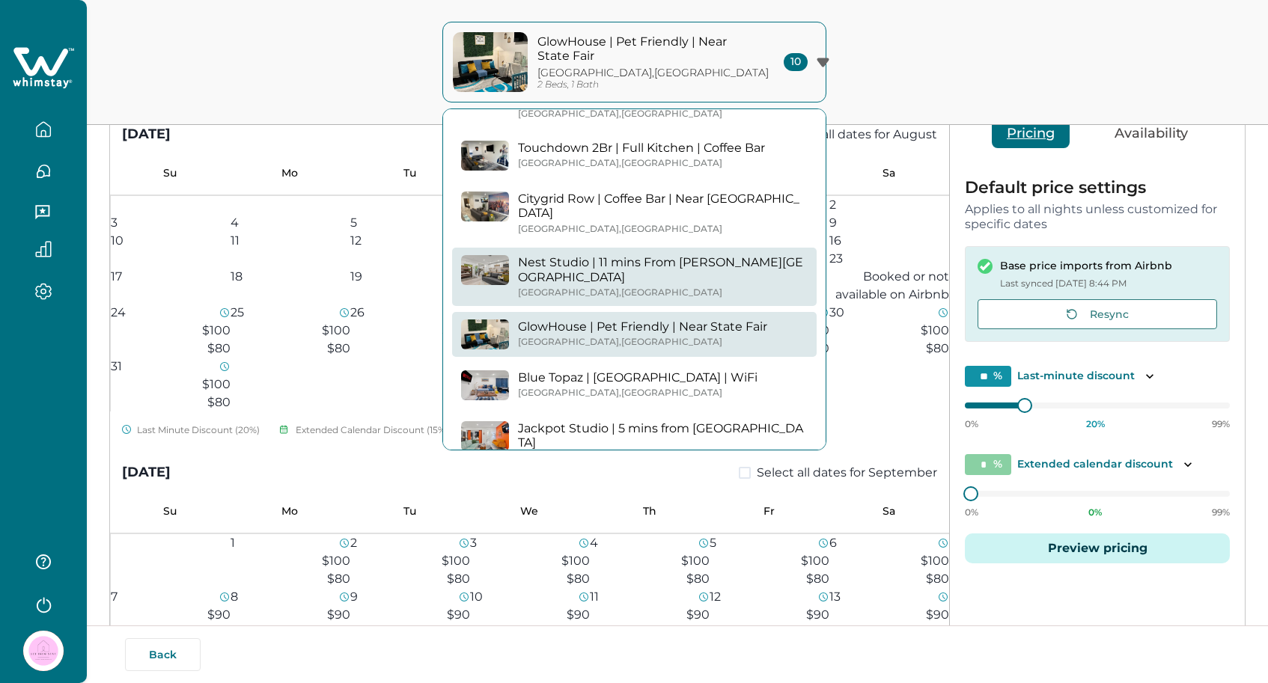
click at [703, 255] on p "Nest Studio | 11 mins From [PERSON_NAME][GEOGRAPHIC_DATA]" at bounding box center [663, 269] width 290 height 29
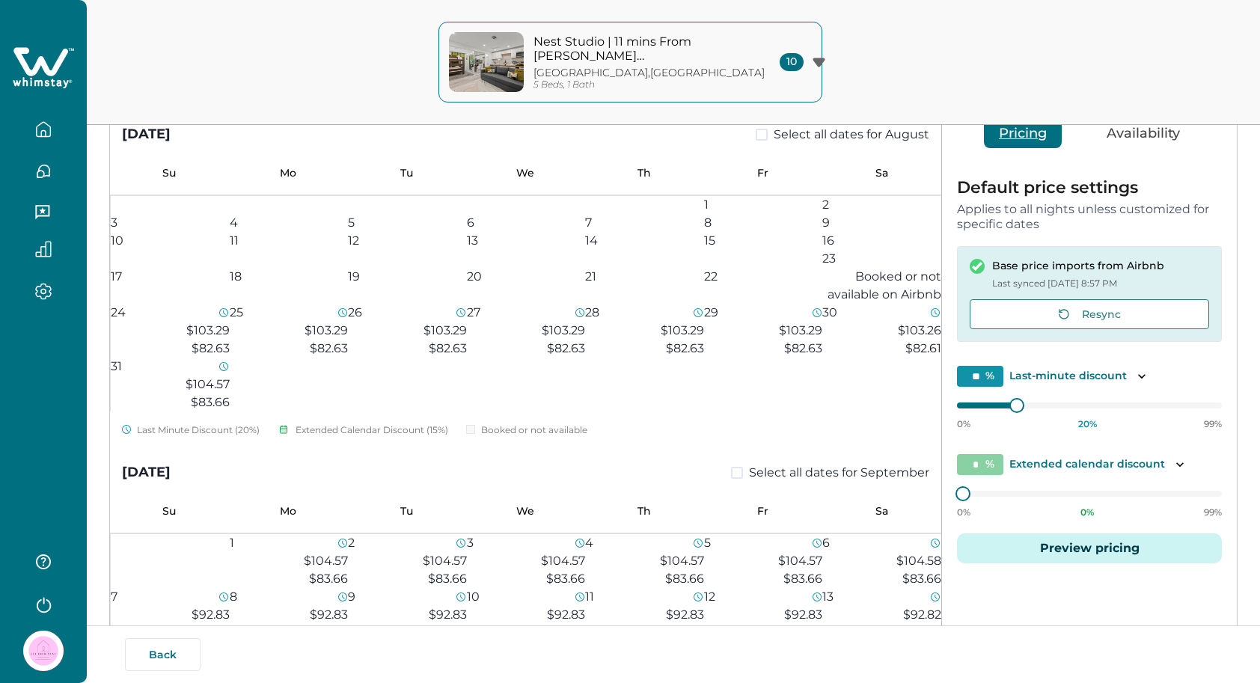
click at [695, 64] on p "Nest Studio | 11 mins From [PERSON_NAME][GEOGRAPHIC_DATA]" at bounding box center [635, 48] width 202 height 29
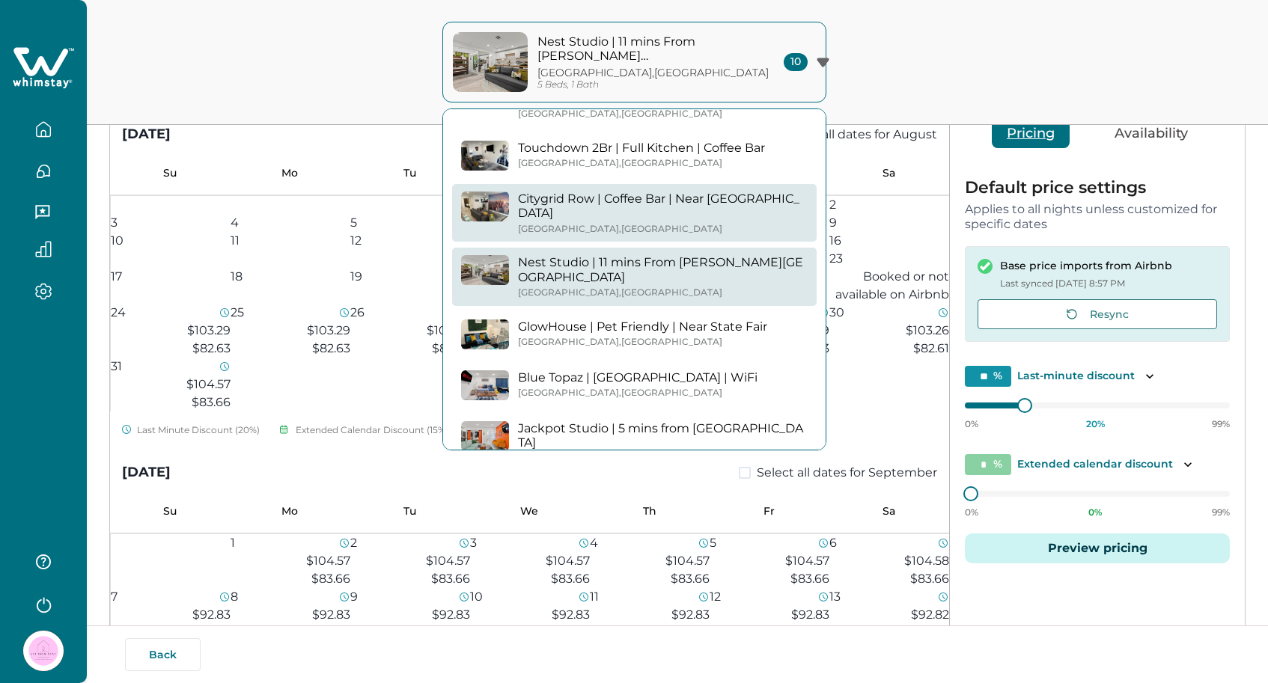
click at [727, 223] on button "Citygrid Row | Coffee Bar | Near Deep Ellum Dallas , TX" at bounding box center [634, 213] width 364 height 58
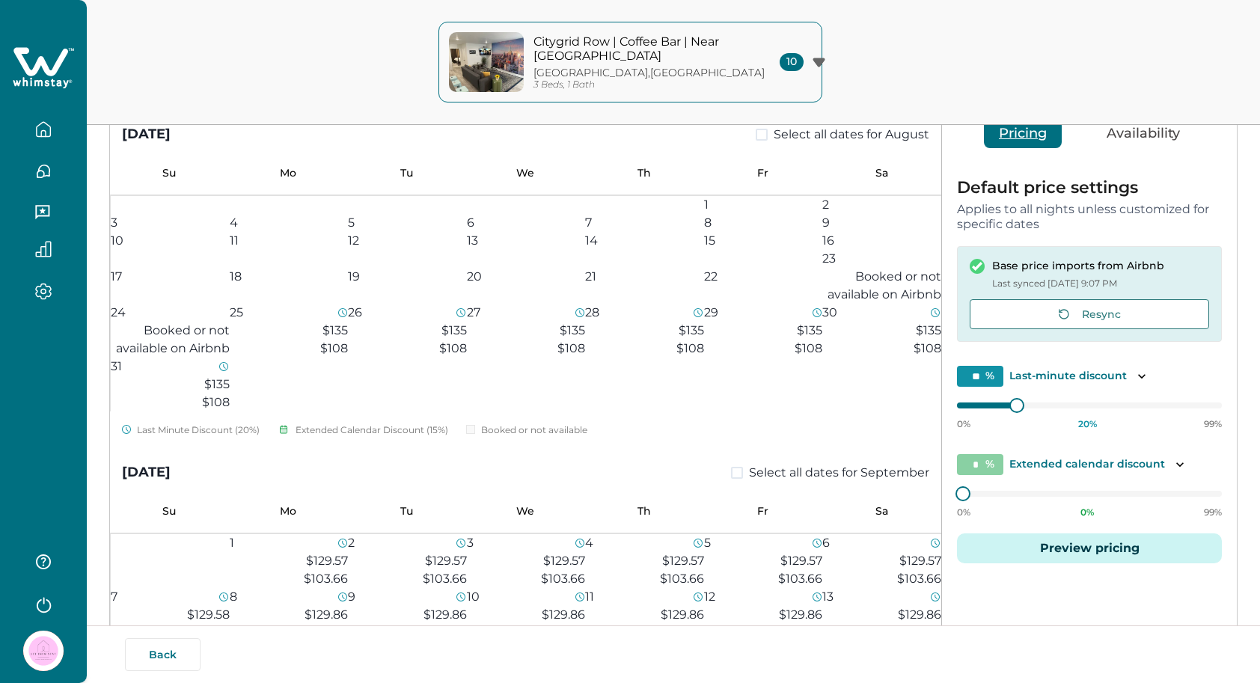
click at [720, 52] on p "Citygrid Row | Coffee Bar | Near [GEOGRAPHIC_DATA]" at bounding box center [635, 48] width 202 height 29
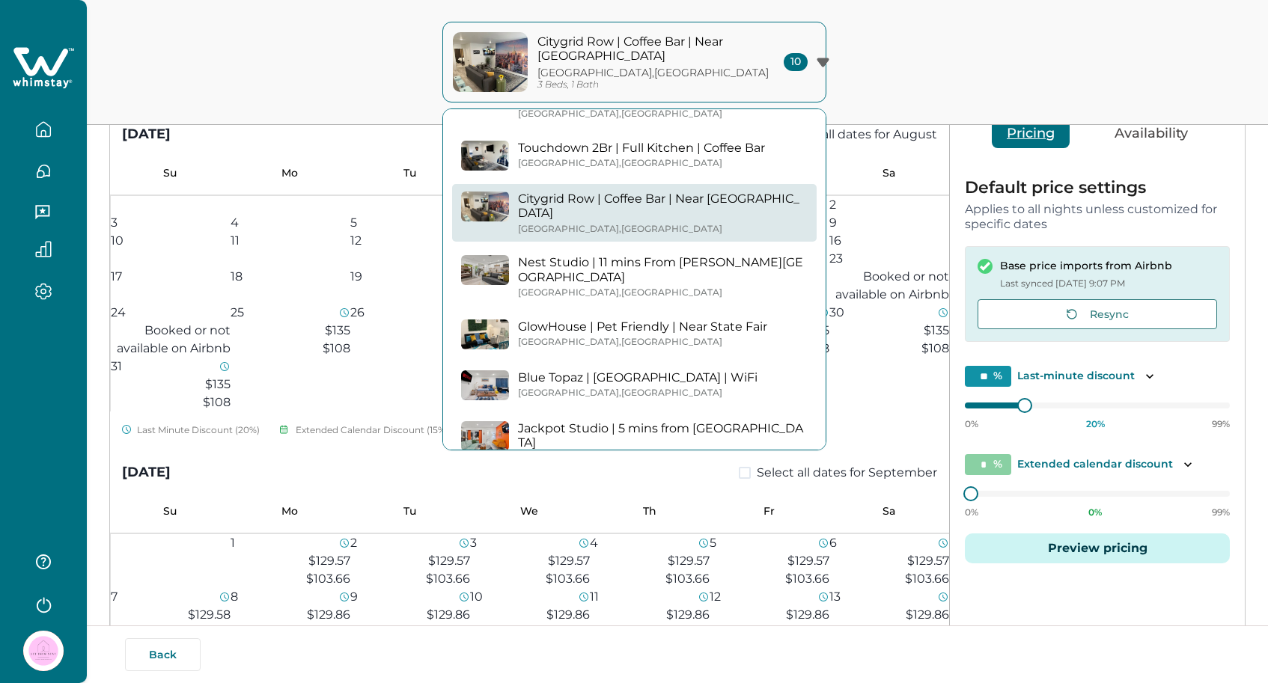
click at [712, 178] on div "Fully Stocked Kitchen | 5 Min From State Fair Dallas , TX Obsidian Rose | 2 Br …" at bounding box center [634, 197] width 382 height 587
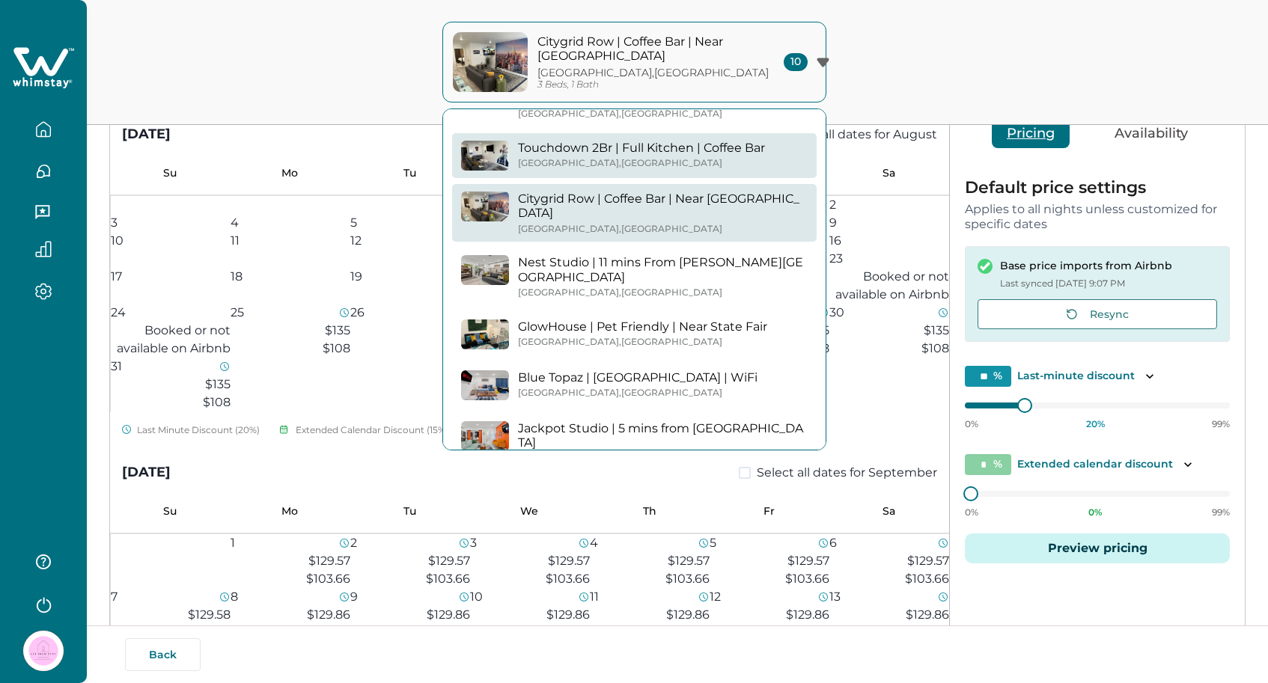
click at [710, 161] on div "Dallas , TX" at bounding box center [641, 163] width 247 height 11
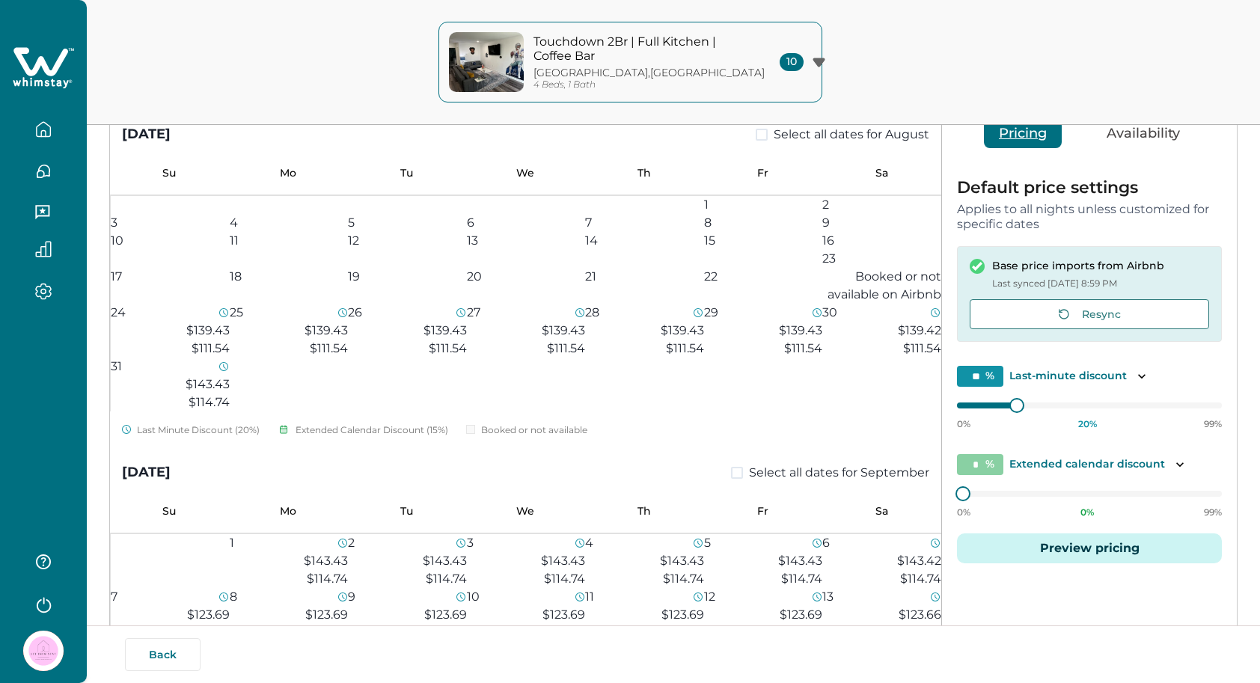
click at [709, 56] on p "Touchdown 2Br | Full Kitchen | Coffee Bar" at bounding box center [635, 48] width 202 height 29
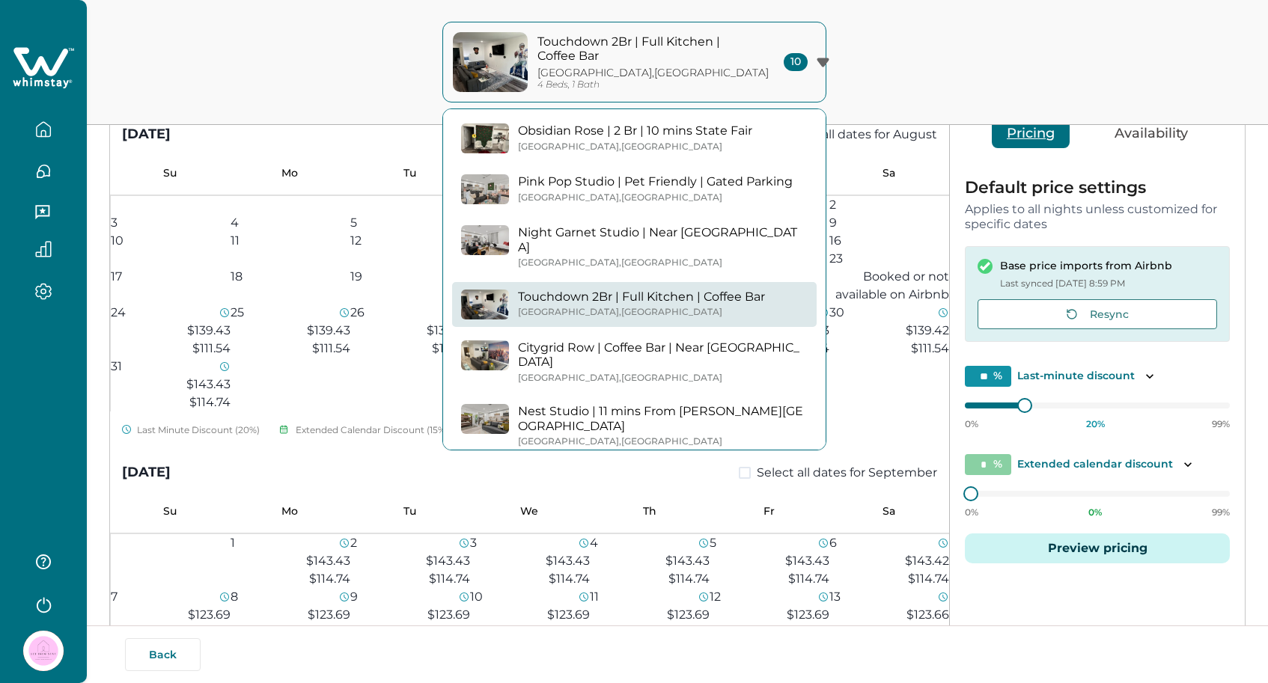
scroll to position [40, 0]
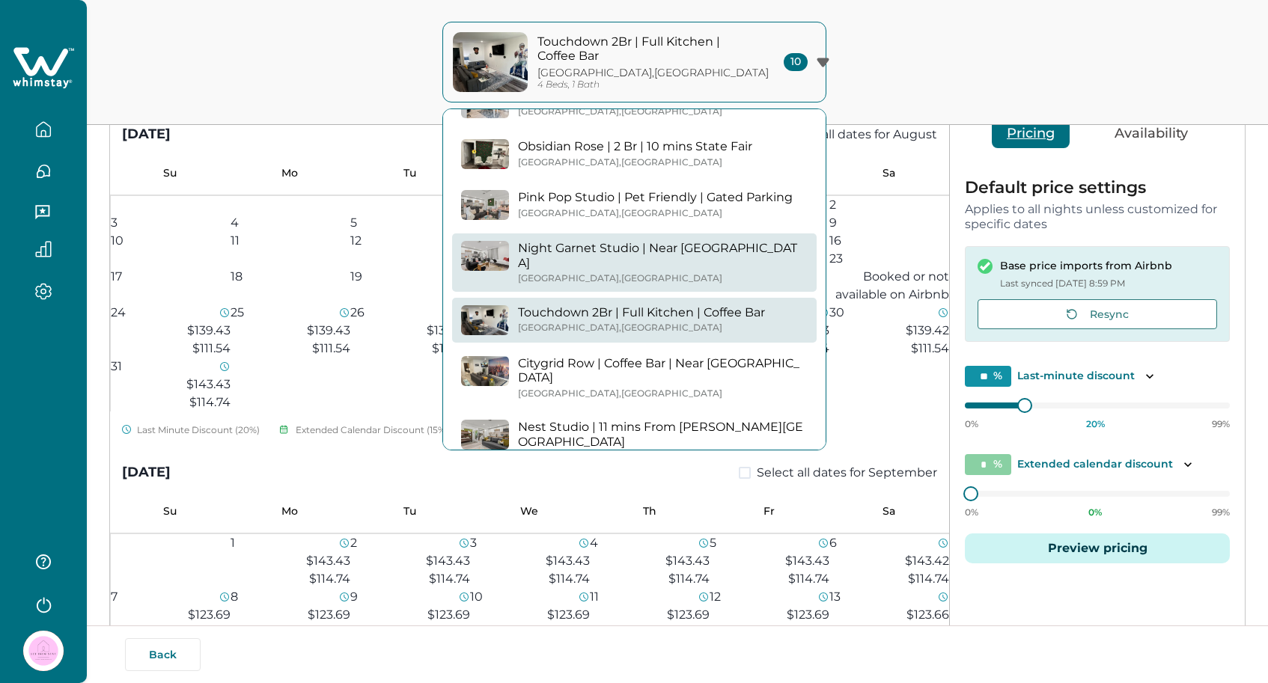
click at [710, 269] on p "Night Garnet Studio | Near [GEOGRAPHIC_DATA]" at bounding box center [663, 255] width 290 height 29
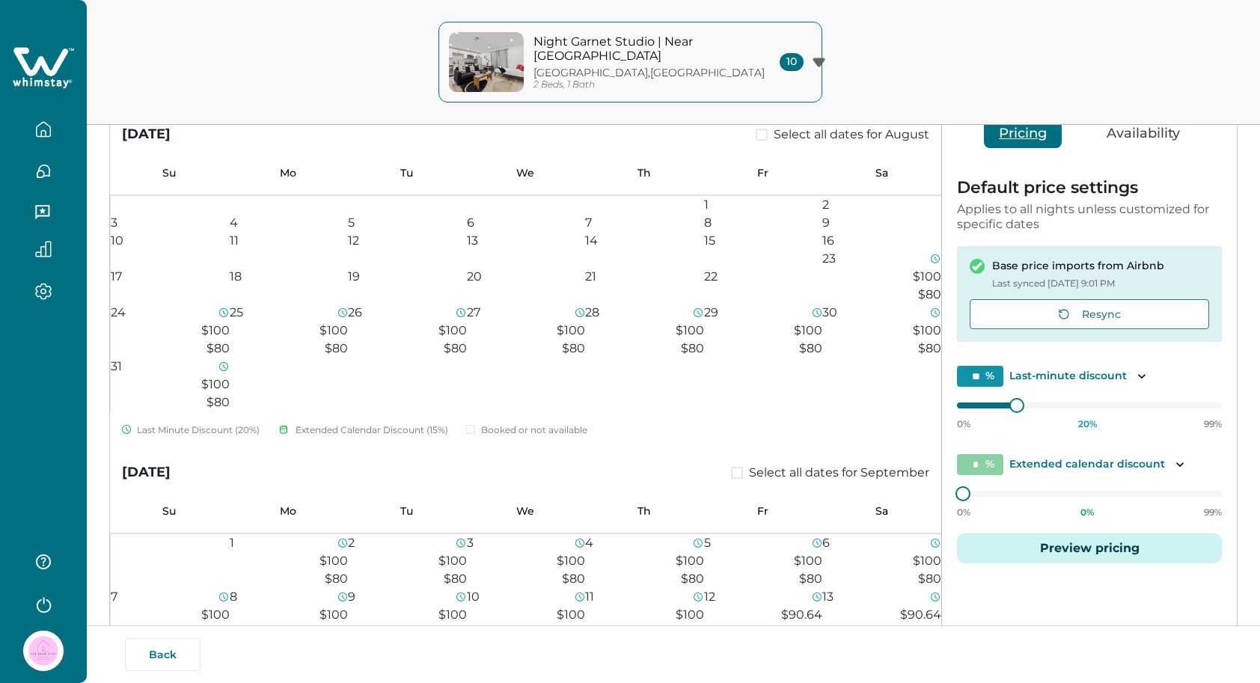
click at [686, 55] on p "Night Garnet Studio | Near [GEOGRAPHIC_DATA]" at bounding box center [635, 48] width 202 height 29
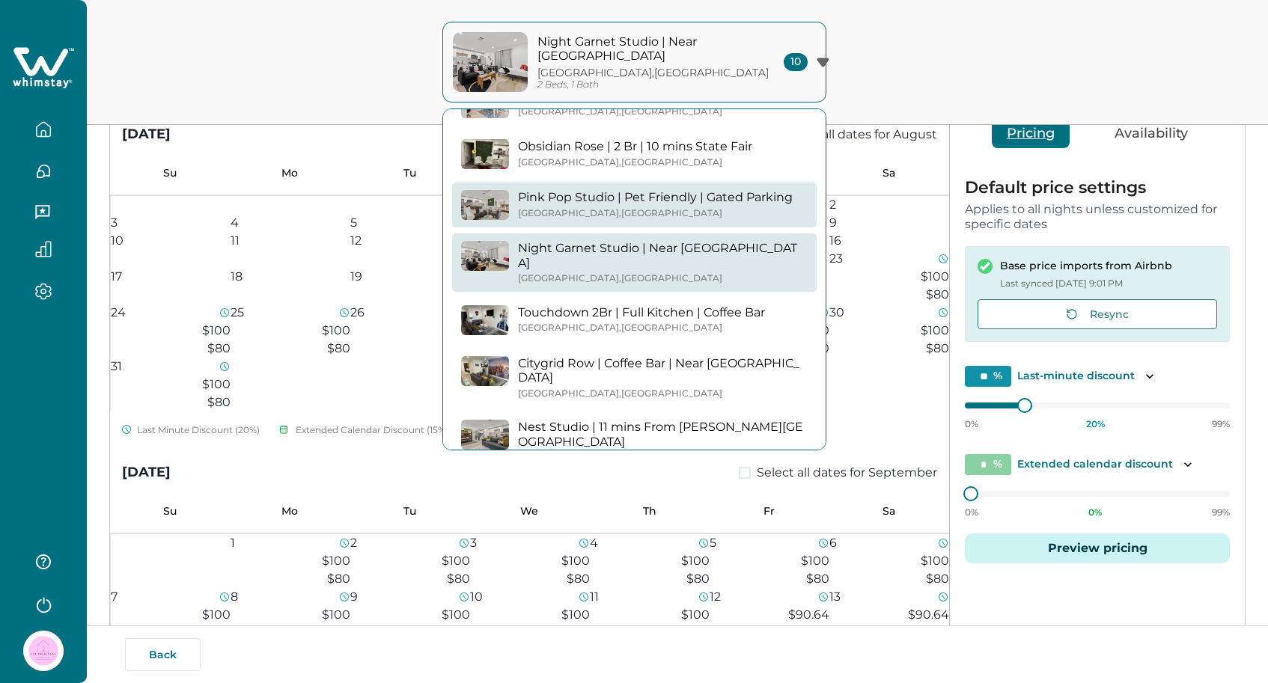
click at [703, 196] on p "Pink Pop Studio | Pet Friendly | Gated Parking" at bounding box center [655, 197] width 275 height 15
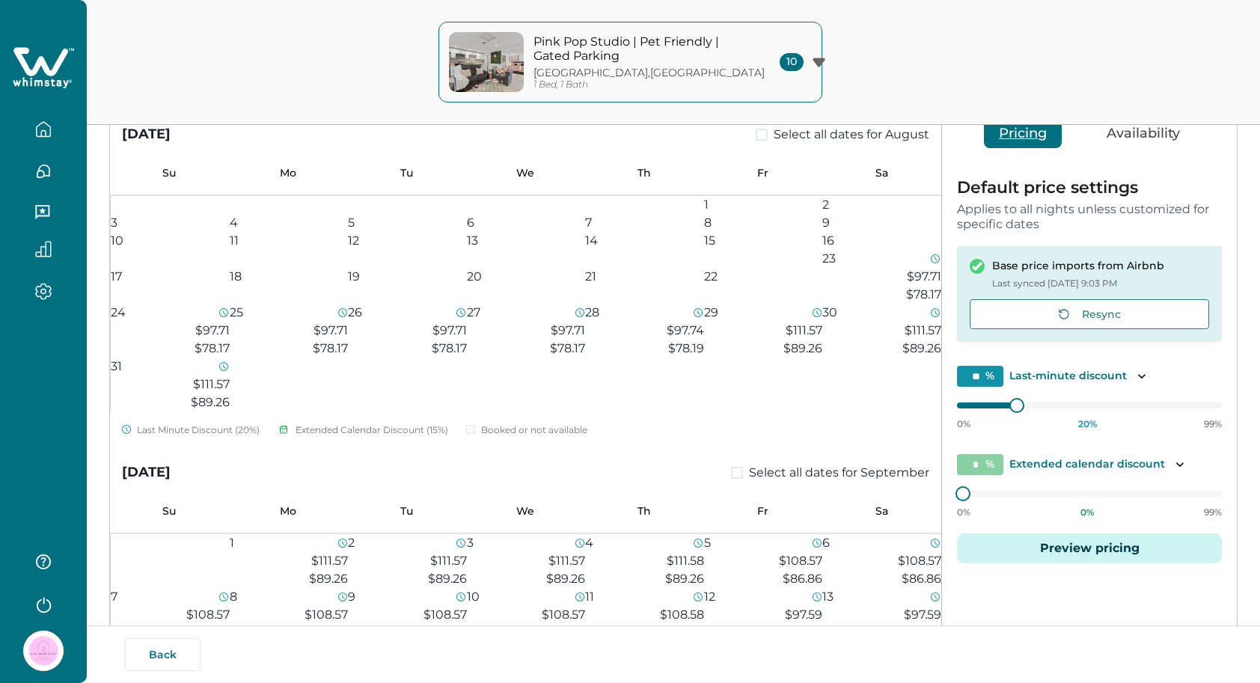
click at [708, 71] on div "Dallas , TX 1 Bed, 1 Bath" at bounding box center [654, 79] width 240 height 24
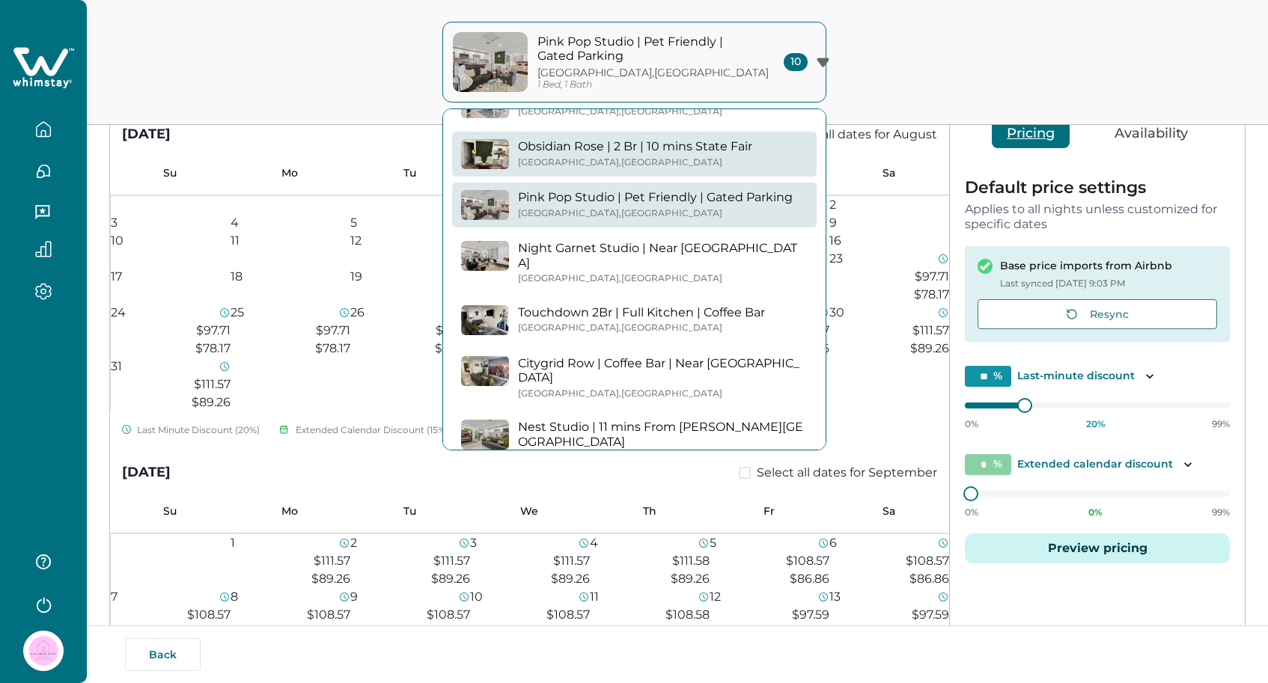
click at [706, 165] on div "Dallas , TX" at bounding box center [635, 162] width 234 height 11
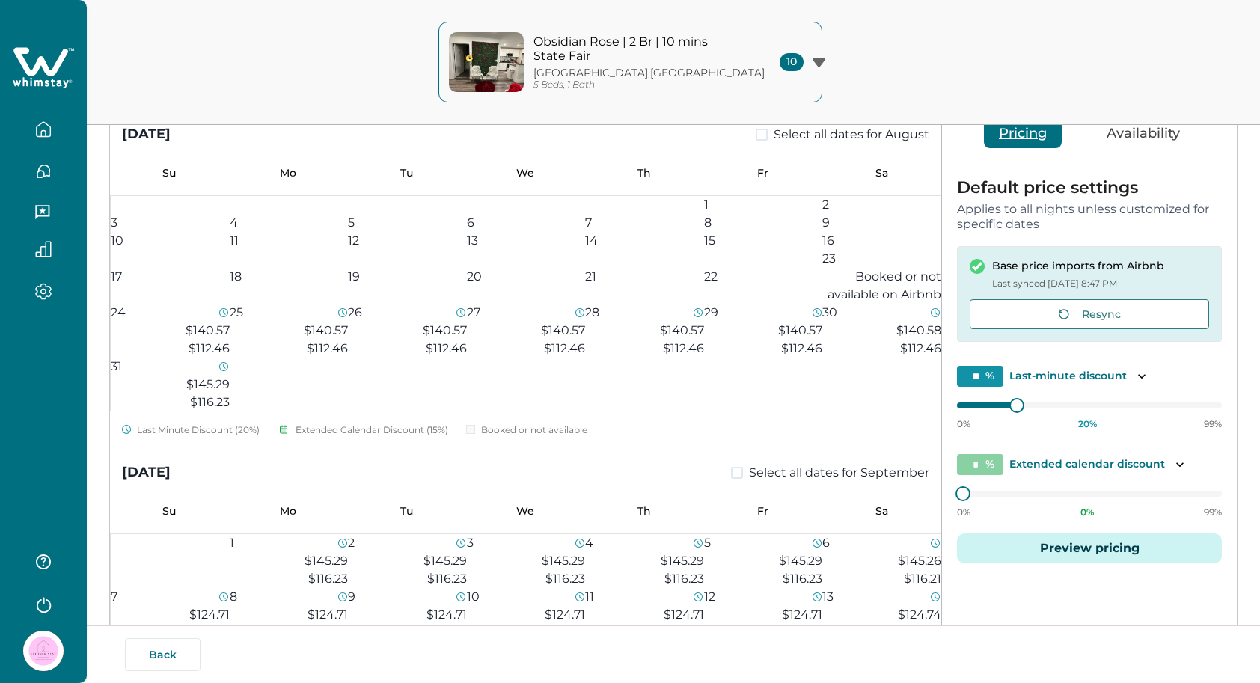
click at [712, 46] on p "Obsidian Rose | 2 Br | 10 mins State Fair" at bounding box center [635, 48] width 202 height 29
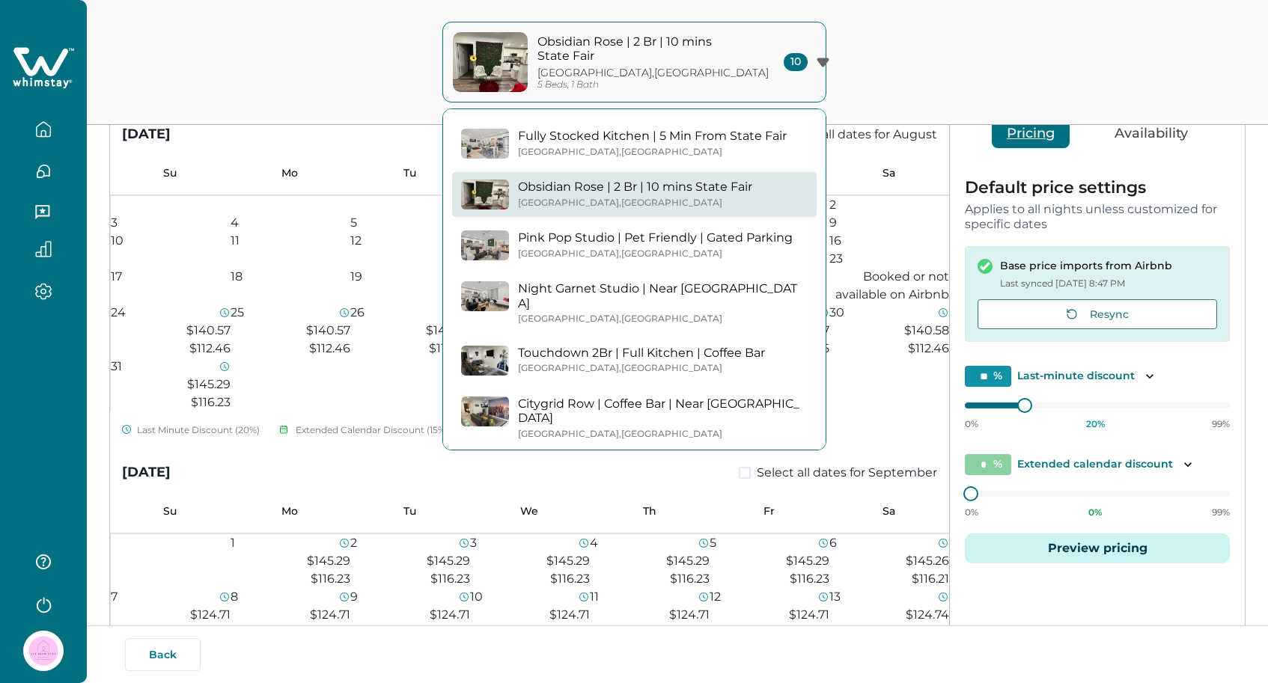
click at [713, 167] on div "Fully Stocked Kitchen | 5 Min From State Fair Dallas , TX Obsidian Rose | 2 Br …" at bounding box center [634, 402] width 382 height 587
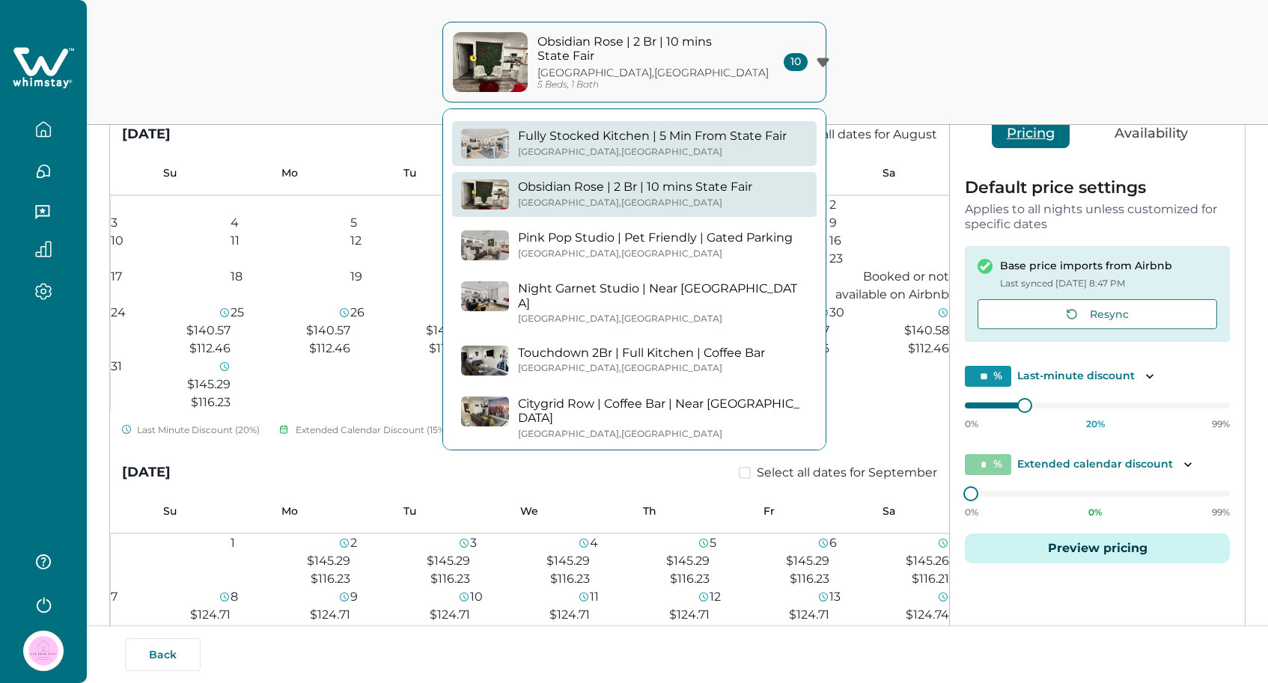
click at [701, 123] on button "Fully Stocked Kitchen | 5 Min From State Fair Dallas , TX" at bounding box center [634, 143] width 364 height 45
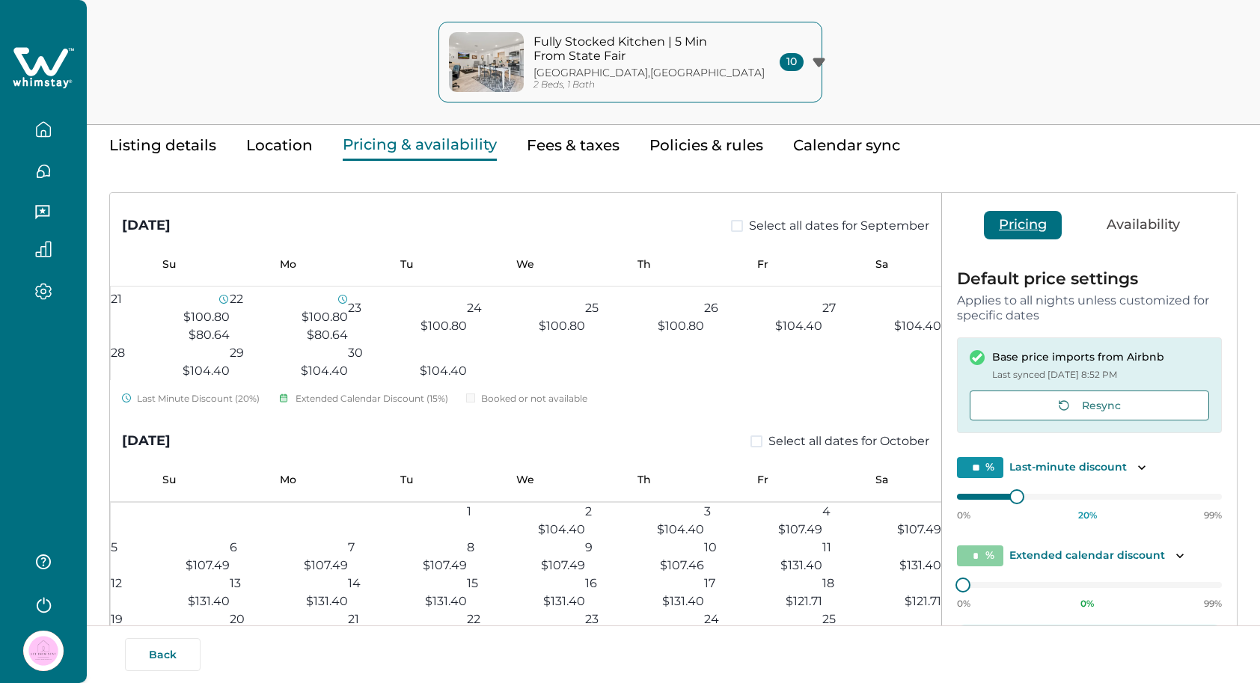
scroll to position [64, 0]
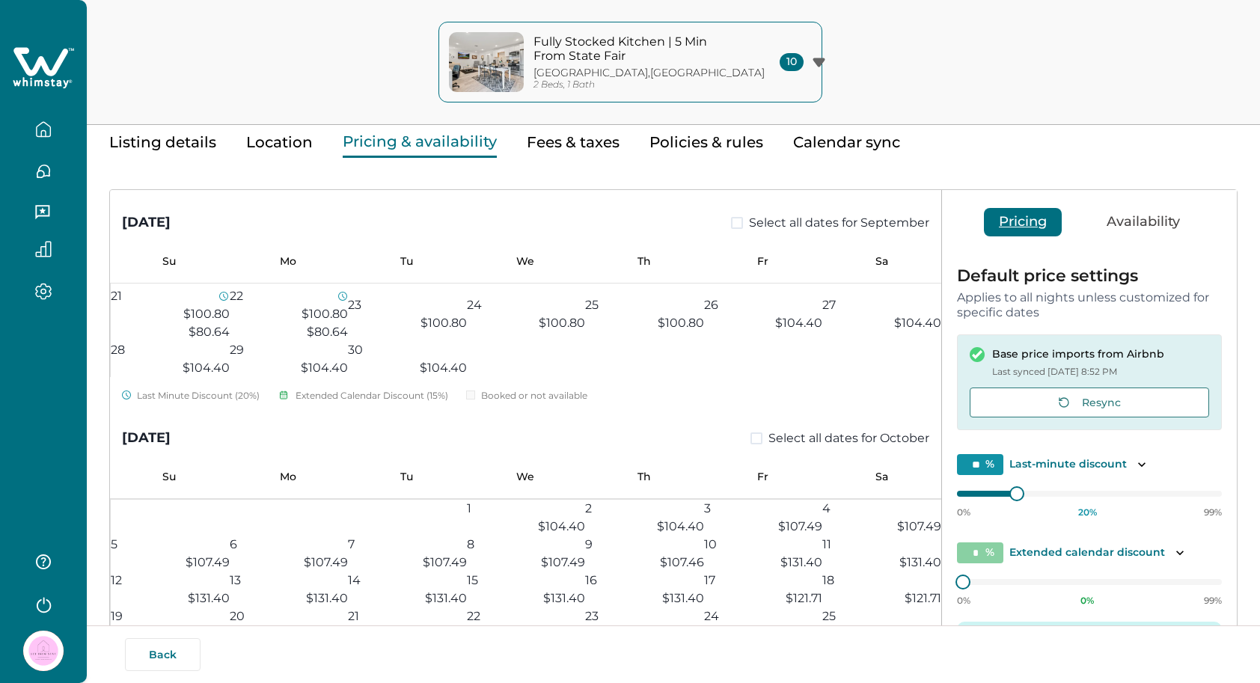
click at [731, 229] on span at bounding box center [737, 223] width 12 height 12
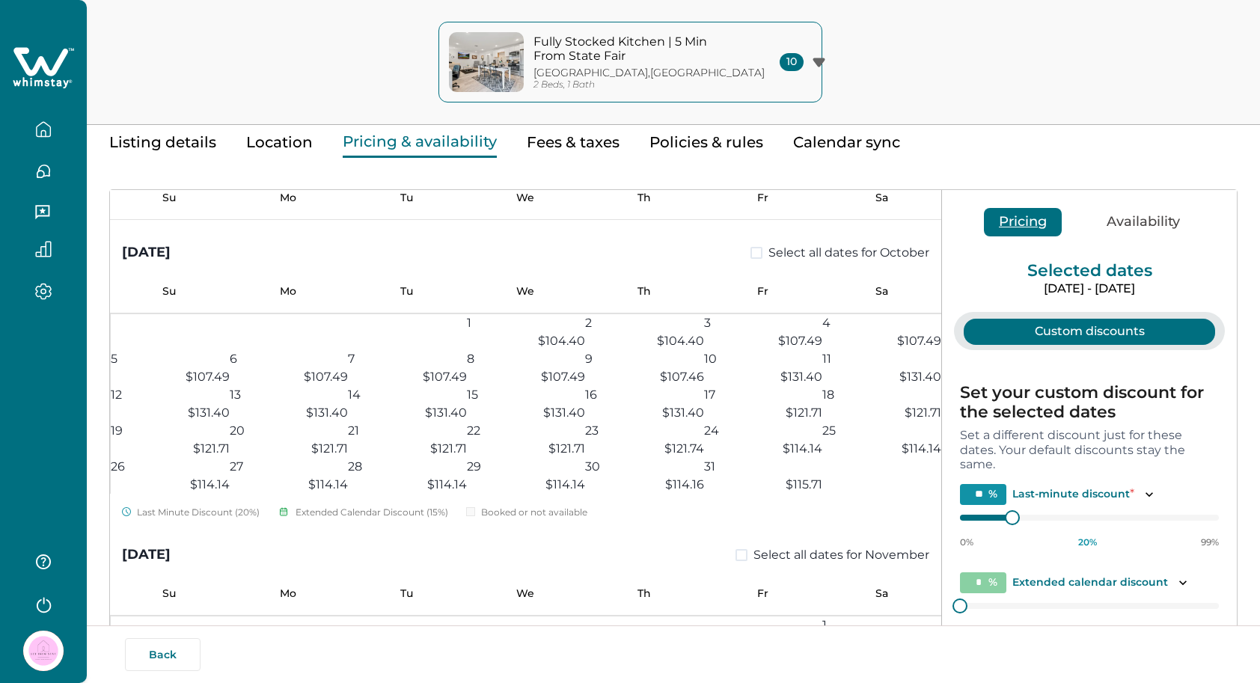
scroll to position [675, 0]
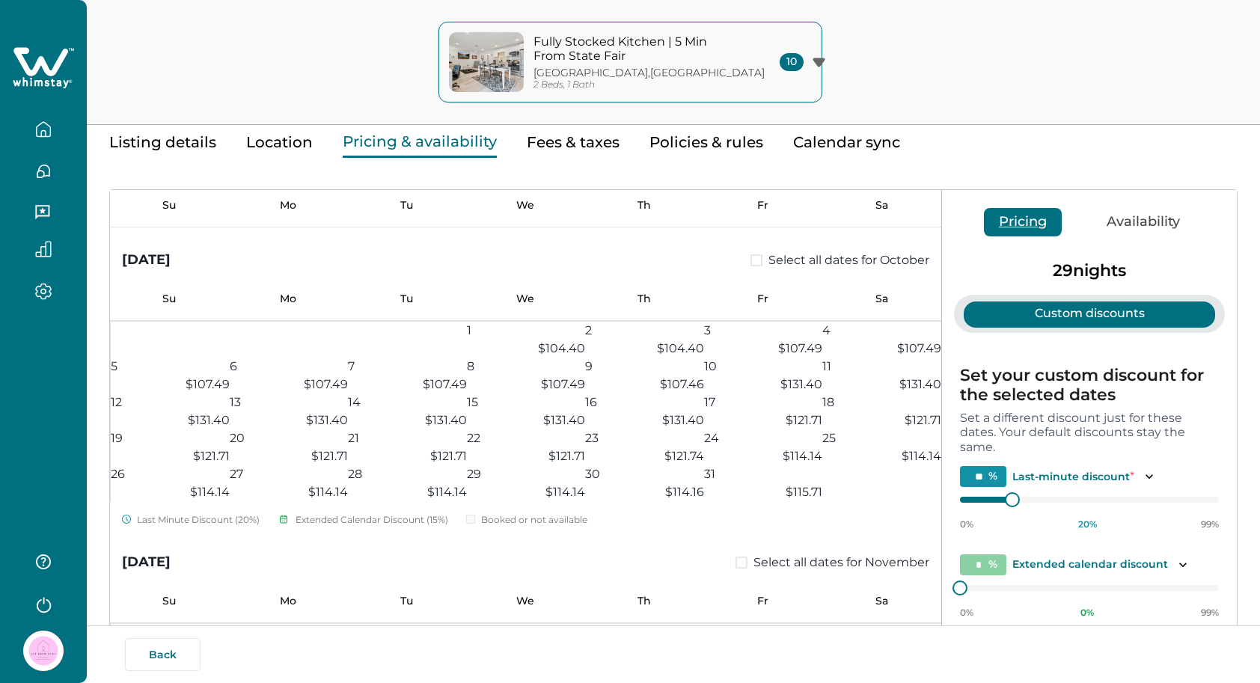
click at [880, 55] on button "13 $100.80 $80.64" at bounding box center [881, 28] width 119 height 54
click at [901, 109] on button "20 $100.80 $80.64" at bounding box center [881, 82] width 119 height 54
click at [899, 109] on button "20 $100.80 $80.64" at bounding box center [881, 82] width 119 height 54
click at [896, 55] on button "13 $100.80 $80.64" at bounding box center [881, 28] width 119 height 54
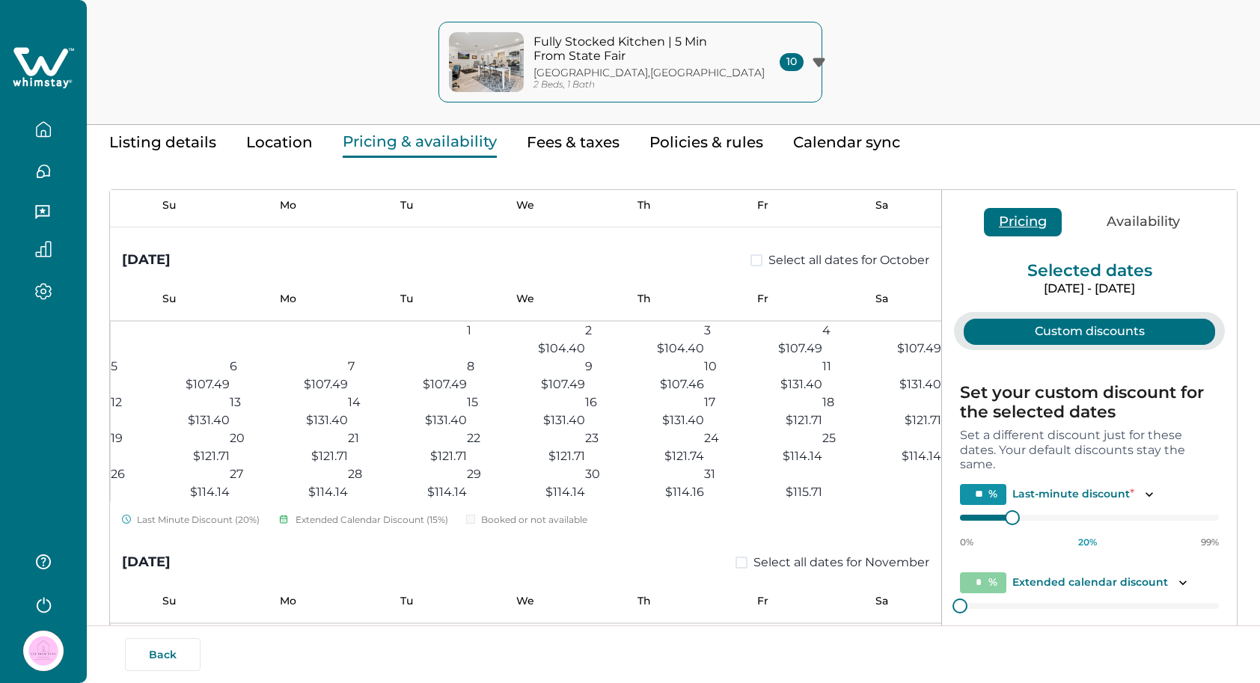
click at [703, 177] on div "September 2025 Select all dates for September" at bounding box center [525, 155] width 831 height 43
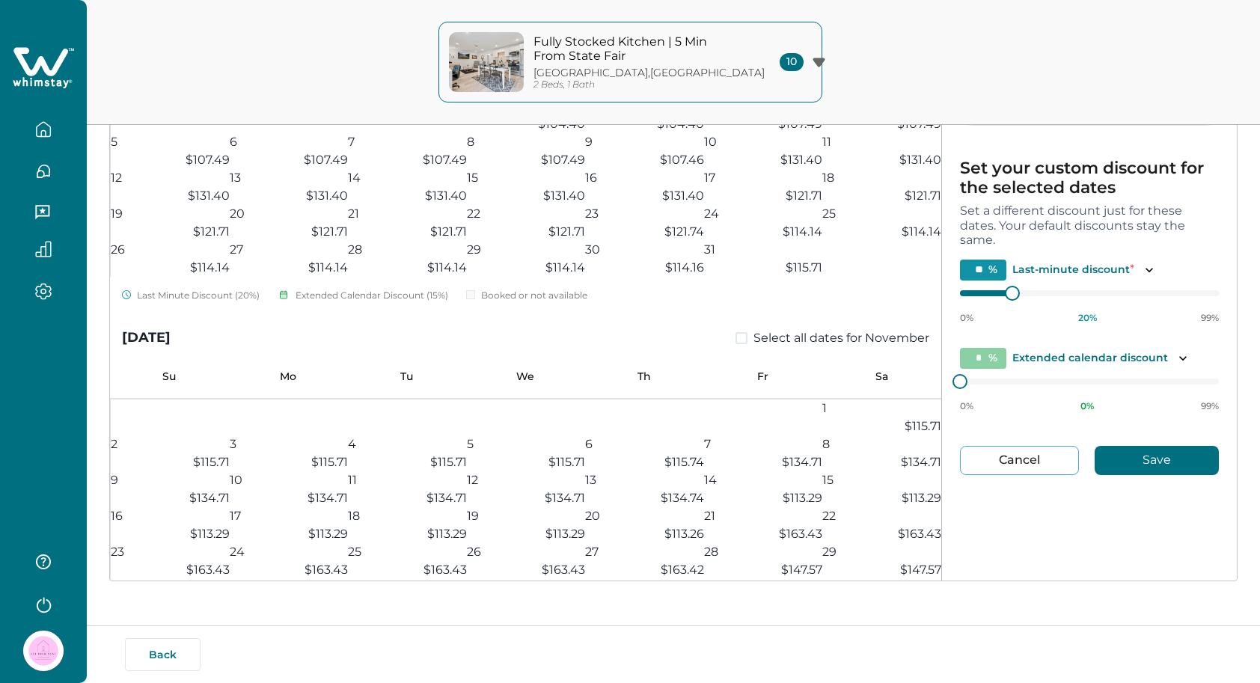
scroll to position [288, 0]
click at [998, 453] on button "Cancel" at bounding box center [1019, 460] width 119 height 29
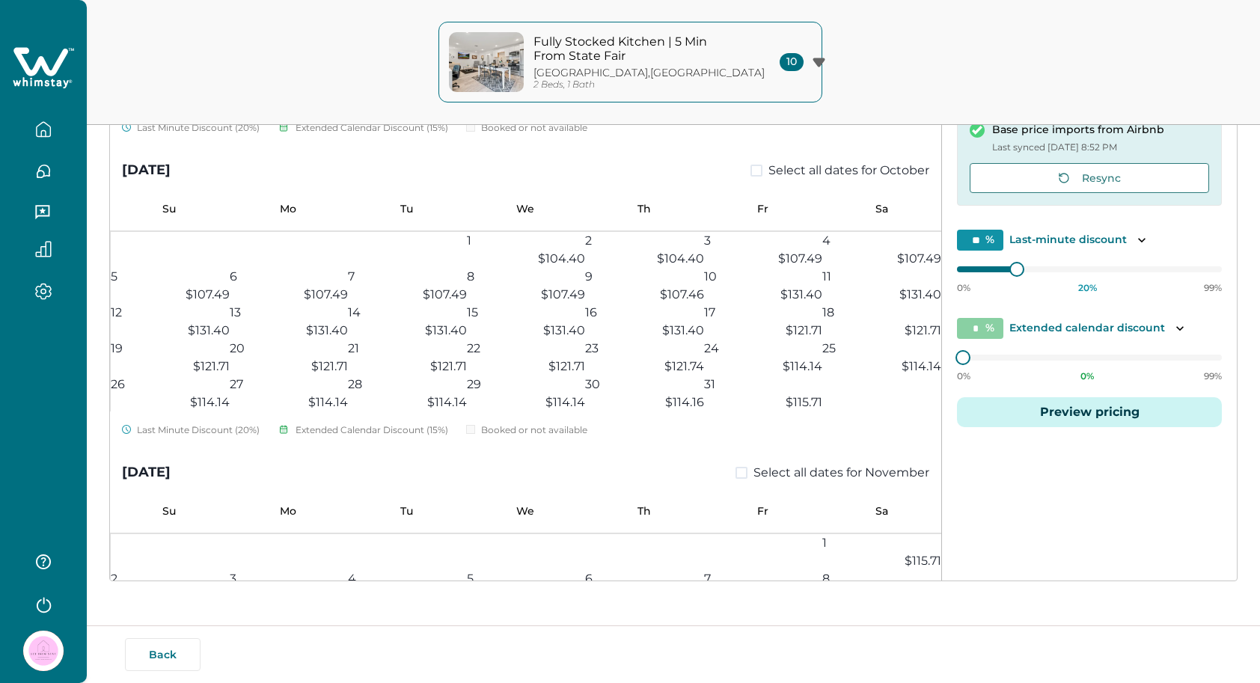
scroll to position [539, 0]
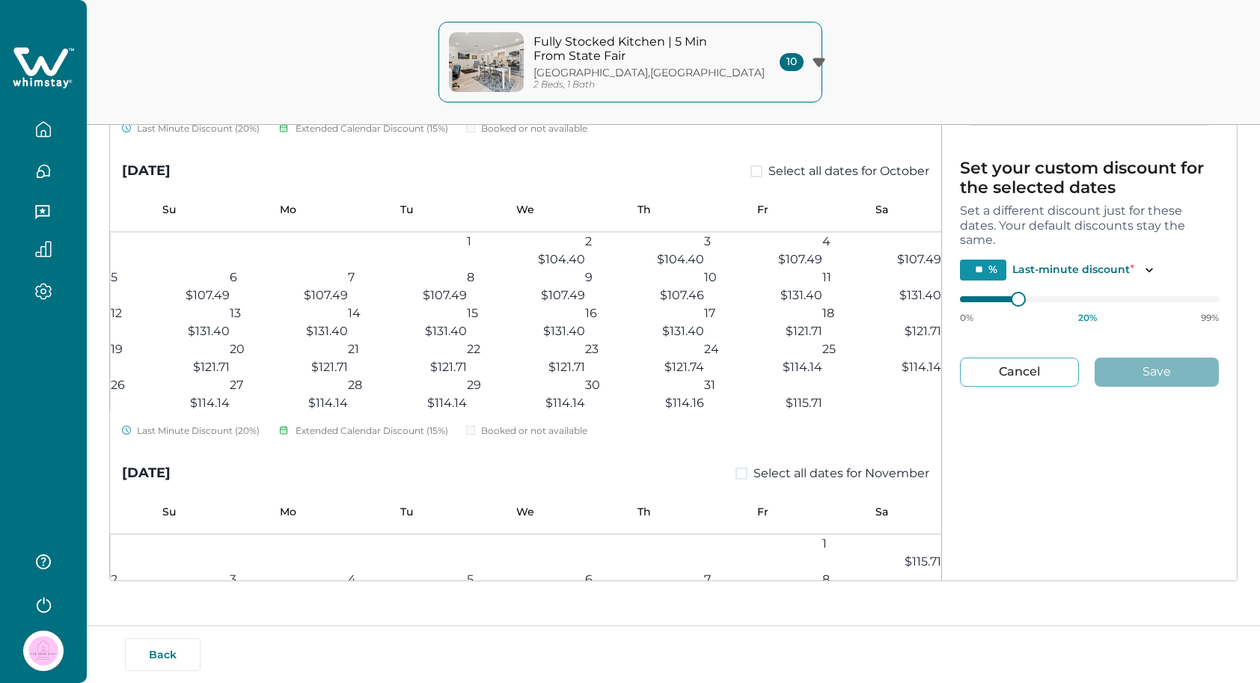
type input "**"
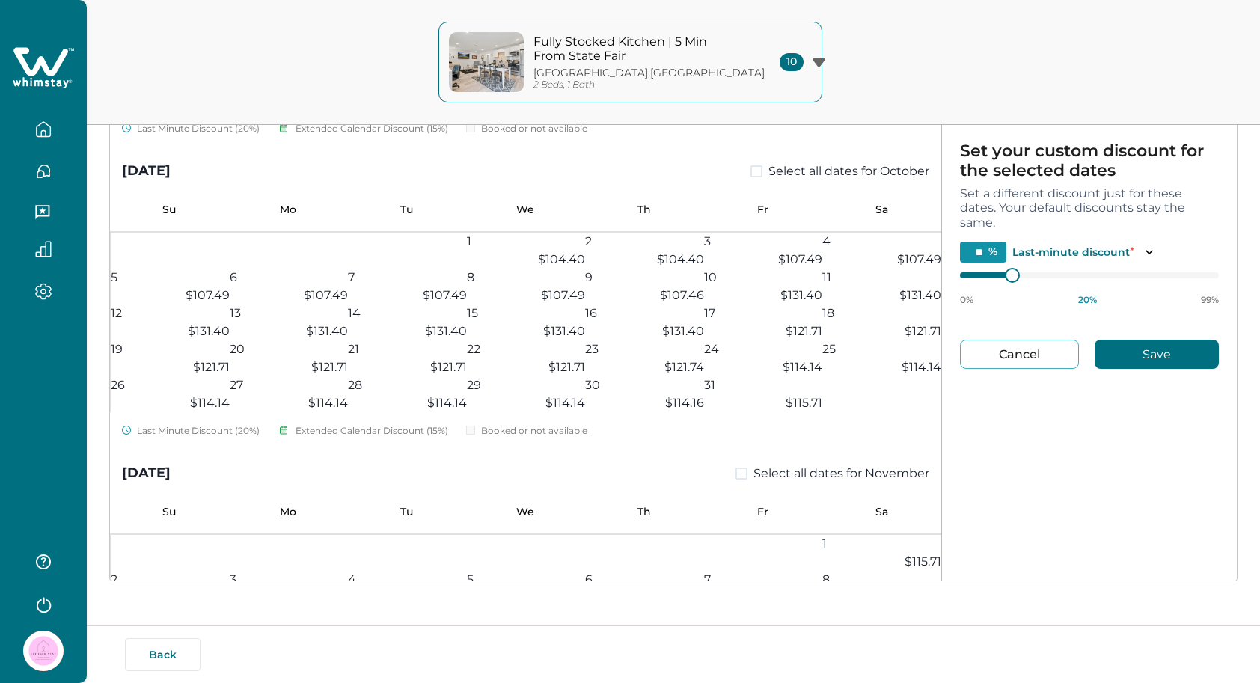
type input "**"
click at [990, 269] on div at bounding box center [1089, 275] width 259 height 12
click at [976, 276] on div at bounding box center [979, 275] width 39 height 6
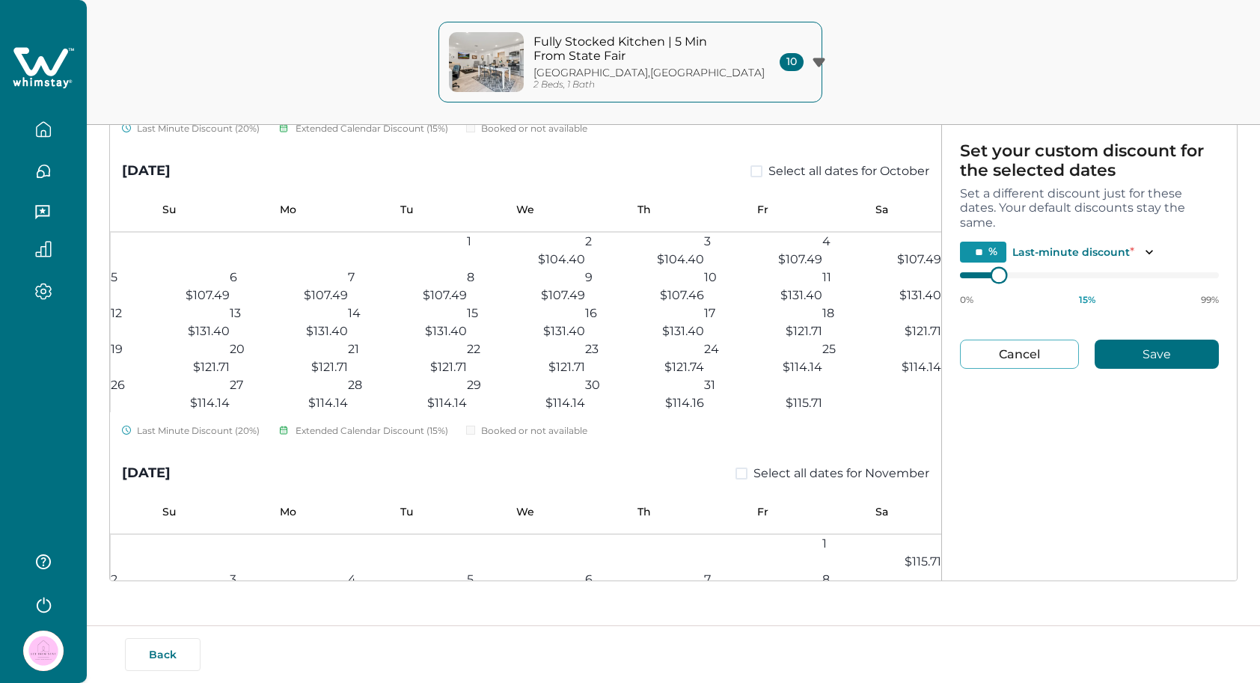
click at [974, 278] on div at bounding box center [1089, 275] width 259 height 12
type input "**"
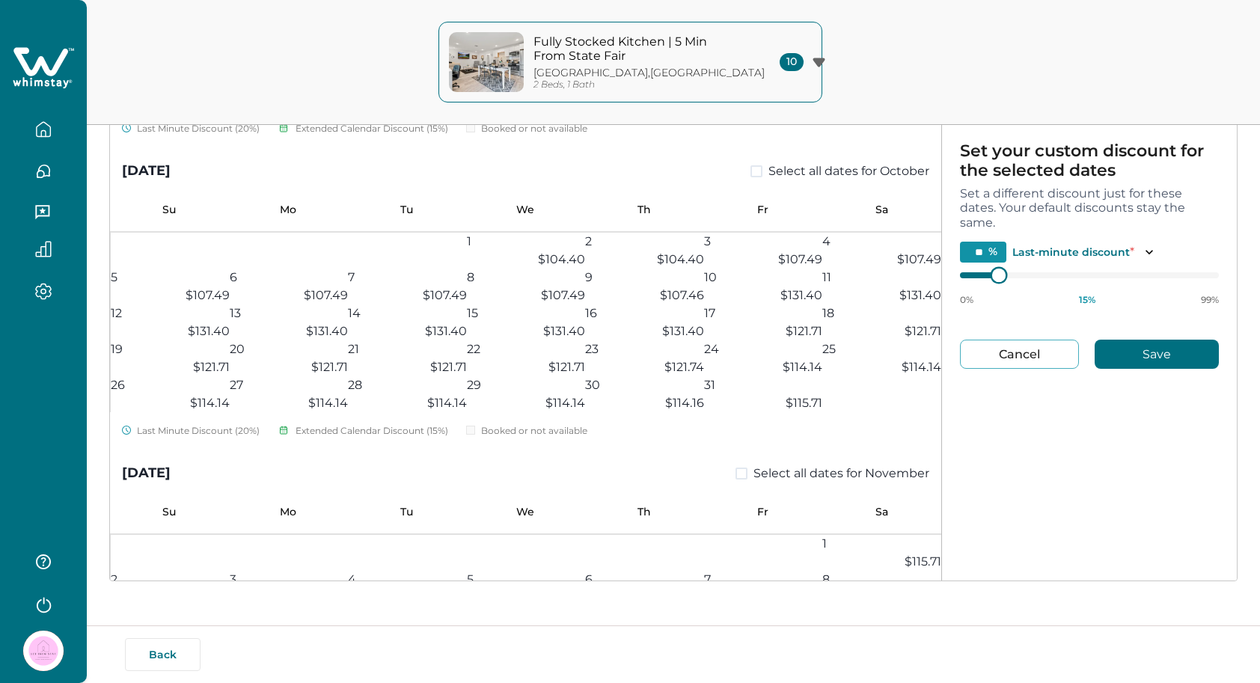
type input "**"
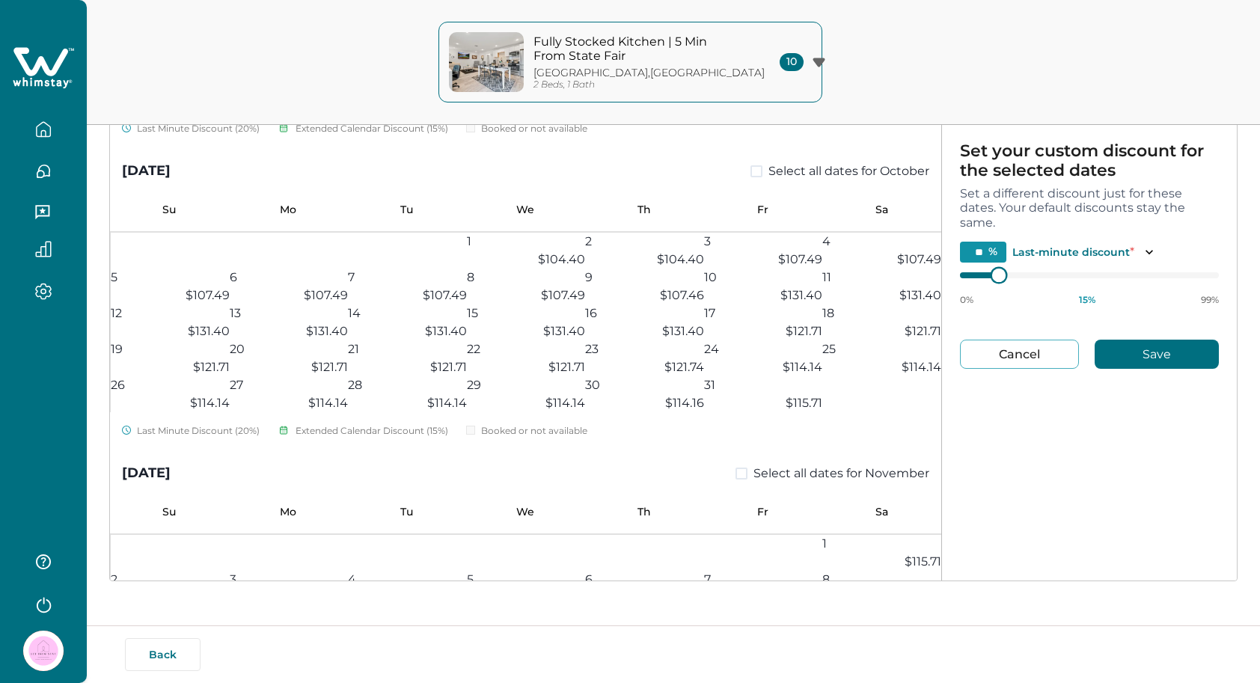
type input "**"
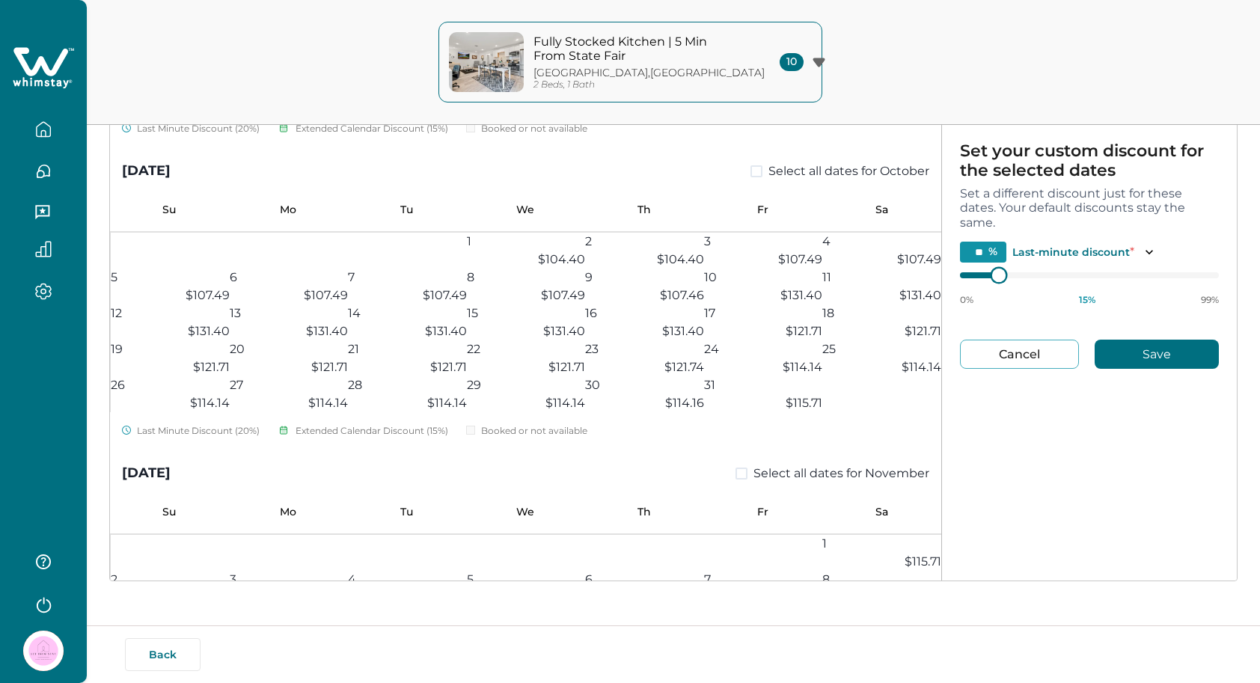
type input "**"
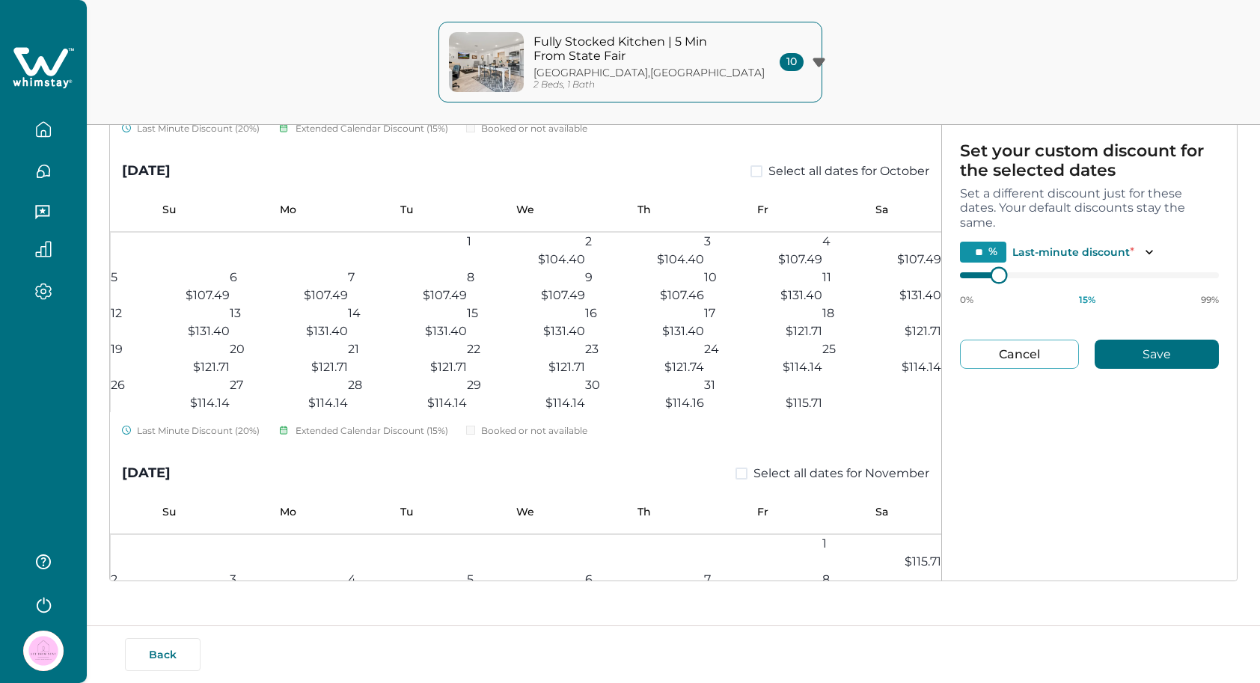
type input "**"
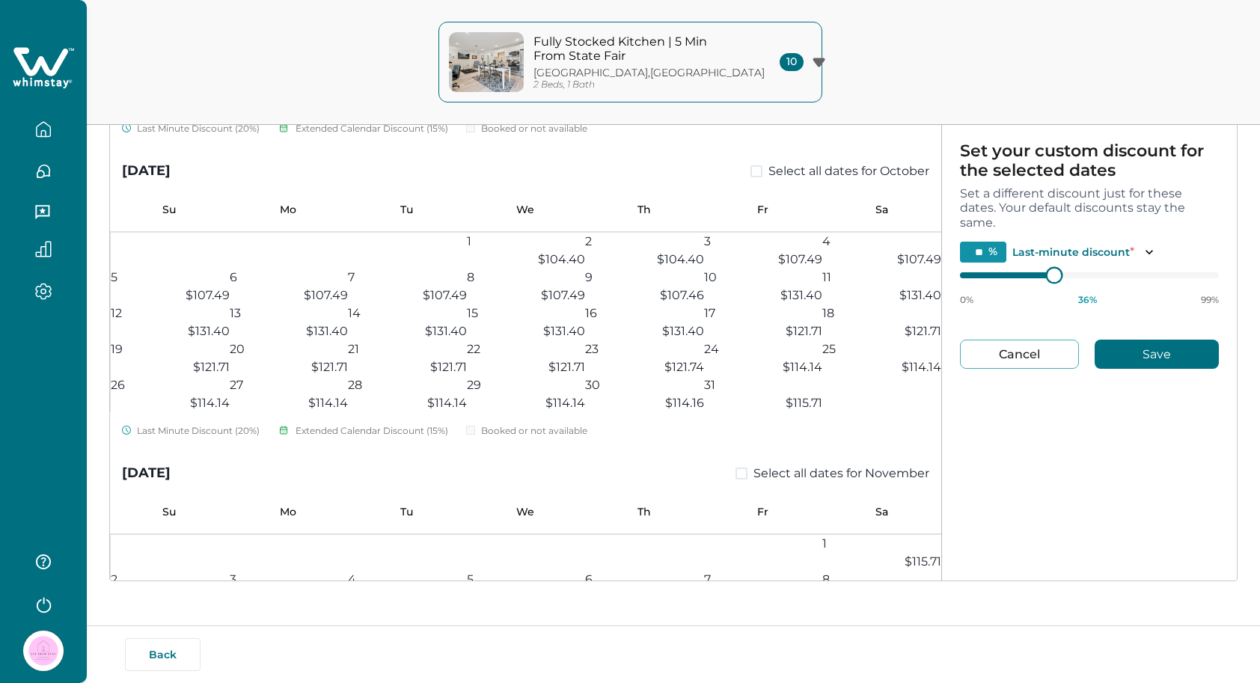
type input "**"
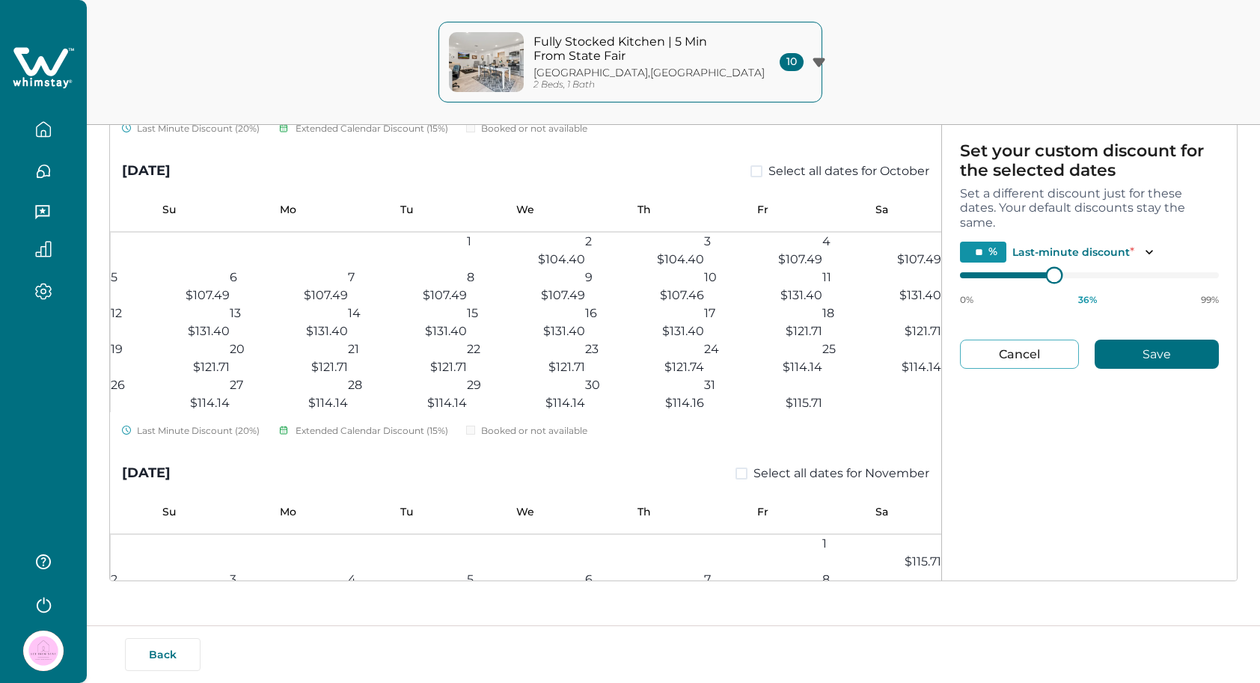
type input "**"
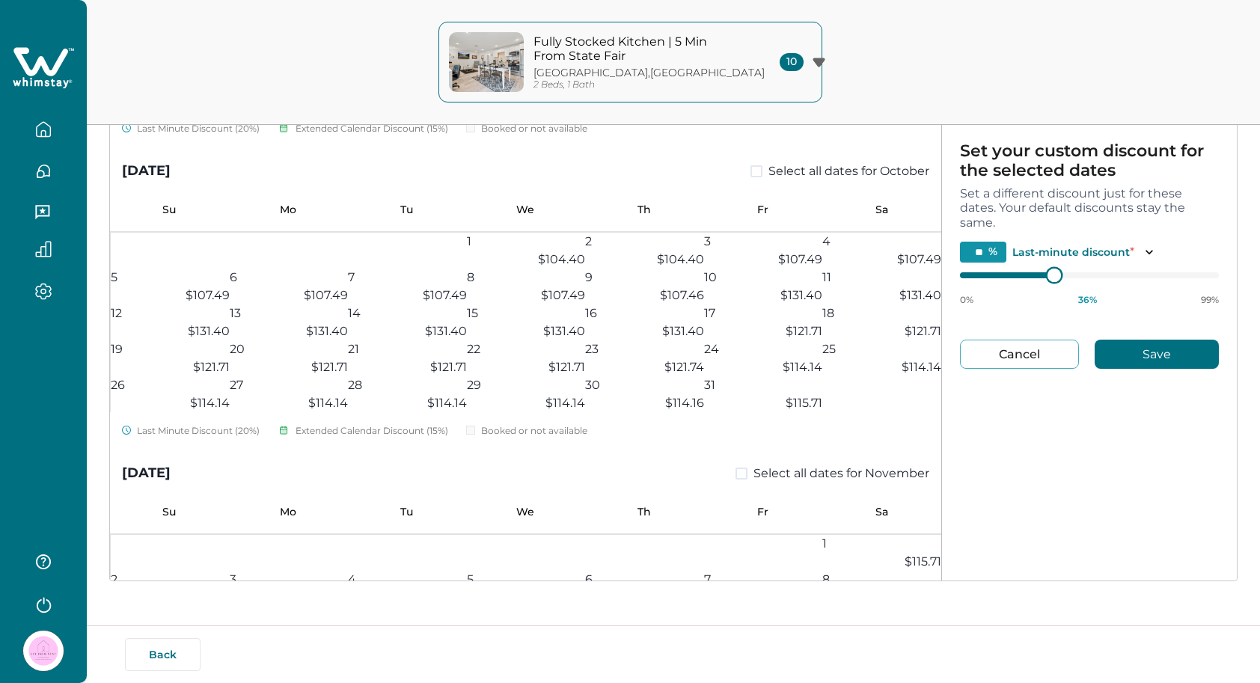
type input "**"
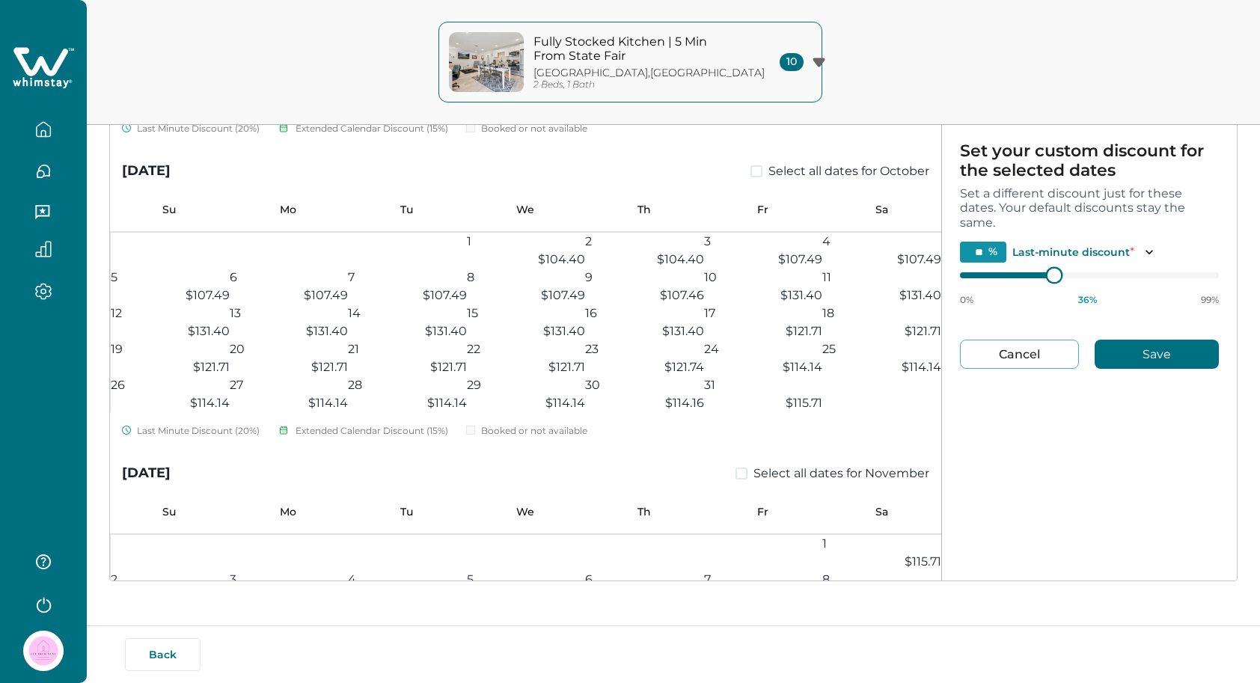
type input "**"
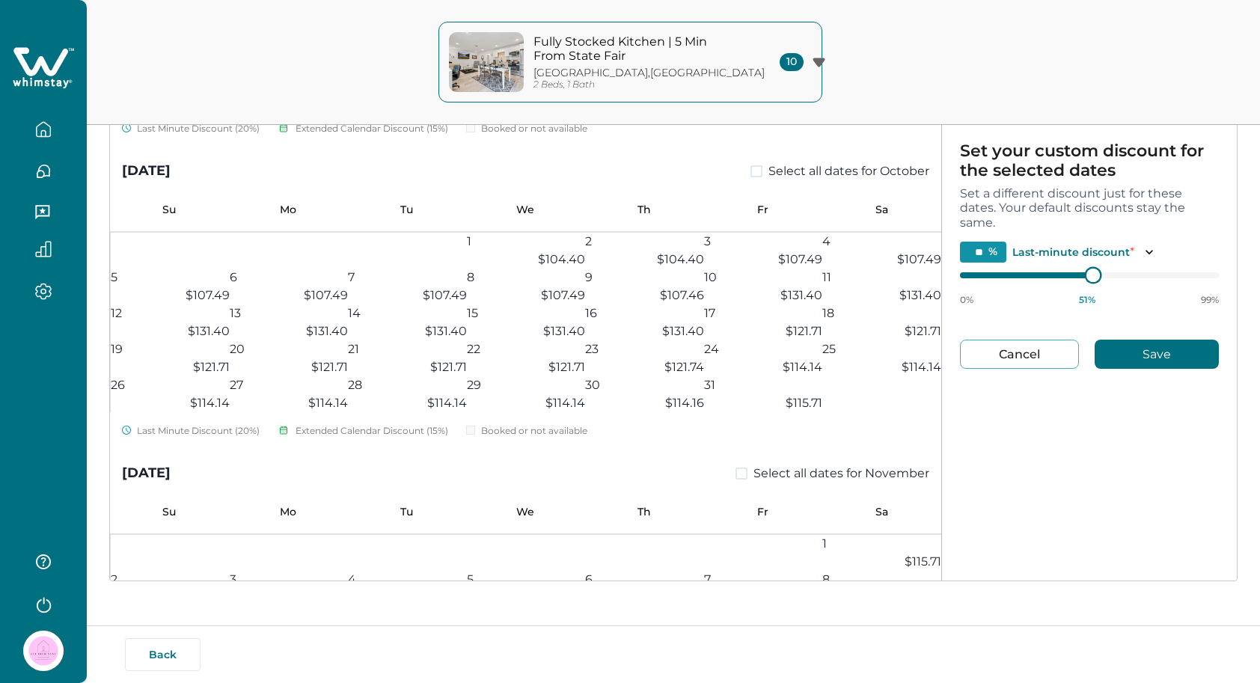
type input "**"
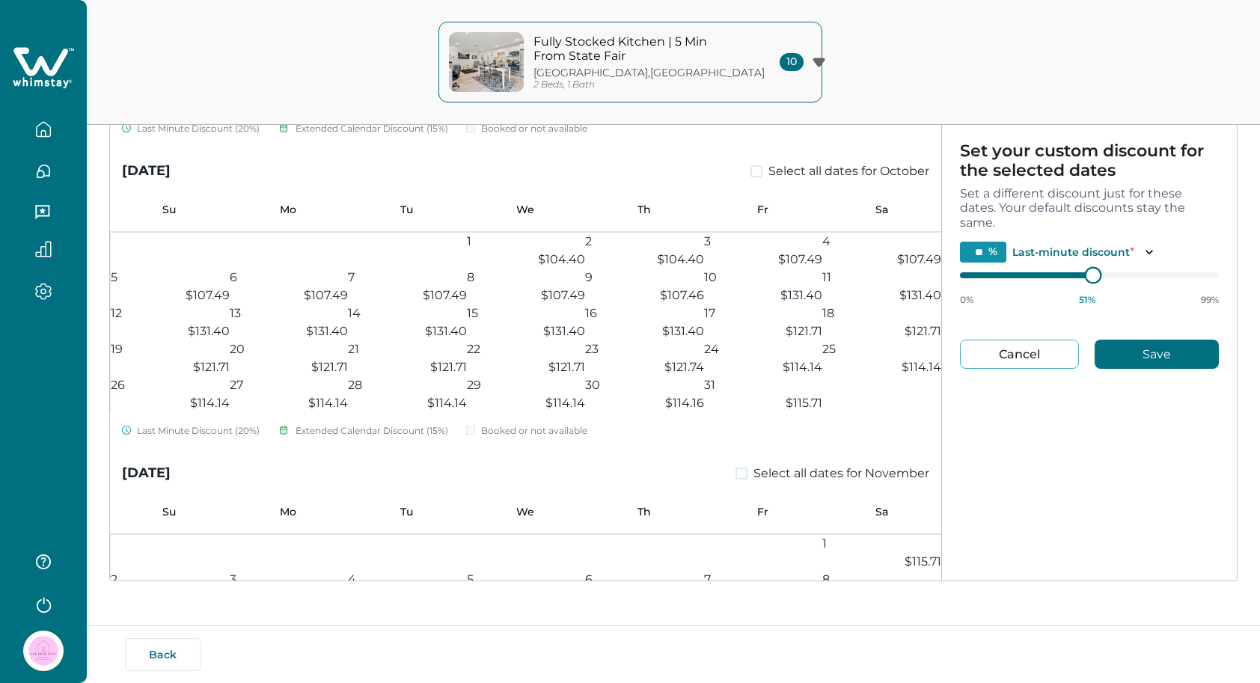
type input "**"
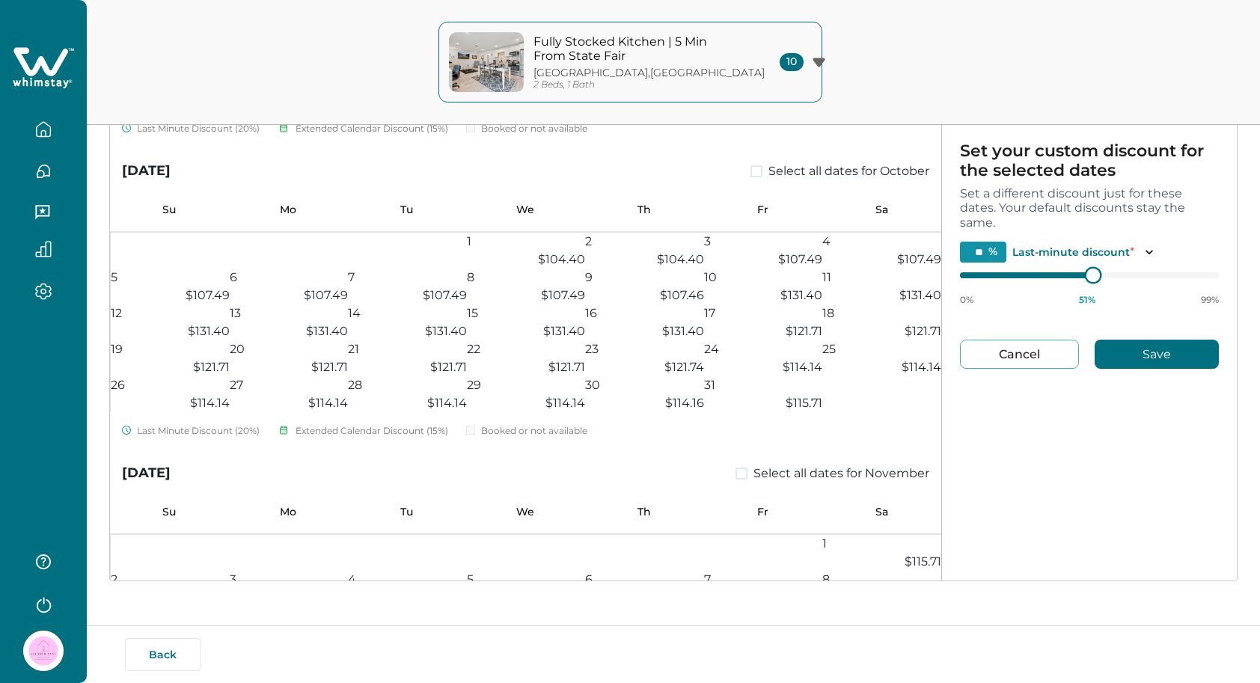
type input "**"
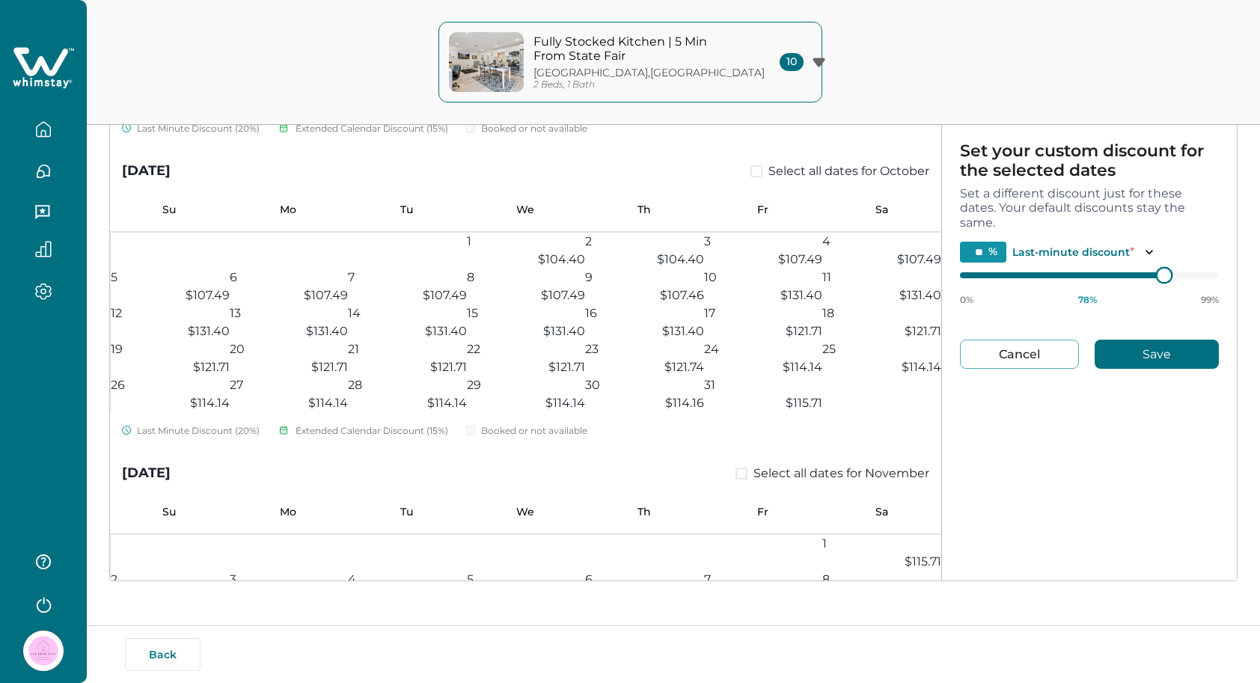
type input "**"
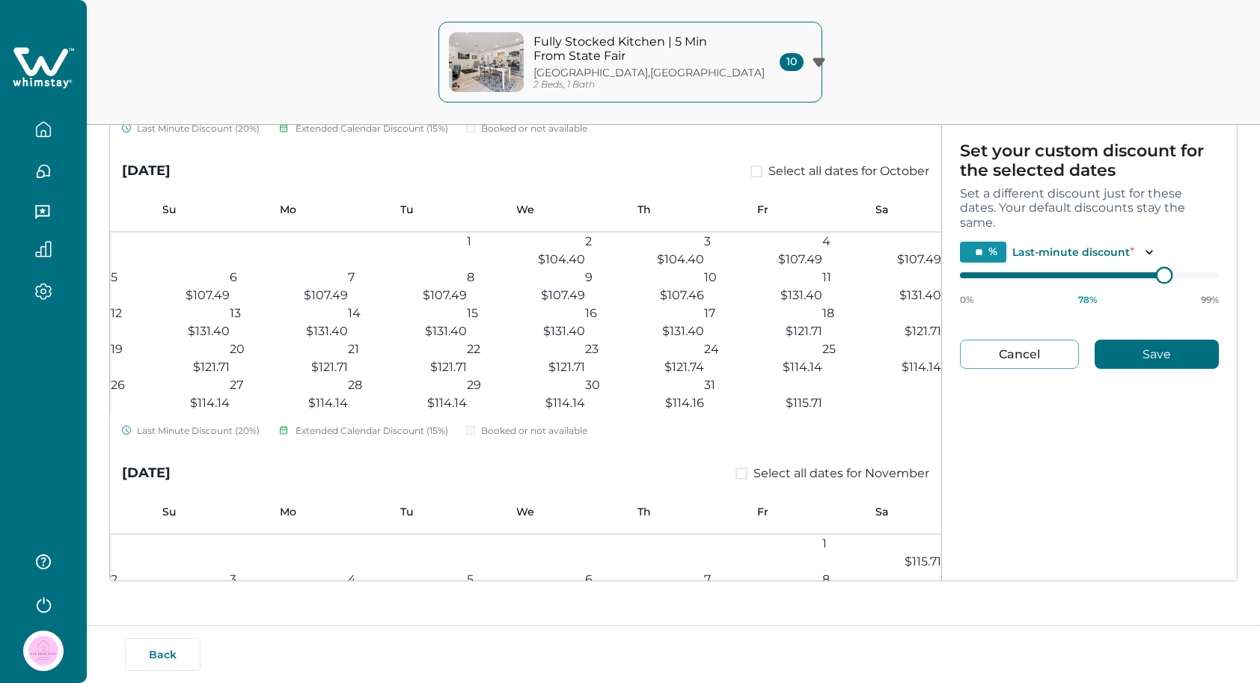
type input "**"
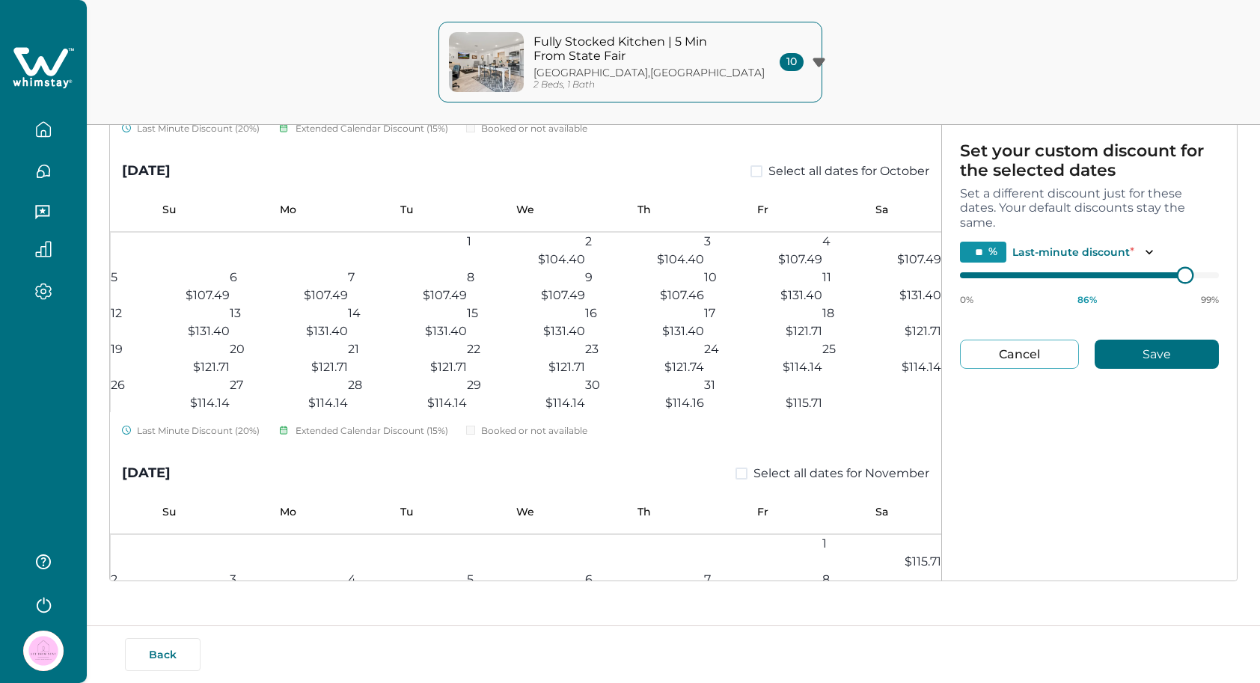
type input "**"
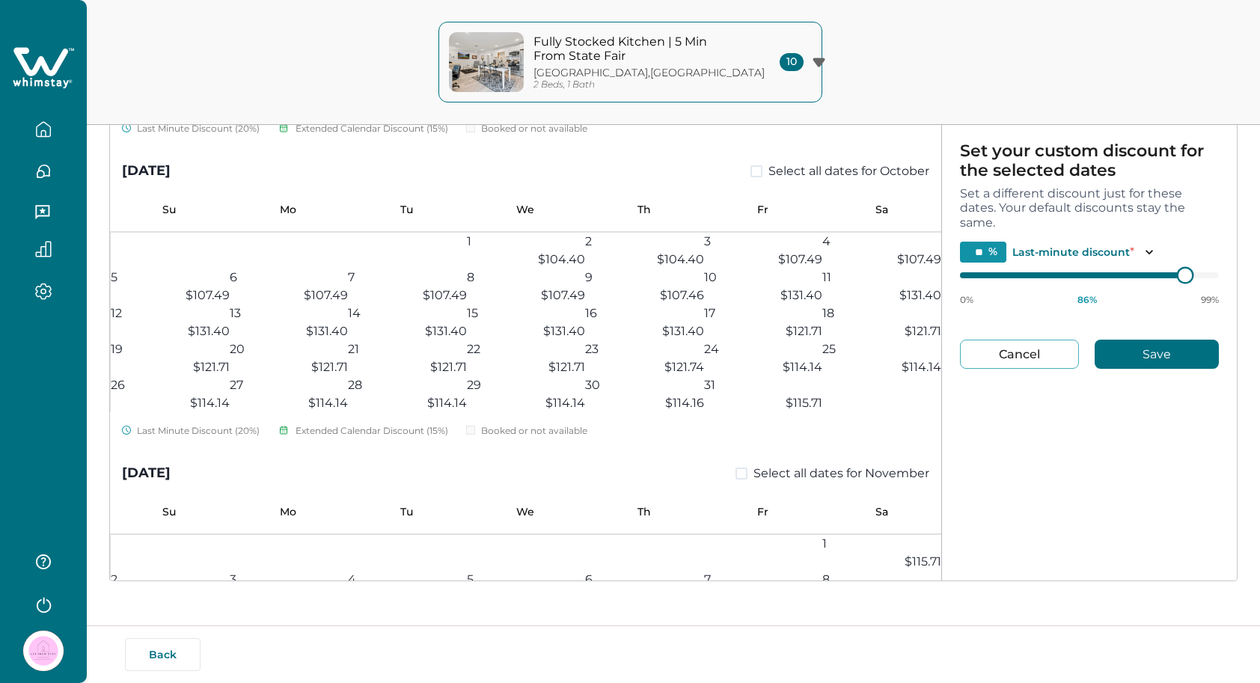
type input "**"
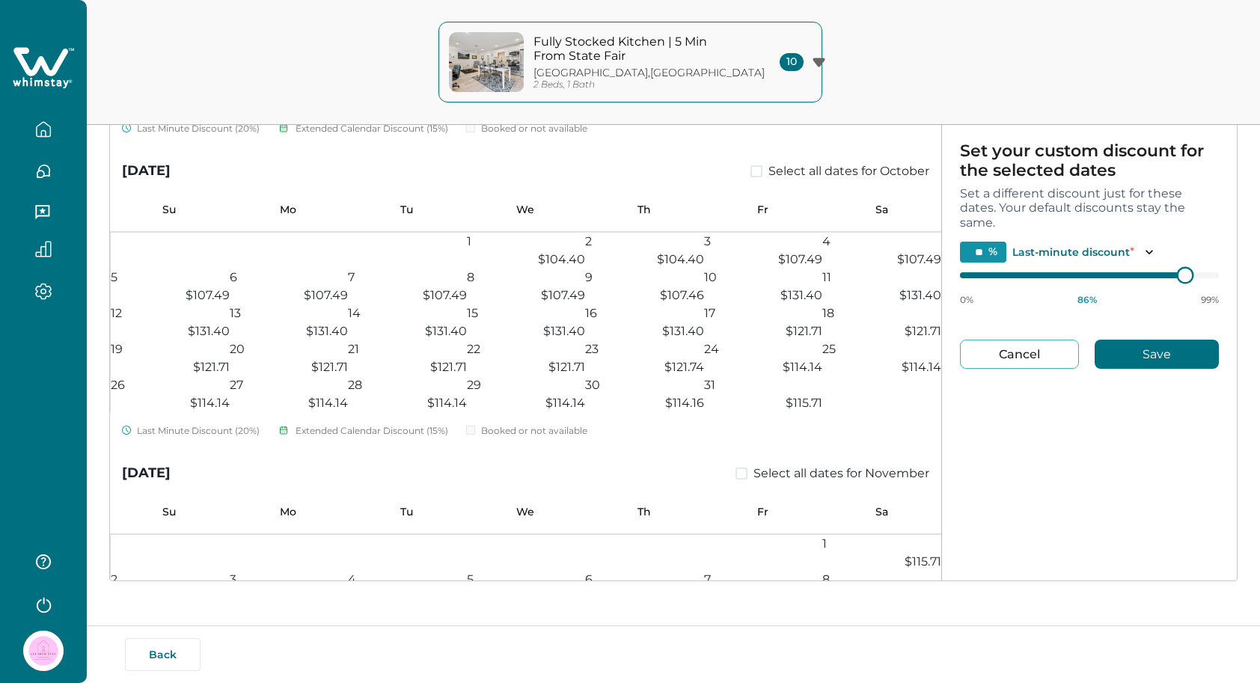
type input "**"
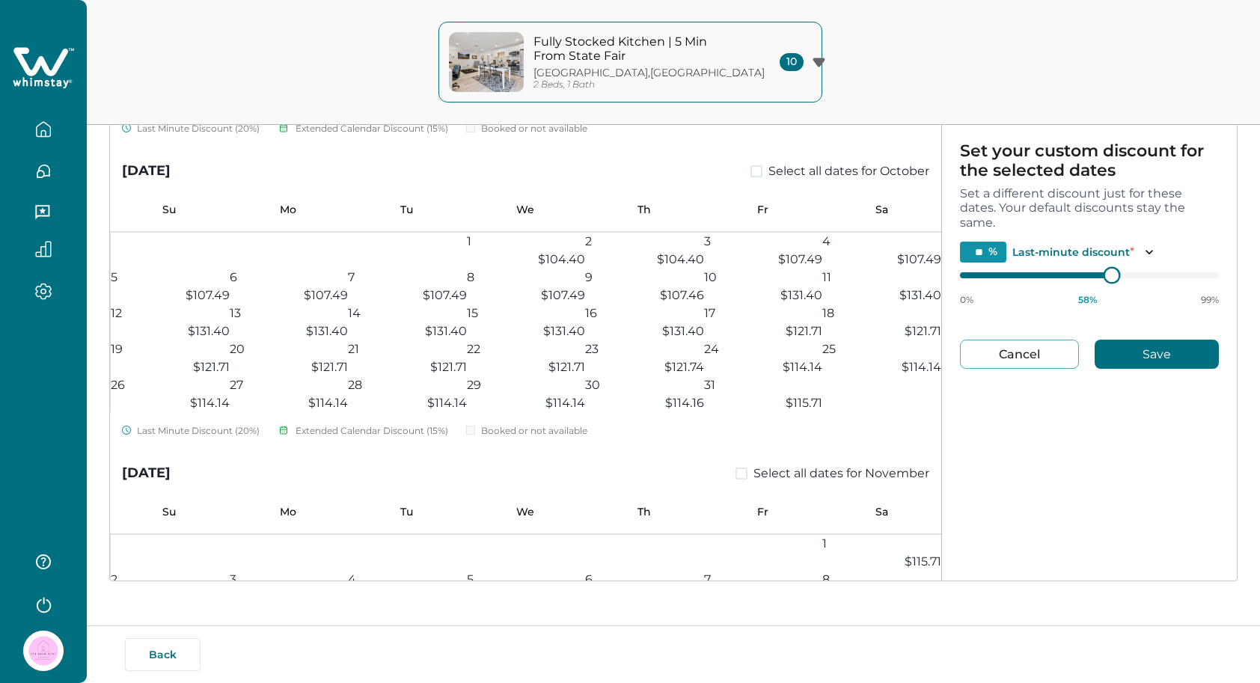
type input "**"
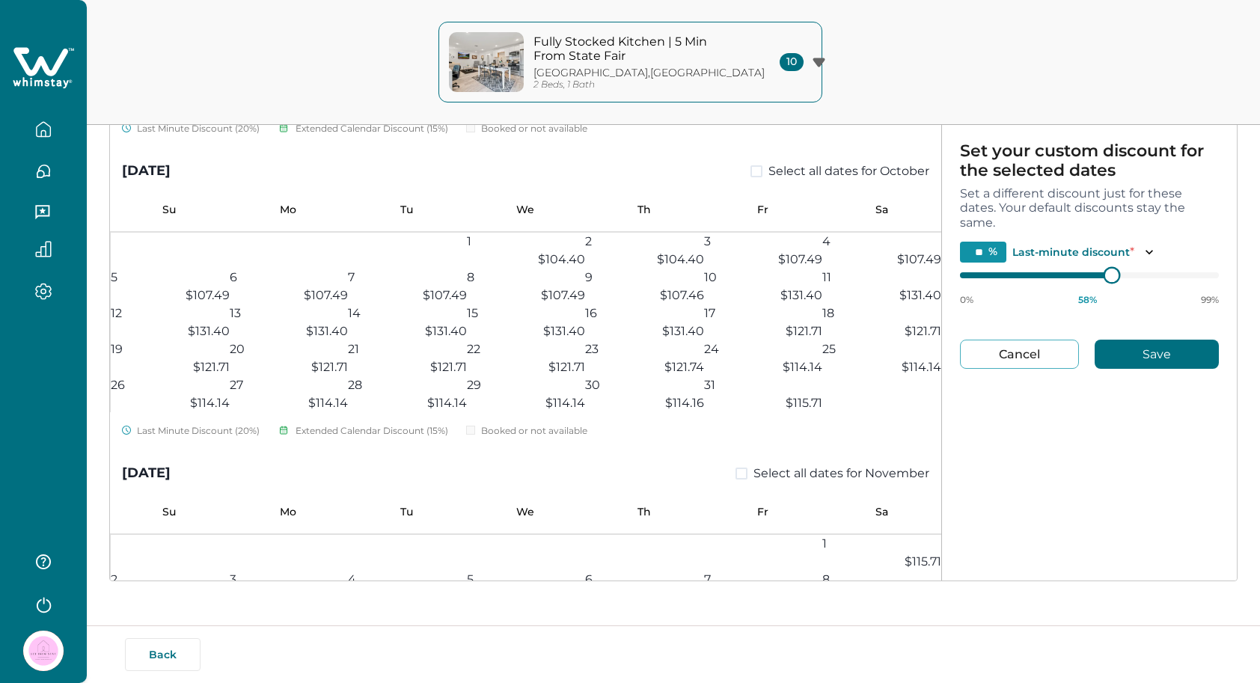
type input "**"
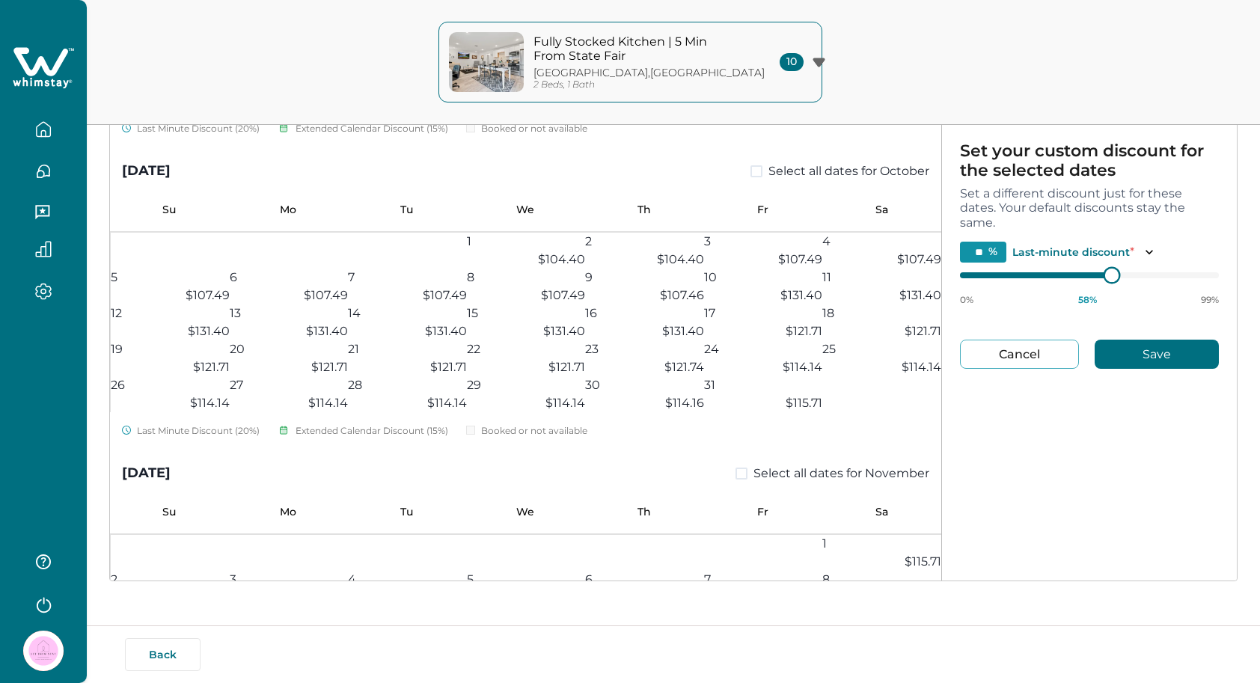
type input "**"
click at [846, 327] on div "August 2025 Select all dates for August Su Mo Tu We Th Fr Sa 1 2 3 4 5 6 7 8 9 …" at bounding box center [673, 273] width 1127 height 615
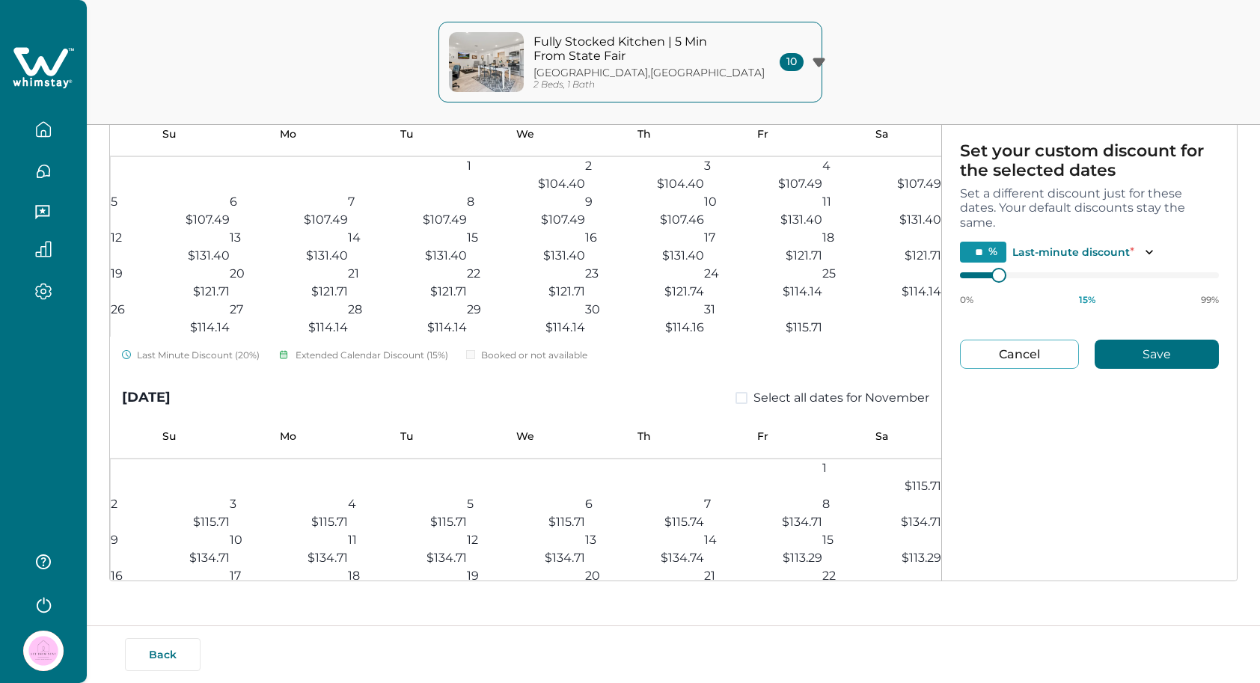
scroll to position [613, 0]
click at [1152, 352] on button "Save" at bounding box center [1157, 354] width 124 height 29
type input "*"
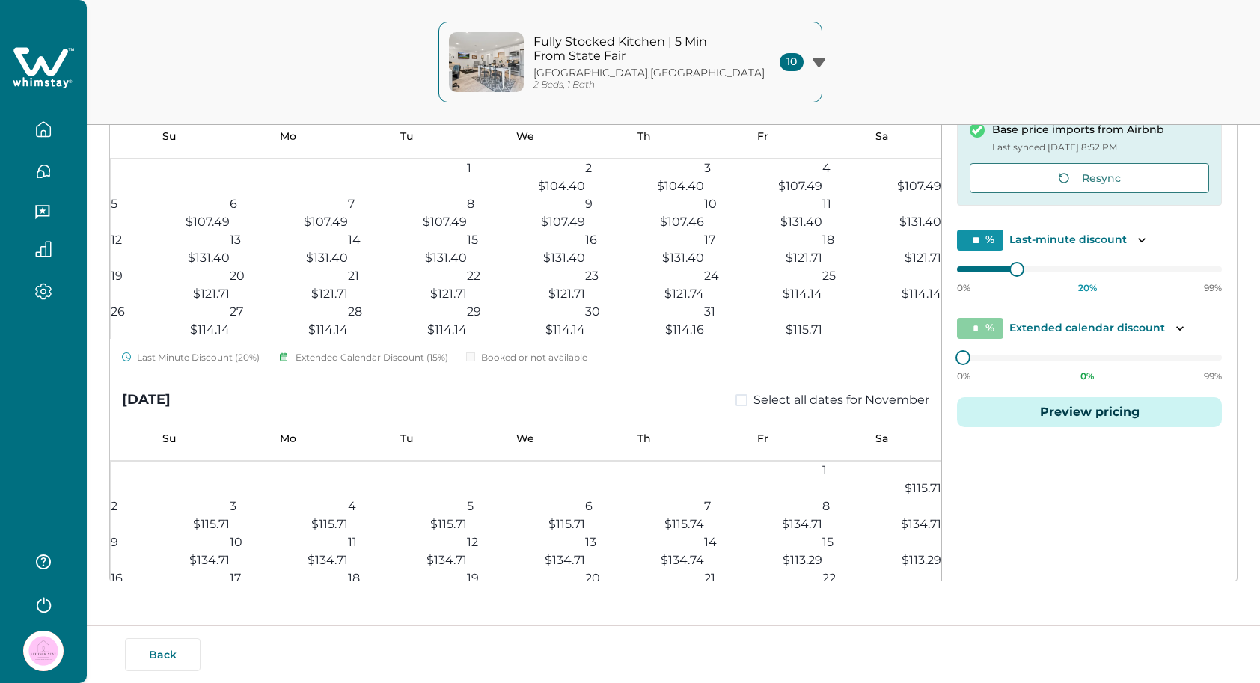
type input "**"
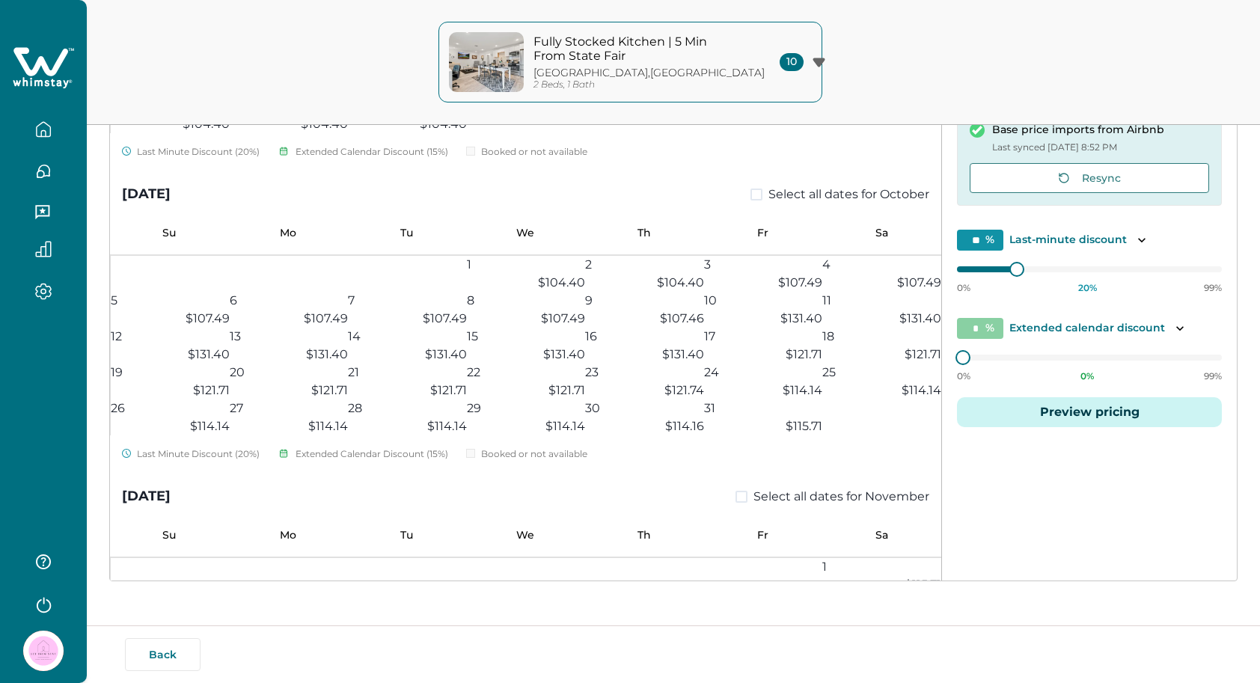
scroll to position [507, 0]
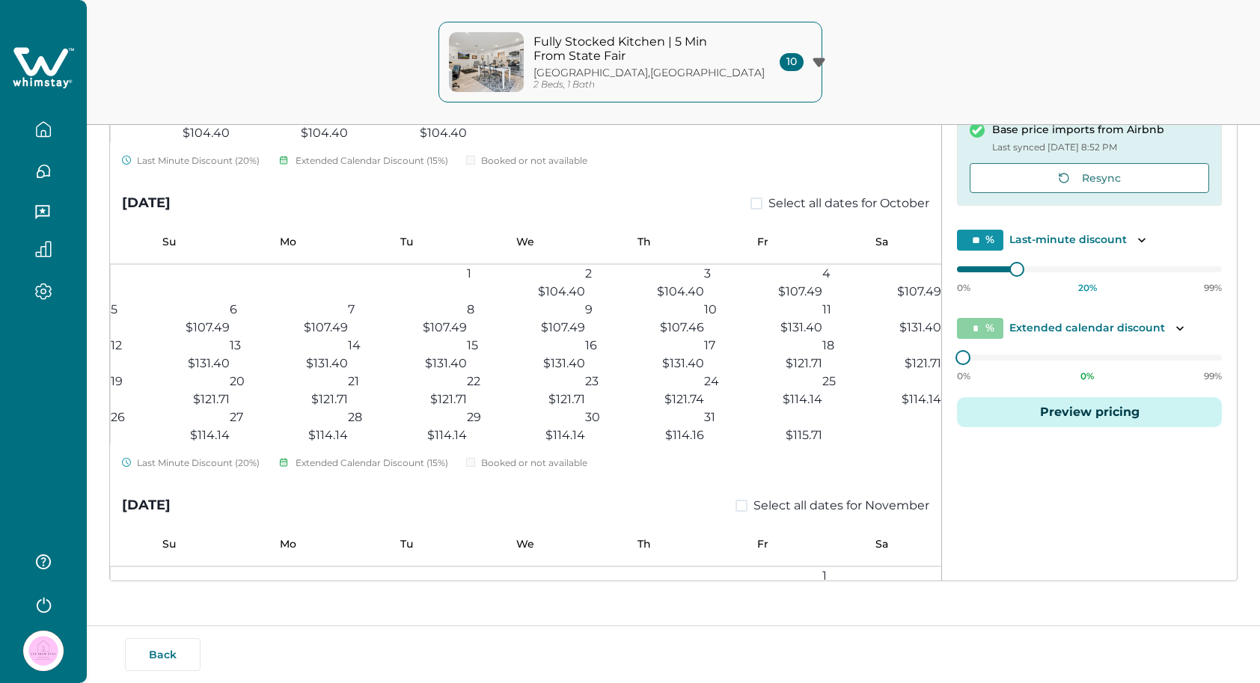
click at [743, 85] on button "Fully Stocked Kitchen | 5 Min From State Fair Dallas , TX 2 Beds, 1 Bath 10" at bounding box center [630, 62] width 384 height 81
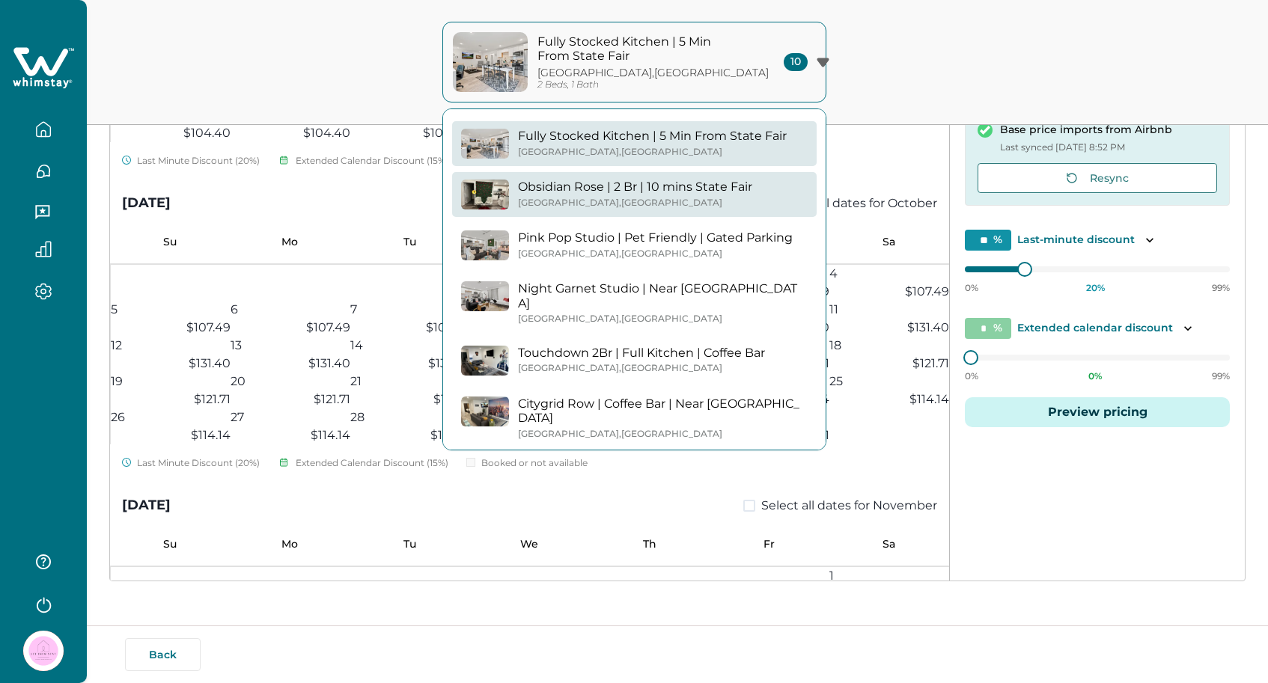
click at [740, 186] on p "Obsidian Rose | 2 Br | 10 mins State Fair" at bounding box center [635, 187] width 234 height 15
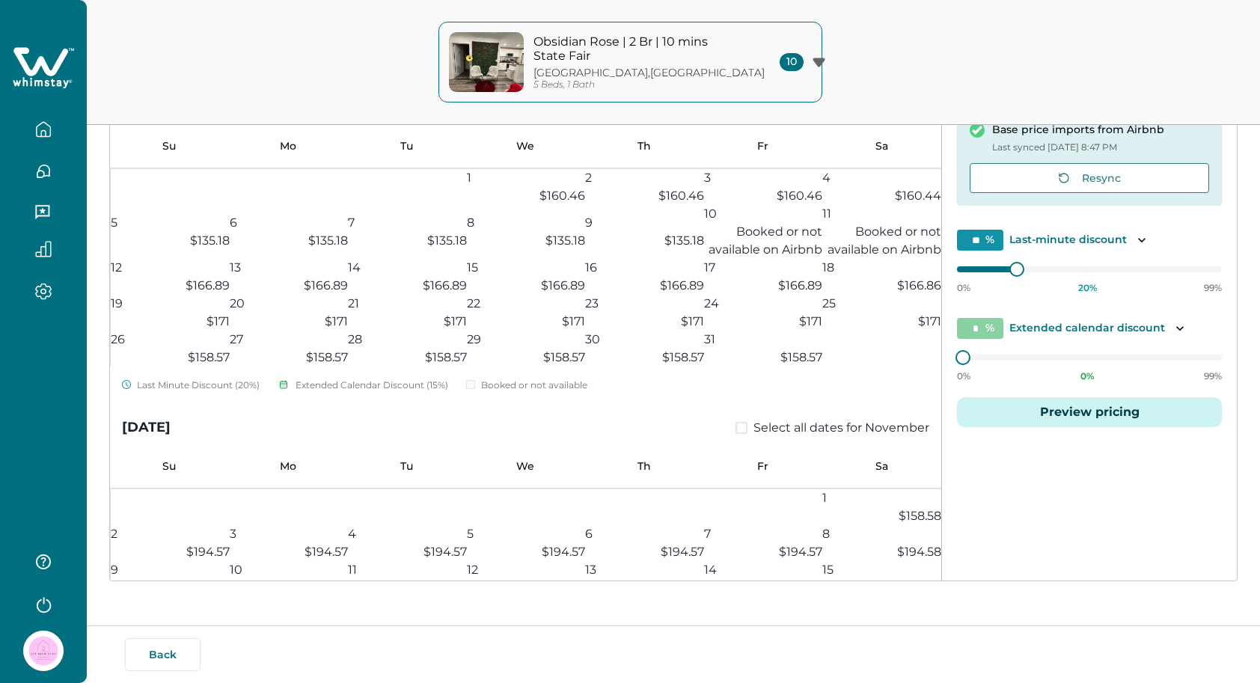
scroll to position [602, 0]
click at [45, 121] on icon "button" at bounding box center [43, 129] width 16 height 16
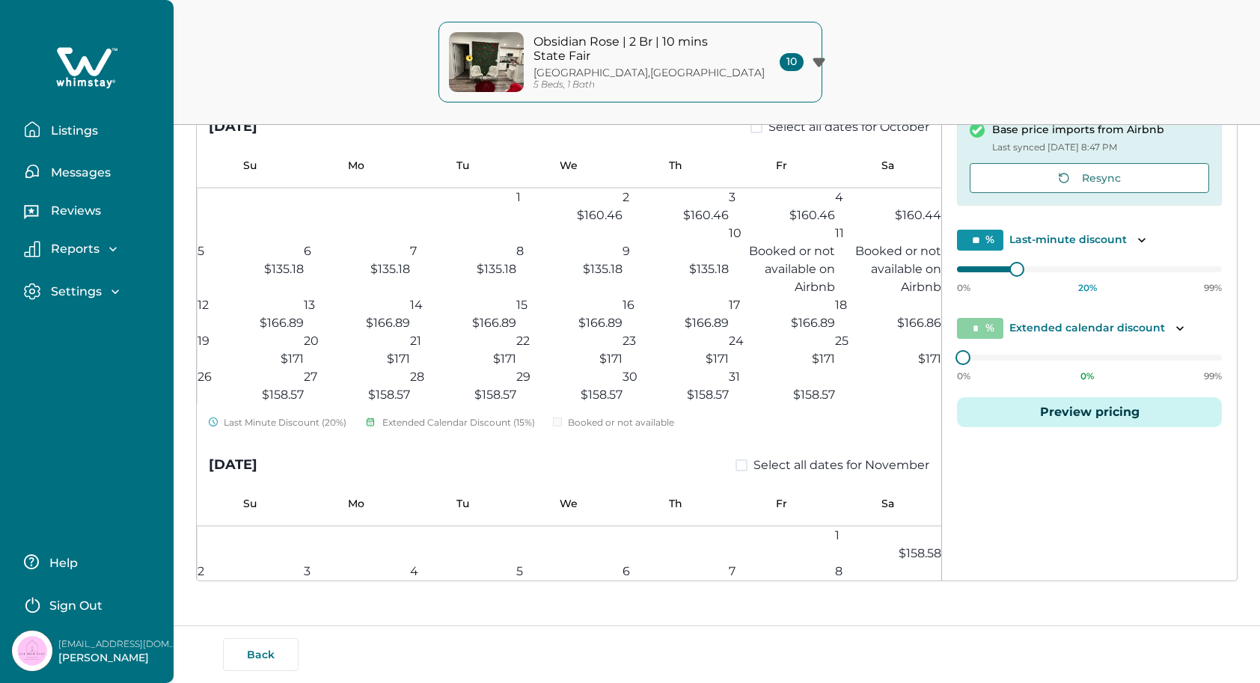
click at [75, 132] on p "Listings" at bounding box center [72, 130] width 52 height 15
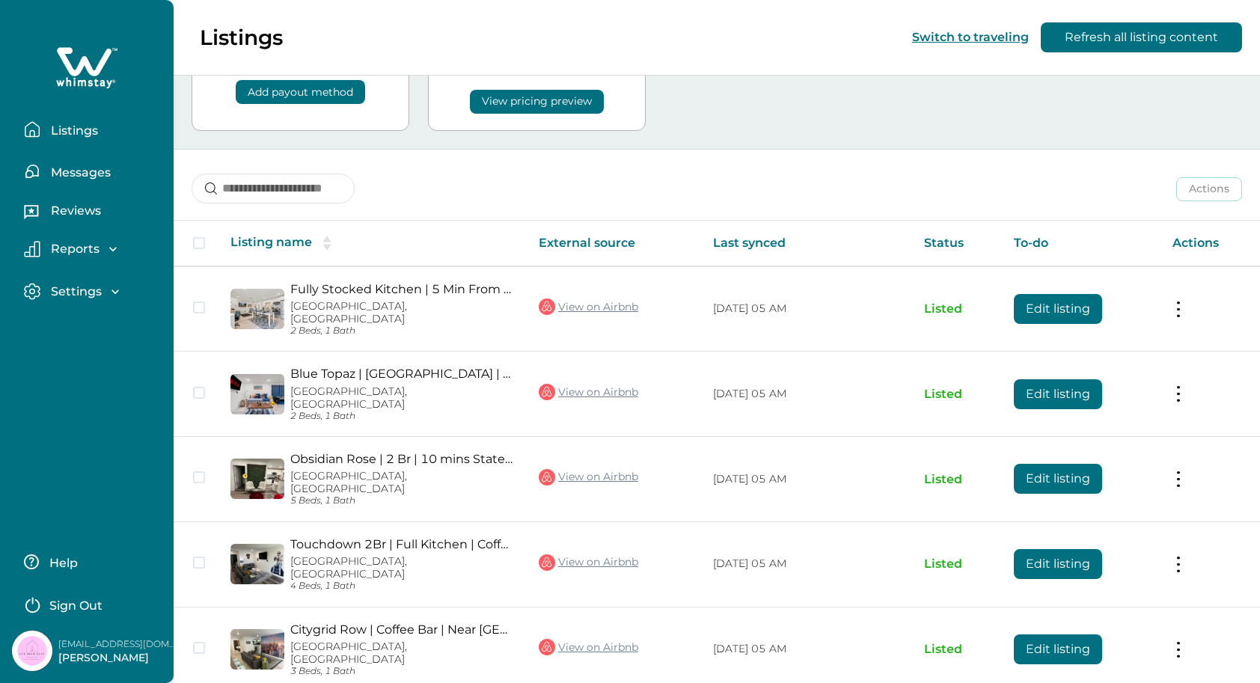
click at [275, 86] on button "Add payout method" at bounding box center [300, 92] width 129 height 24
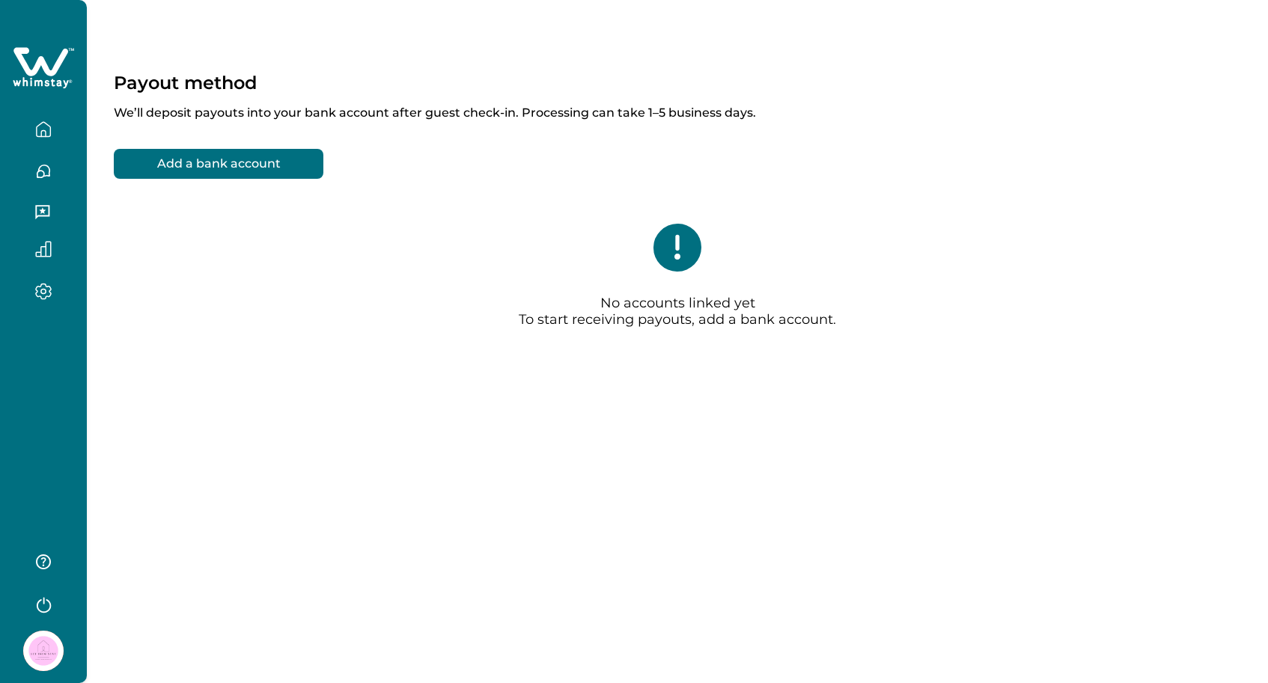
click at [275, 171] on button "Add a bank account" at bounding box center [219, 164] width 210 height 30
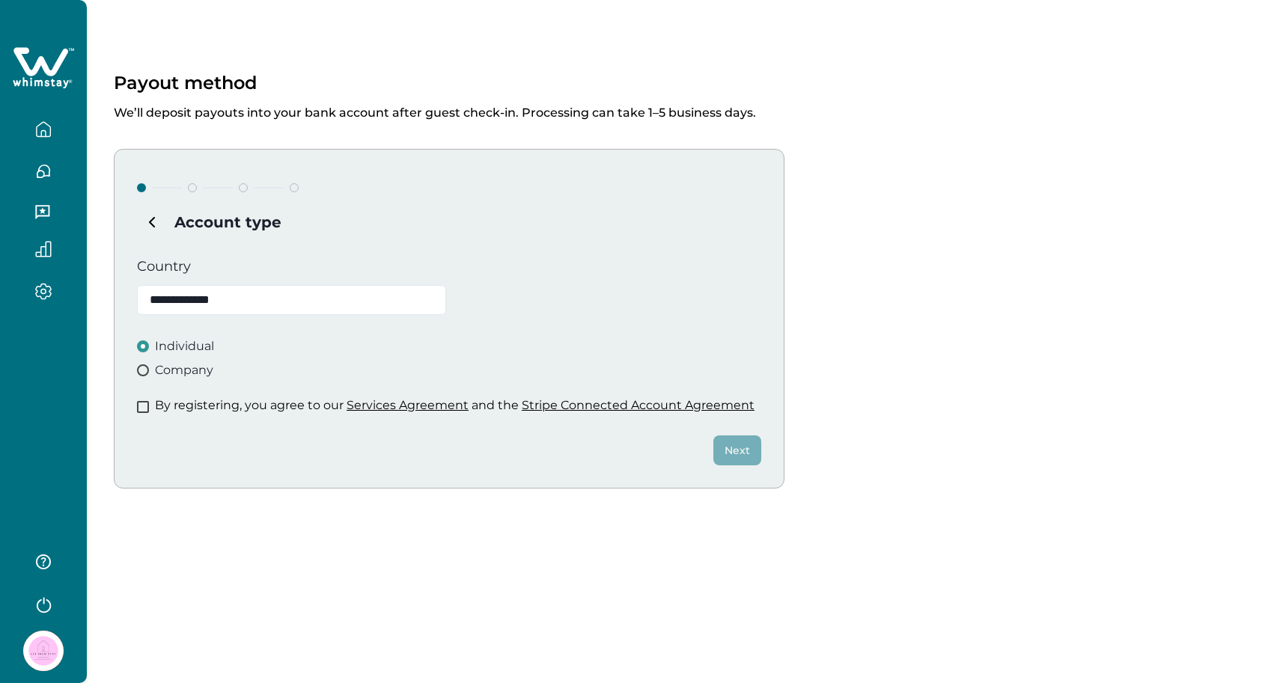
click at [144, 374] on span at bounding box center [143, 370] width 12 height 12
click at [146, 409] on span at bounding box center [143, 407] width 12 height 12
click at [723, 446] on button "Next" at bounding box center [737, 450] width 48 height 30
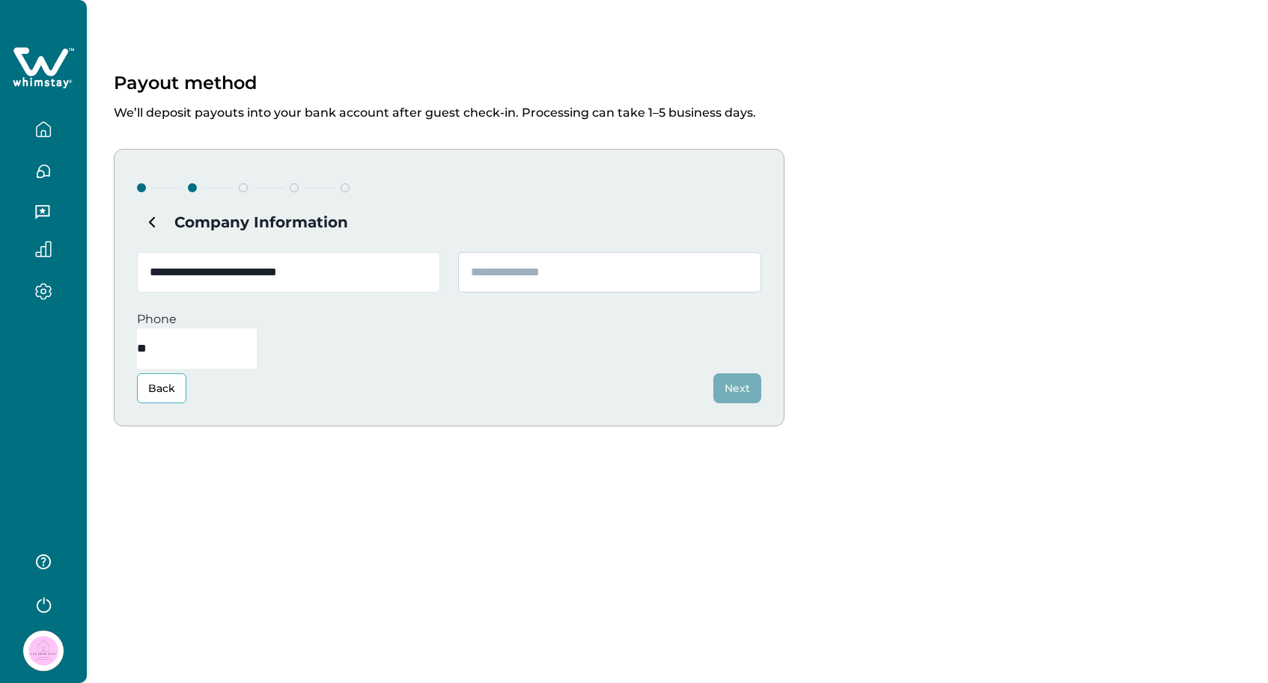
type input "**********"
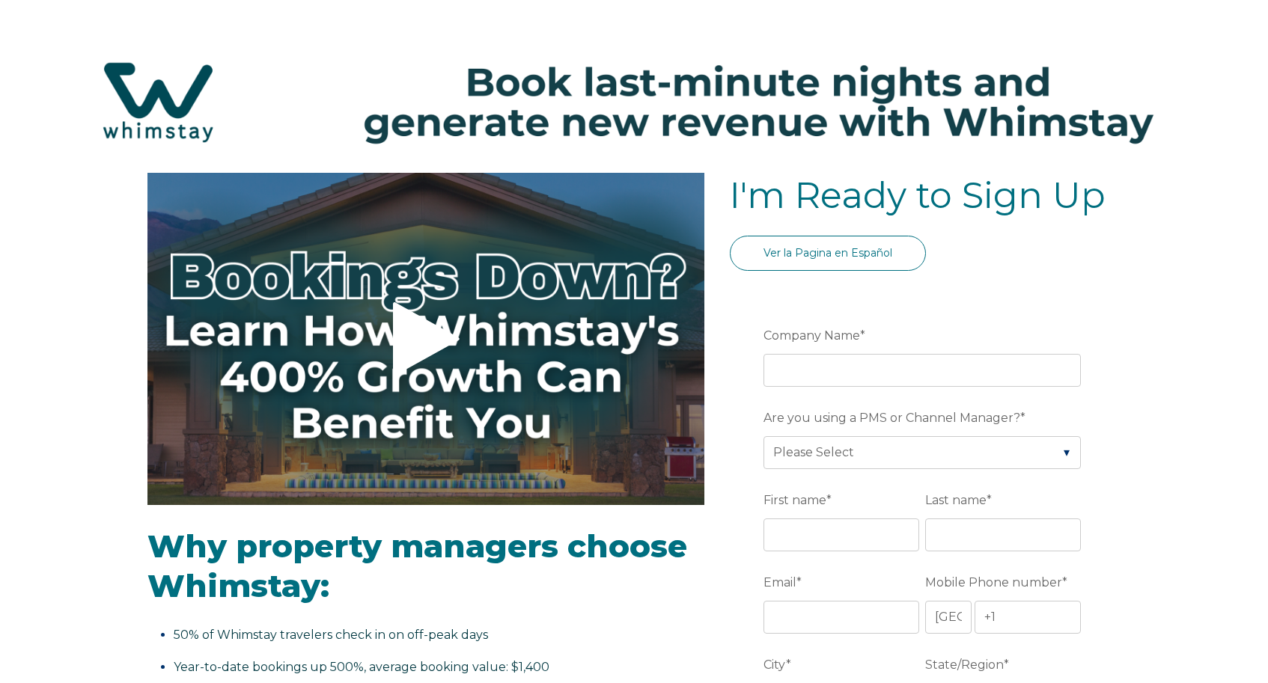
select select "US"
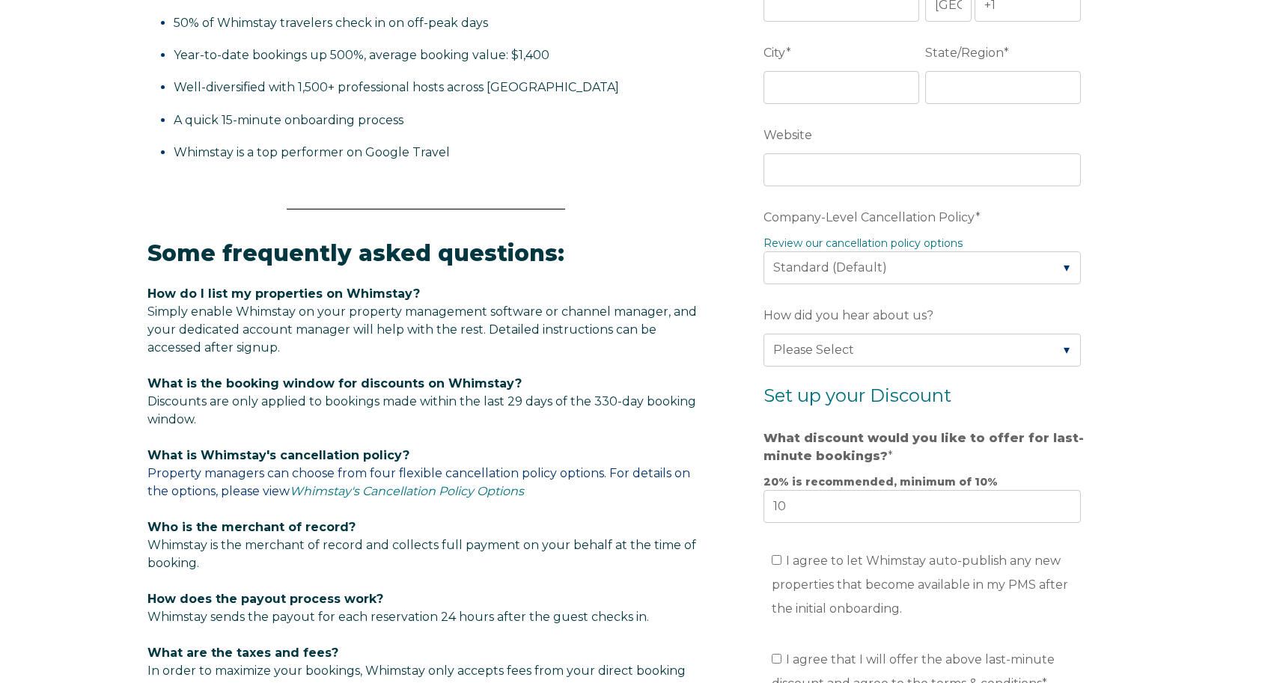
scroll to position [612, 0]
select select "Strict"
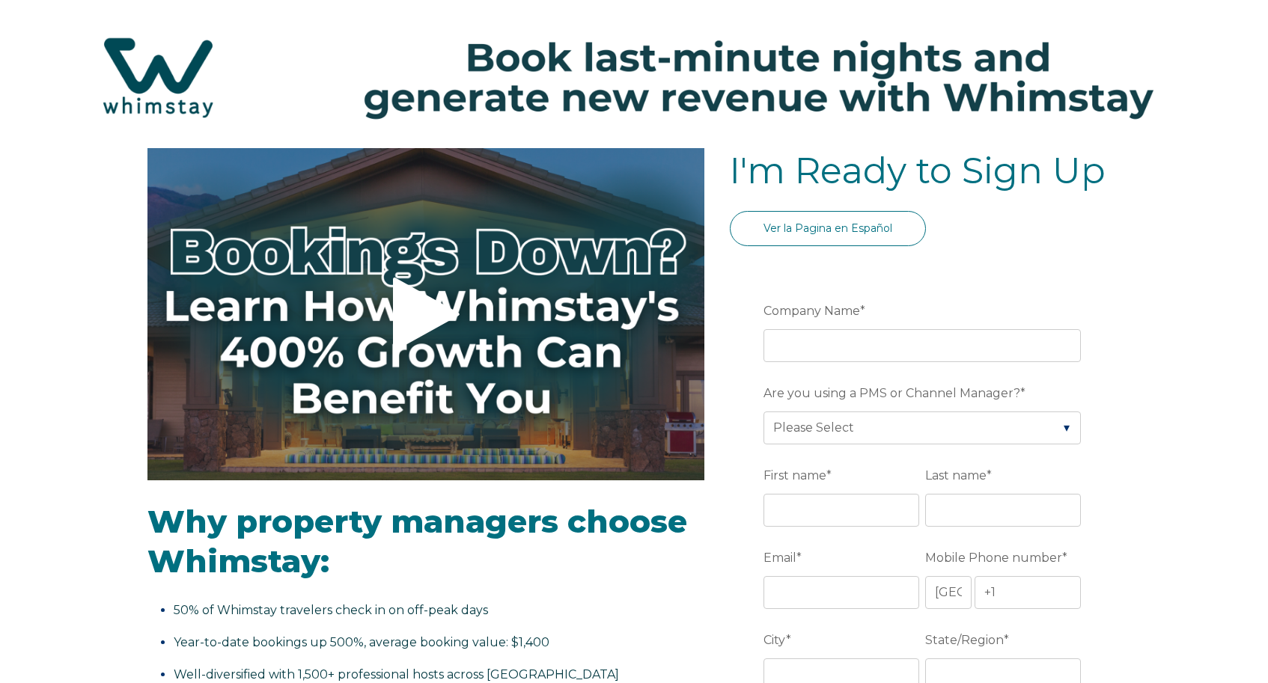
scroll to position [25, 0]
click at [452, 274] on button "Video player - SSOB Pitch Vid Thumbnail - Click to play video" at bounding box center [425, 314] width 557 height 332
